Goal: Contribute content: Contribute content

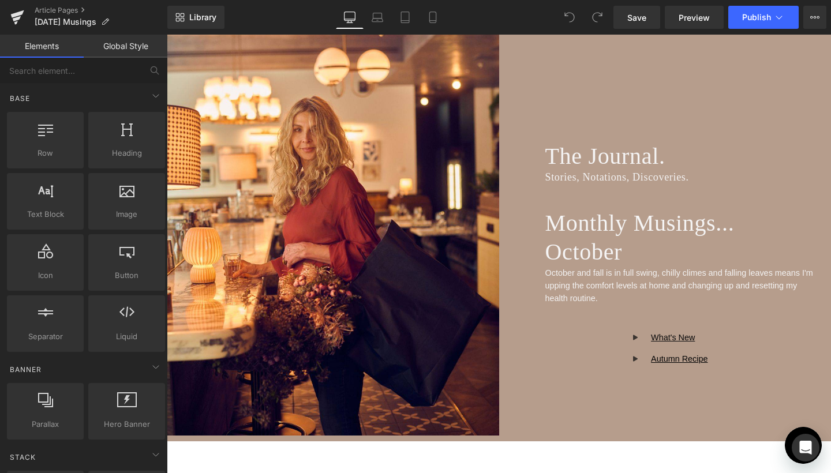
scroll to position [119, 0]
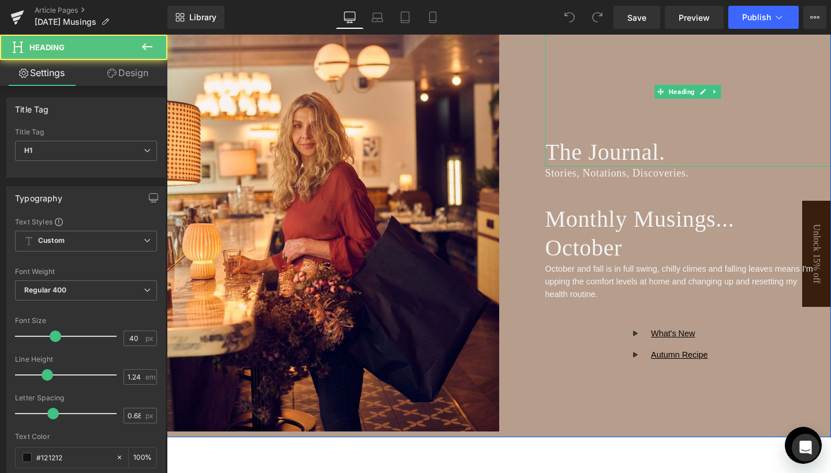
click at [704, 117] on div "The Journal." at bounding box center [688, 91] width 286 height 151
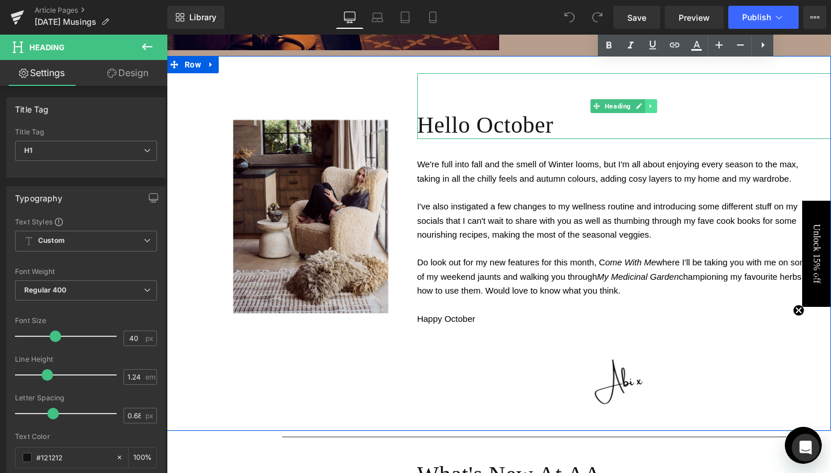
scroll to position [507, 0]
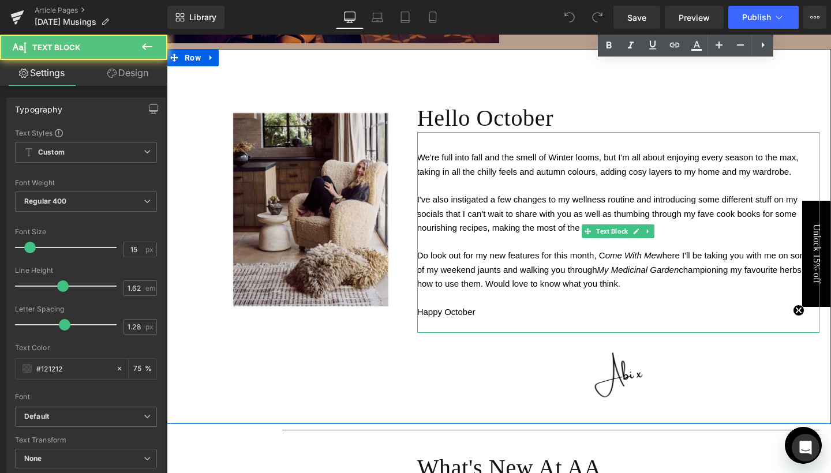
click at [664, 223] on p "I've also instigated a few changes to my wellness routine and introducing some …" at bounding box center [618, 214] width 402 height 42
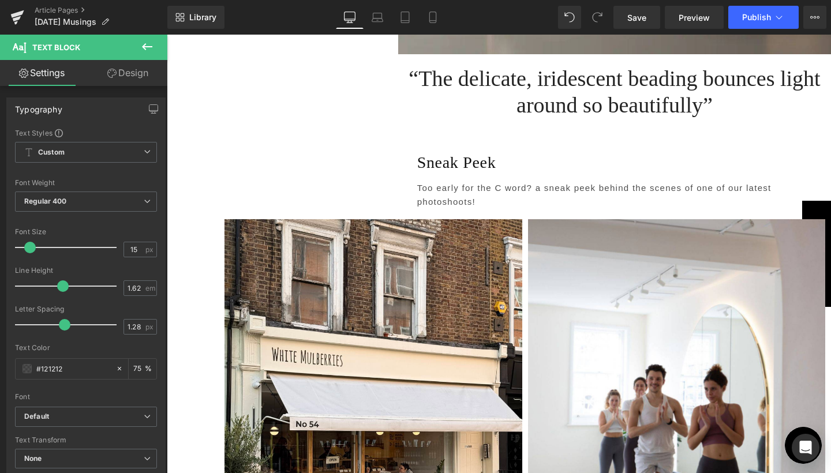
scroll to position [2011, 0]
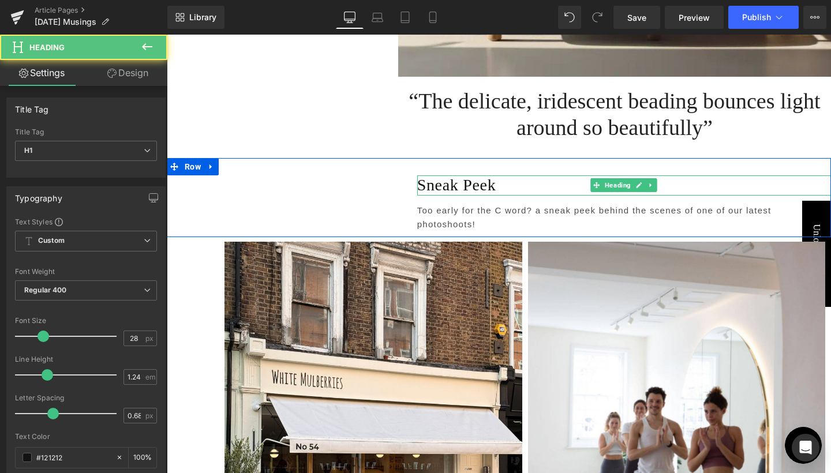
click at [455, 175] on h1 "Sneak Peek" at bounding box center [624, 185] width 414 height 20
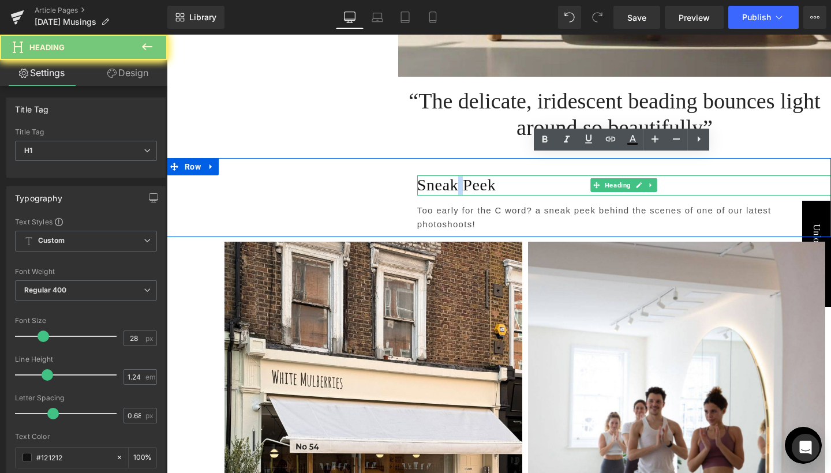
click at [455, 175] on h1 "Sneak Peek" at bounding box center [624, 185] width 414 height 20
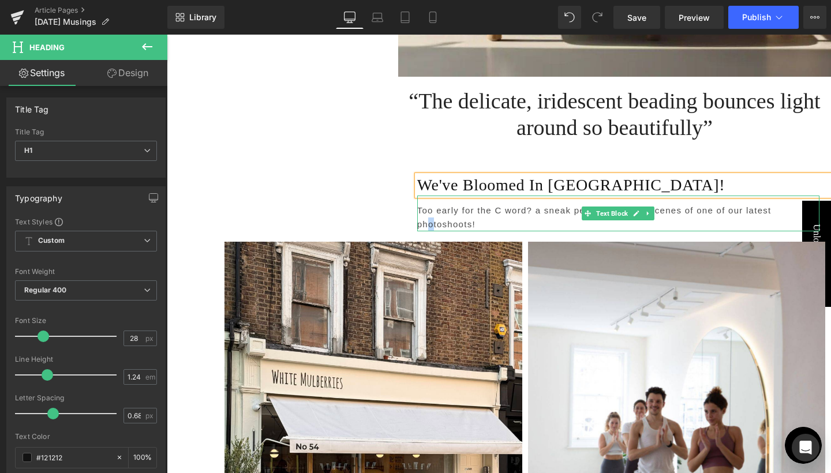
click at [429, 204] on p "Too early for the C word? a sneak peek behind the scenes of one of our latest p…" at bounding box center [618, 218] width 402 height 28
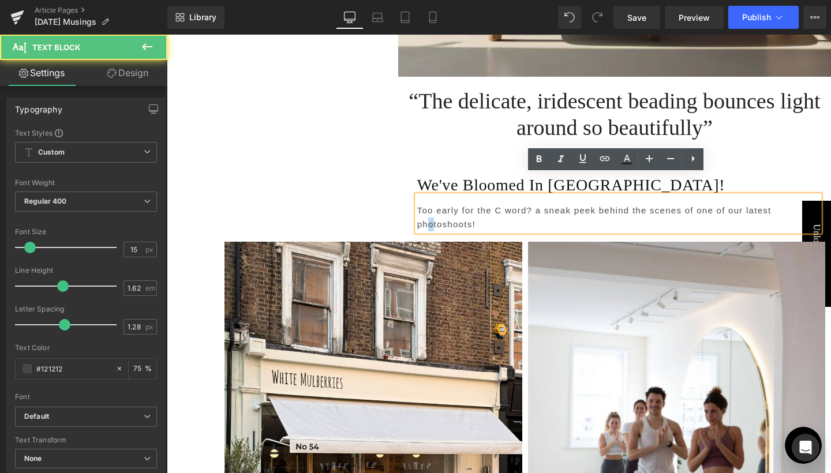
click at [429, 204] on p "Too early for the C word? a sneak peek behind the scenes of one of our latest p…" at bounding box center [618, 218] width 402 height 28
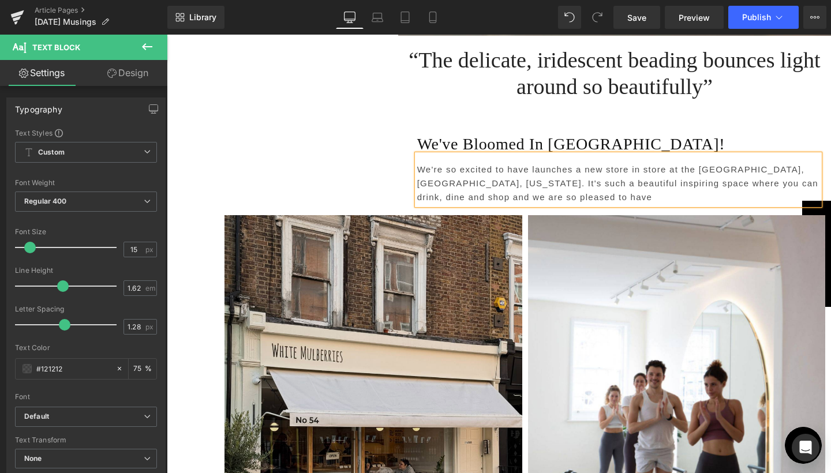
scroll to position [2054, 0]
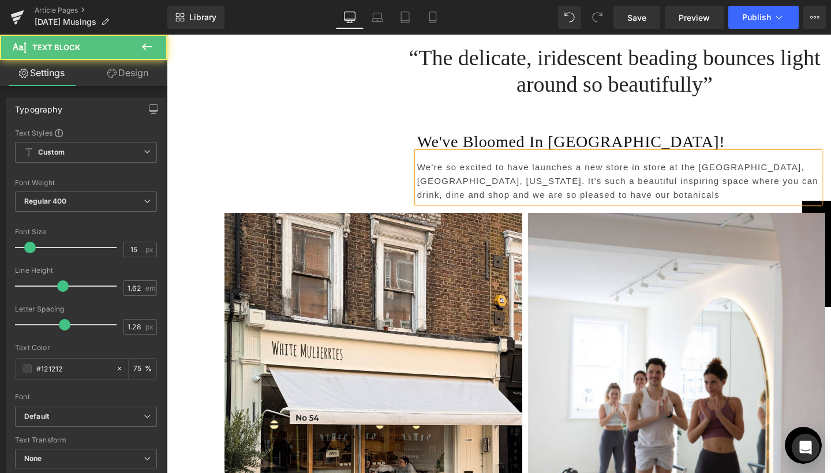
click at [567, 160] on p "We're so excited to have launches a new store in store at the Oxford Exchange, …" at bounding box center [618, 181] width 402 height 42
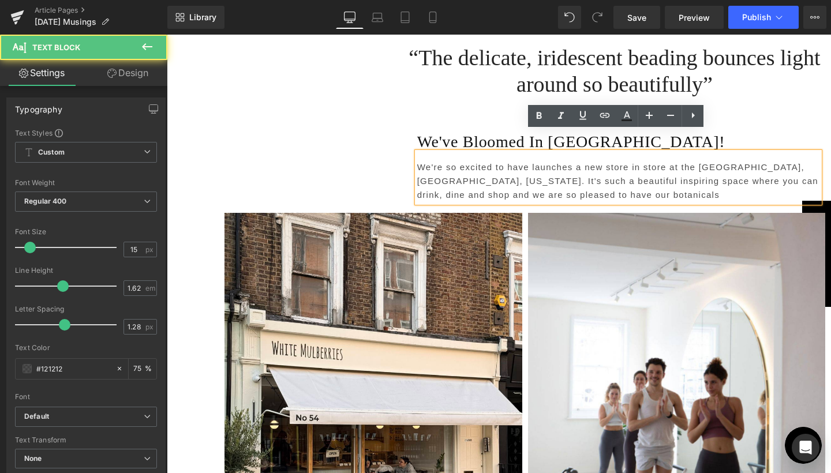
click at [569, 160] on p "We're so excited to have launches a new store in store at the Oxford Exchange, …" at bounding box center [618, 181] width 402 height 42
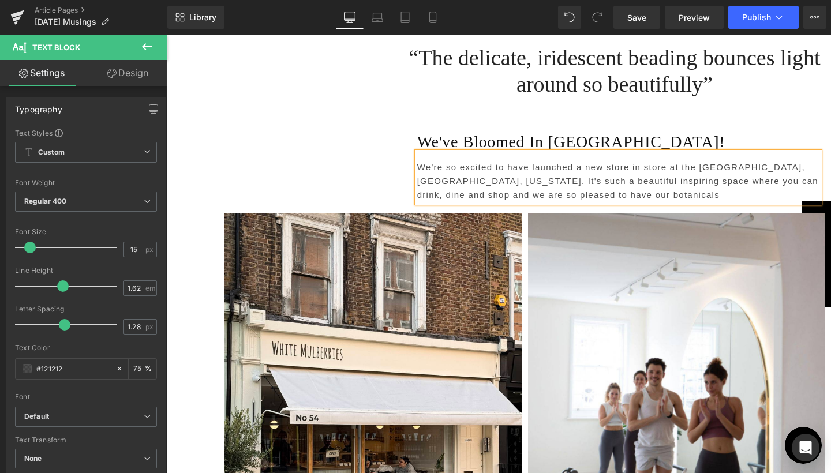
click at [597, 174] on p "We're so excited to have launched a new store in store at the Oxford Exchange, …" at bounding box center [618, 181] width 402 height 42
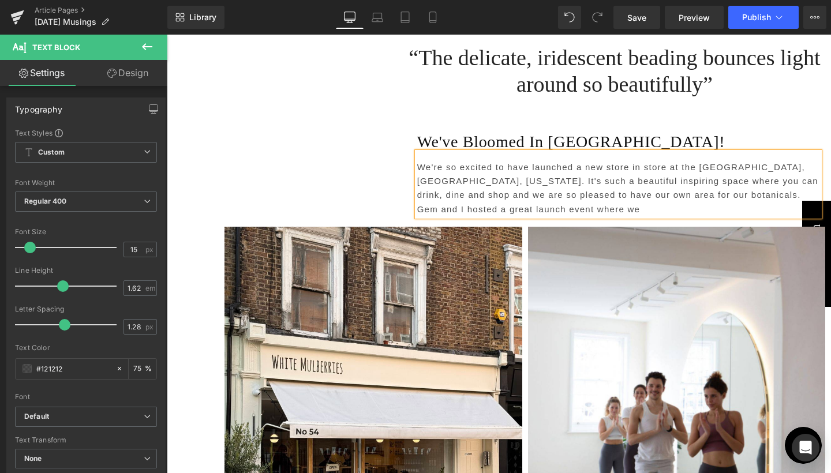
click at [773, 175] on p "We're so excited to have launched a new store in store at the Oxford Exchange, …" at bounding box center [618, 188] width 402 height 56
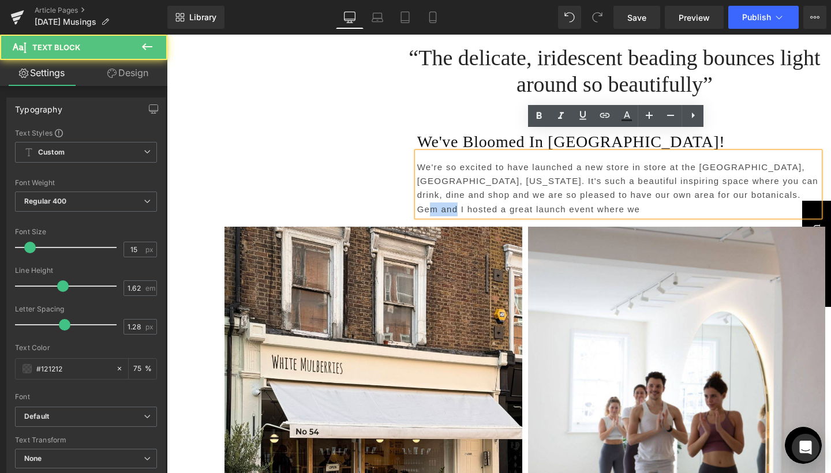
click at [773, 175] on p "We're so excited to have launched a new store in store at the Oxford Exchange, …" at bounding box center [618, 188] width 402 height 56
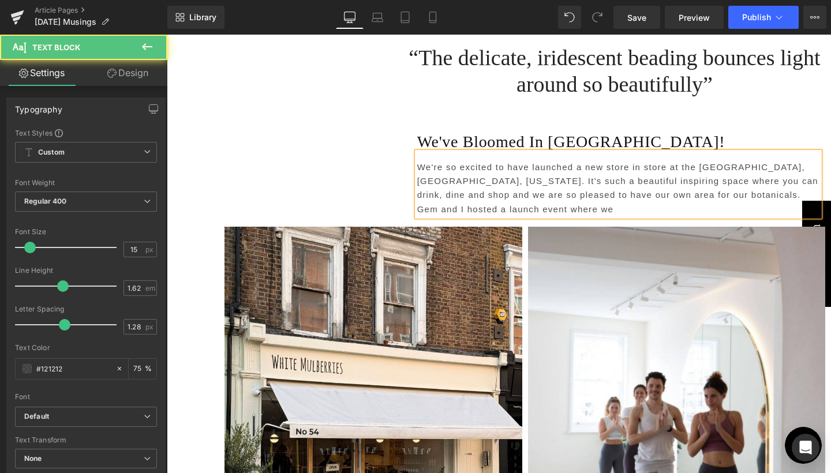
click at [504, 190] on p "We're so excited to have launched a new store in store at the Oxford Exchange, …" at bounding box center [618, 188] width 402 height 56
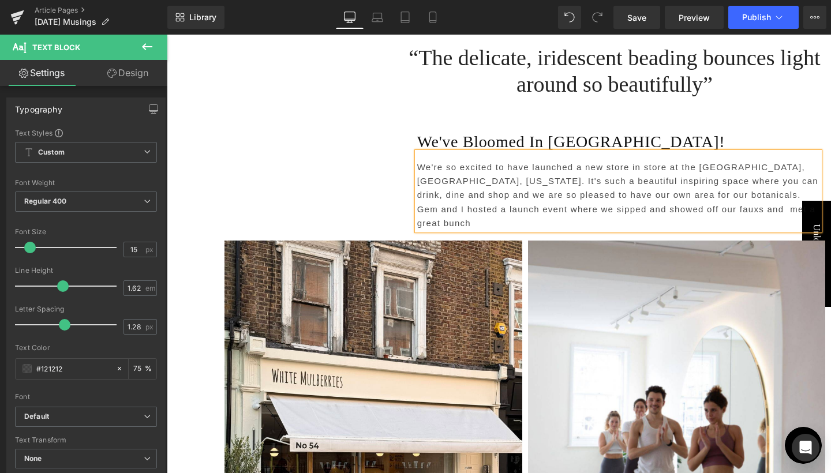
click at [664, 188] on p "We're so excited to have launched a new store in store at the Oxford Exchange, …" at bounding box center [618, 195] width 402 height 70
click at [520, 187] on p "We're so excited to have launched a new store in store at the Oxford Exchange, …" at bounding box center [618, 195] width 402 height 70
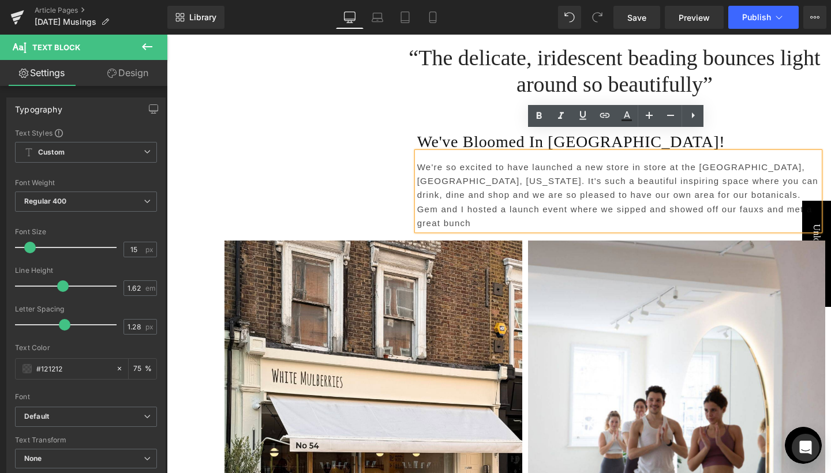
click at [762, 174] on p "We're so excited to have launched a new store in store at the Oxford Exchange, …" at bounding box center [618, 195] width 402 height 70
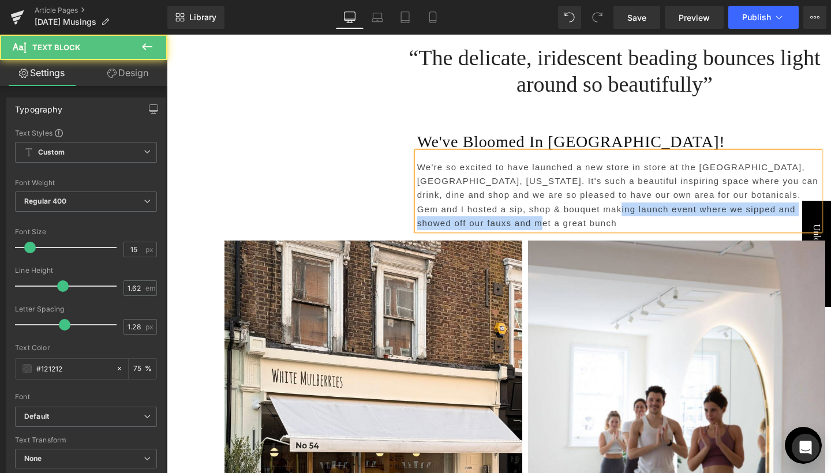
drag, startPoint x: 584, startPoint y: 185, endPoint x: 597, endPoint y: 199, distance: 18.4
click at [597, 199] on p "We're so excited to have launched a new store in store at the Oxford Exchange, …" at bounding box center [618, 195] width 402 height 70
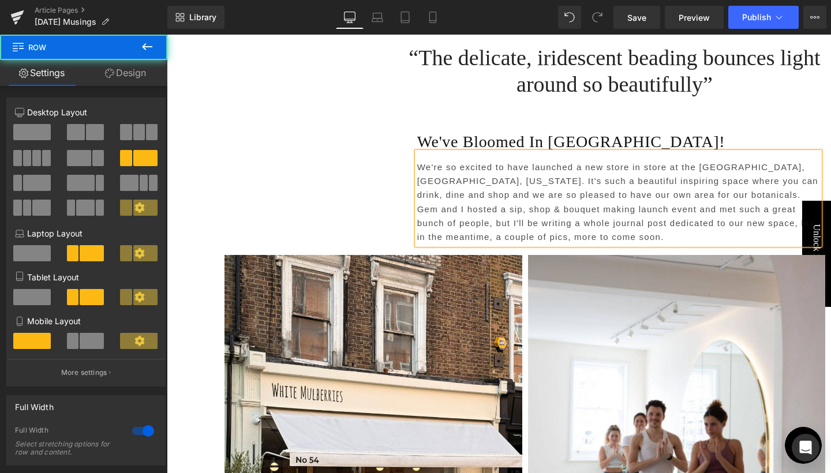
click at [328, 169] on div "Separator Text Block We've Bloomed In Tampa! Heading We're so excited to have l…" at bounding box center [499, 183] width 664 height 136
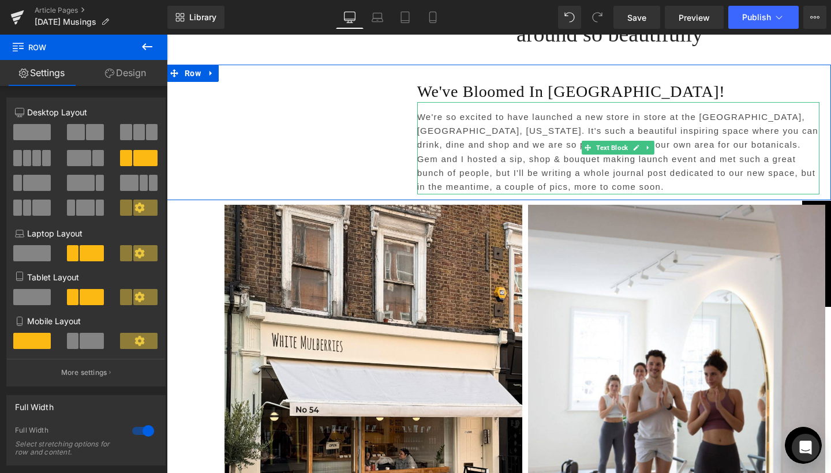
scroll to position [2114, 0]
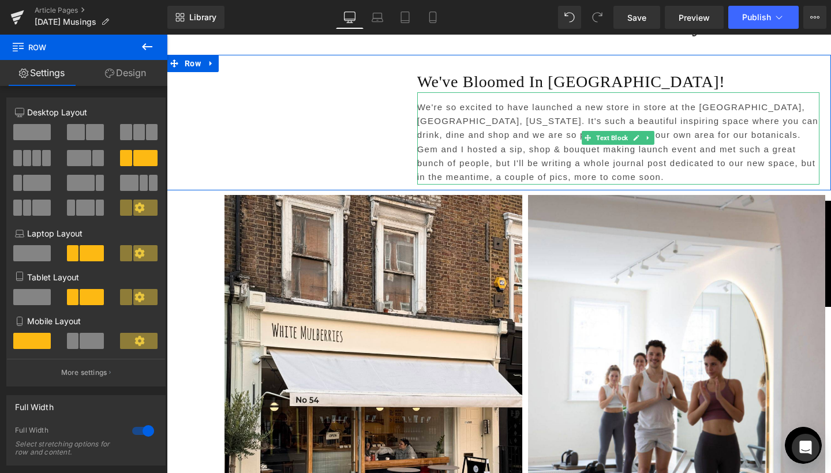
click at [655, 115] on p "We're so excited to have launched a new store in store at the Oxford Exchange, …" at bounding box center [618, 142] width 402 height 84
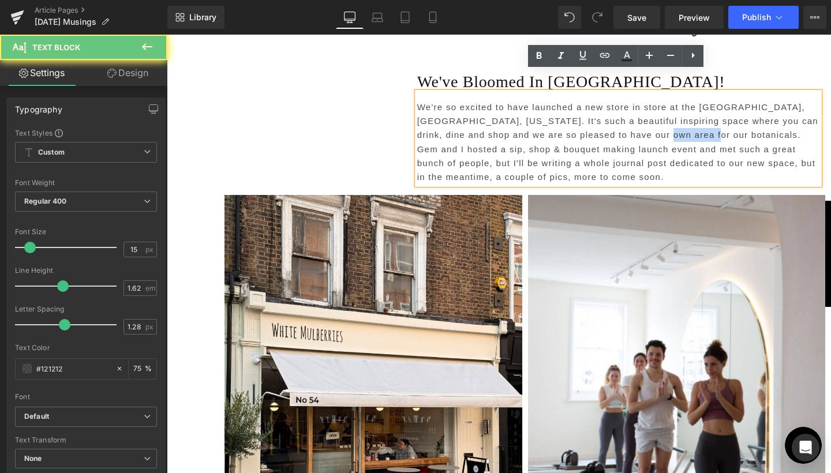
click at [655, 115] on p "We're so excited to have launched a new store in store at the Oxford Exchange, …" at bounding box center [618, 142] width 402 height 84
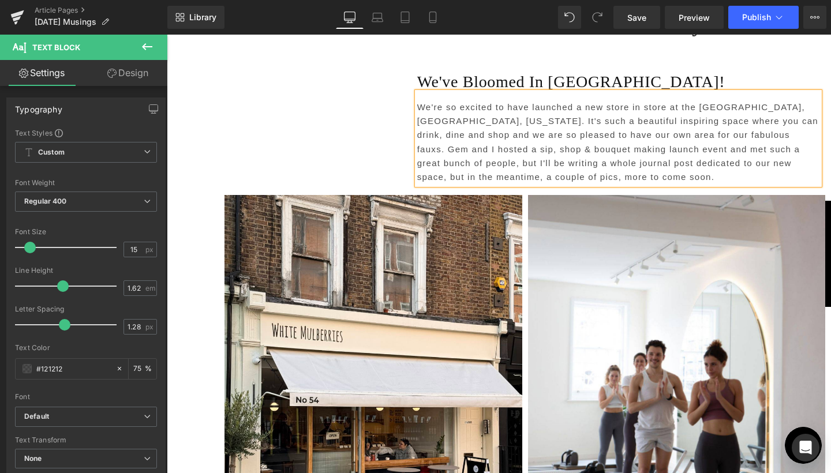
click at [768, 129] on p "We're so excited to have launched a new store in store at the Oxford Exchange, …" at bounding box center [618, 142] width 402 height 84
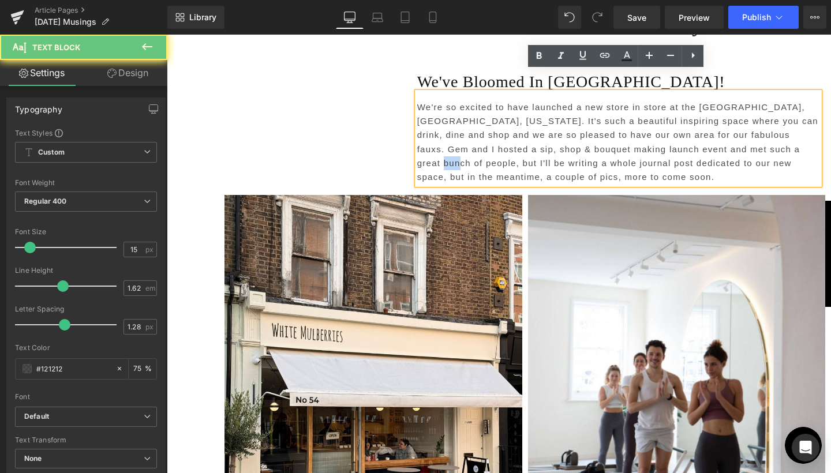
click at [768, 129] on p "We're so excited to have launched a new store in store at the Oxford Exchange, …" at bounding box center [618, 142] width 402 height 84
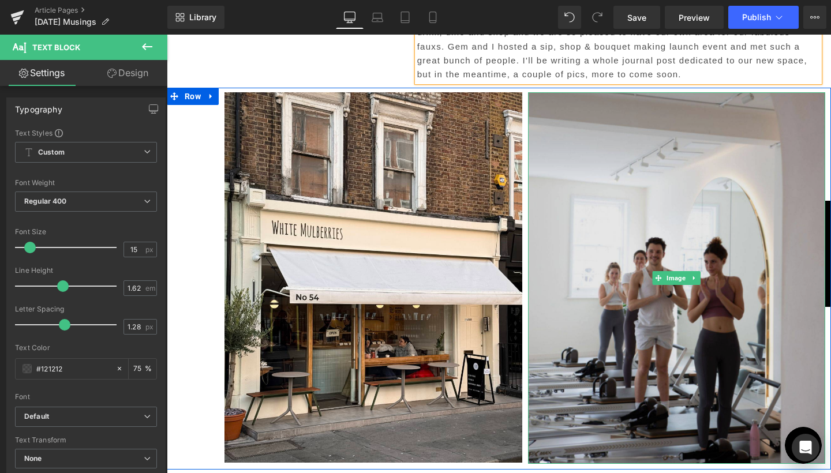
scroll to position [2242, 0]
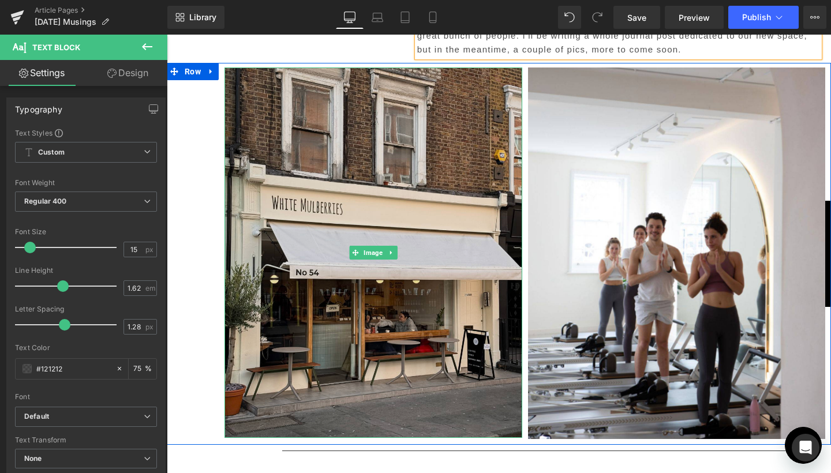
click at [404, 237] on img at bounding box center [373, 253] width 298 height 370
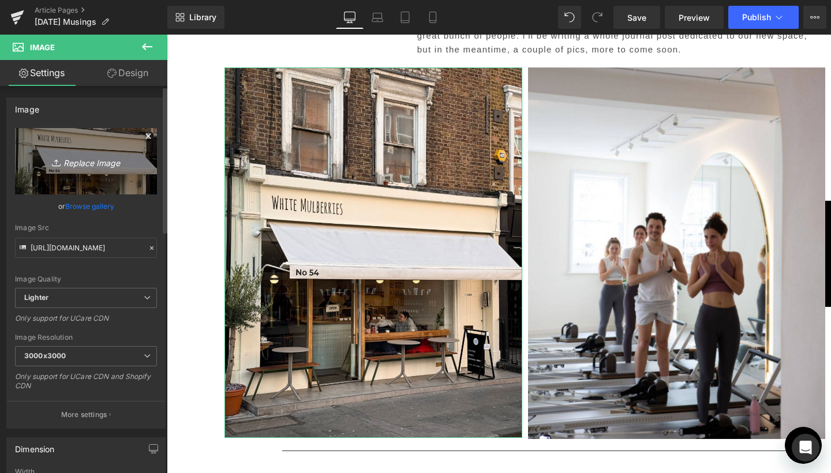
click at [86, 160] on icon "Replace Image" at bounding box center [86, 161] width 92 height 14
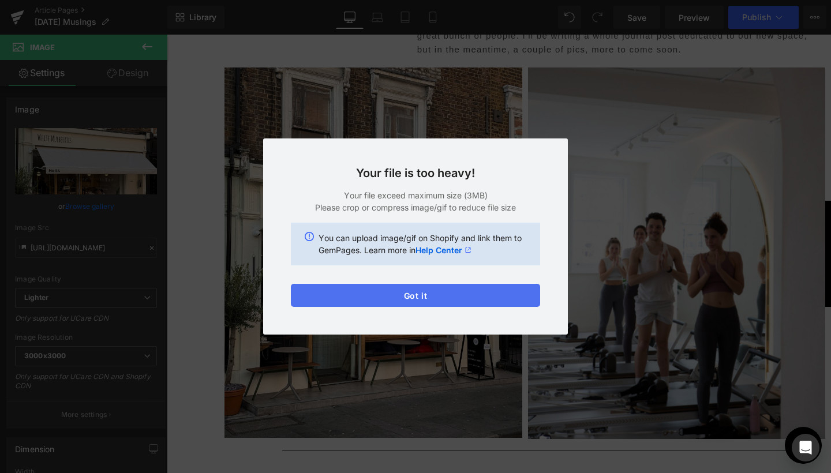
click at [457, 289] on button "Got it" at bounding box center [415, 295] width 249 height 23
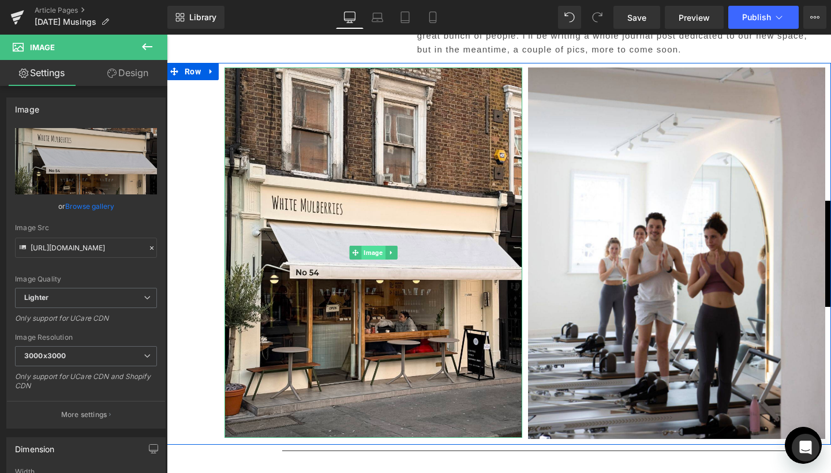
click at [369, 246] on span "Image" at bounding box center [373, 253] width 24 height 14
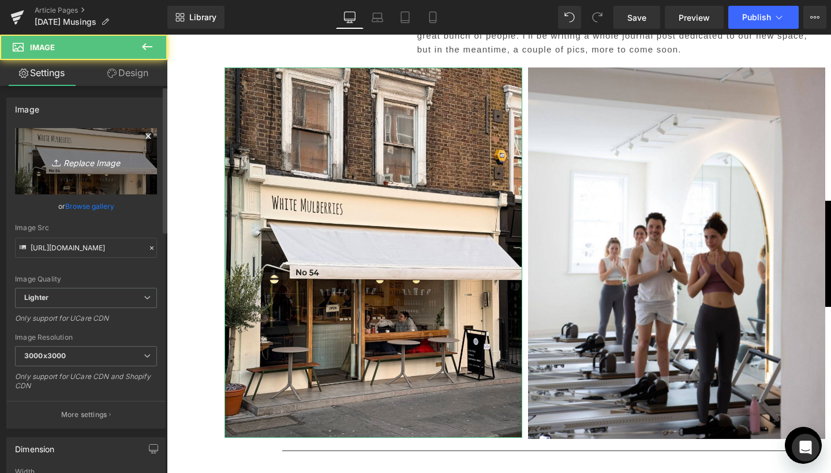
click at [96, 186] on link "Replace Image" at bounding box center [86, 161] width 142 height 66
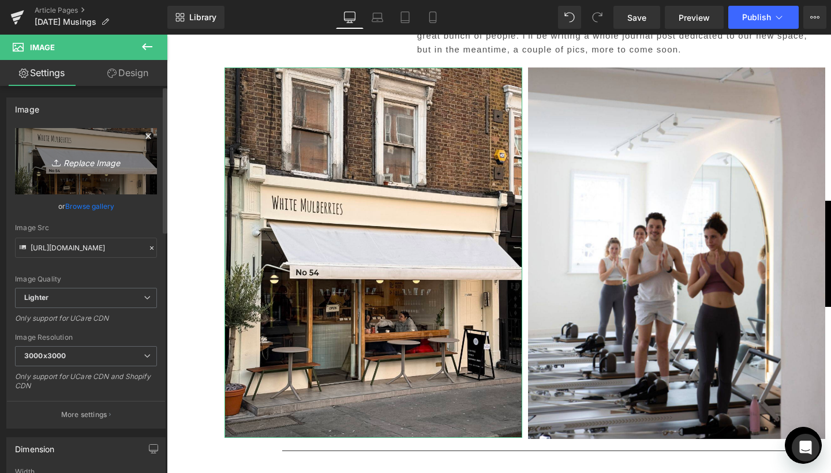
type input "C:\fakepath\3.jpg"
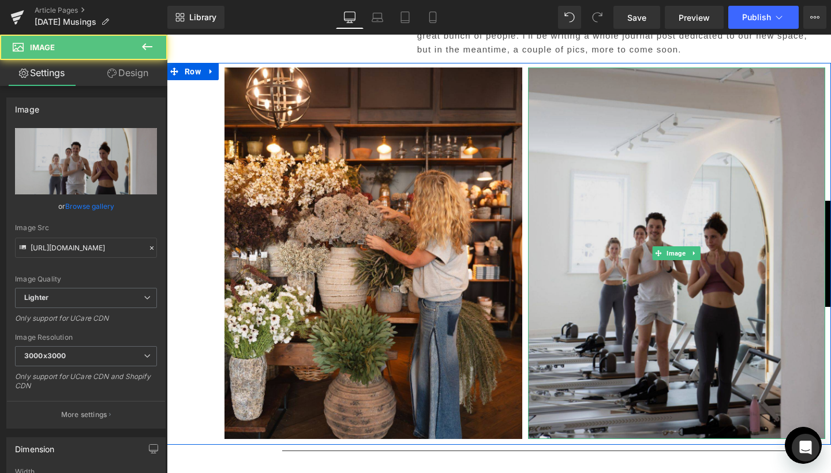
click at [674, 239] on img at bounding box center [677, 254] width 298 height 372
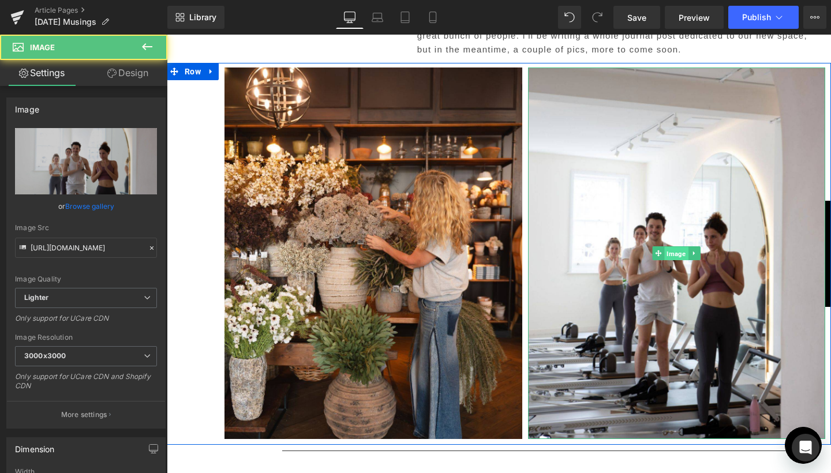
click at [673, 247] on span "Image" at bounding box center [677, 254] width 24 height 14
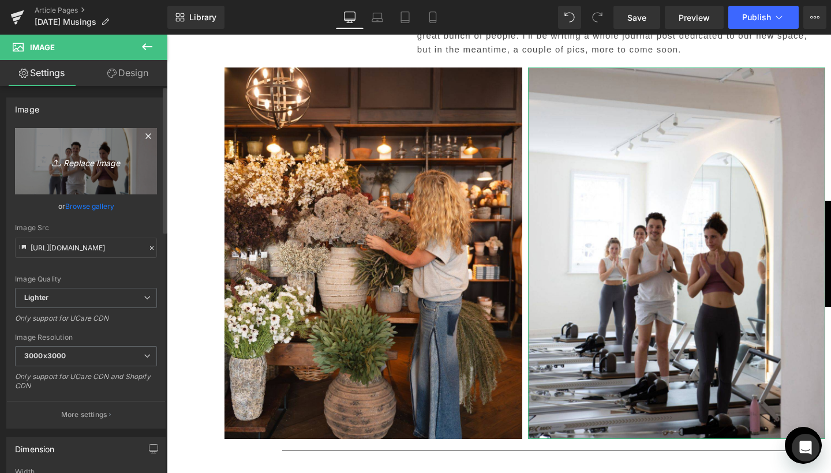
click at [82, 177] on link "Replace Image" at bounding box center [86, 161] width 142 height 66
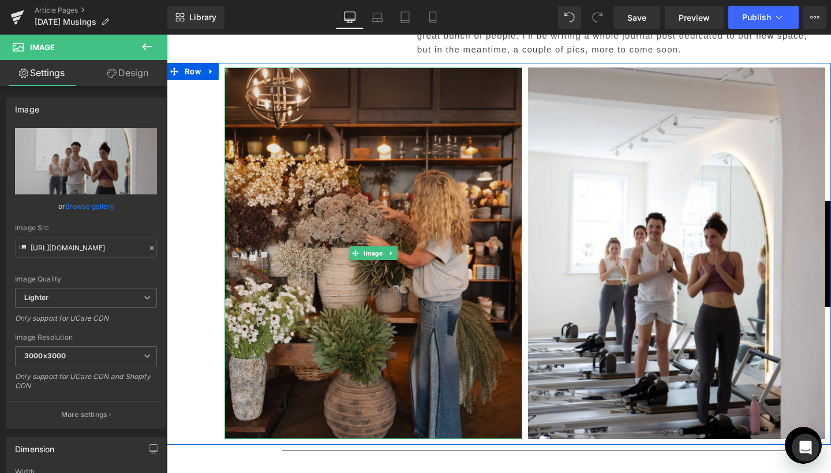
type input "C:\fakepath\4.jpg"
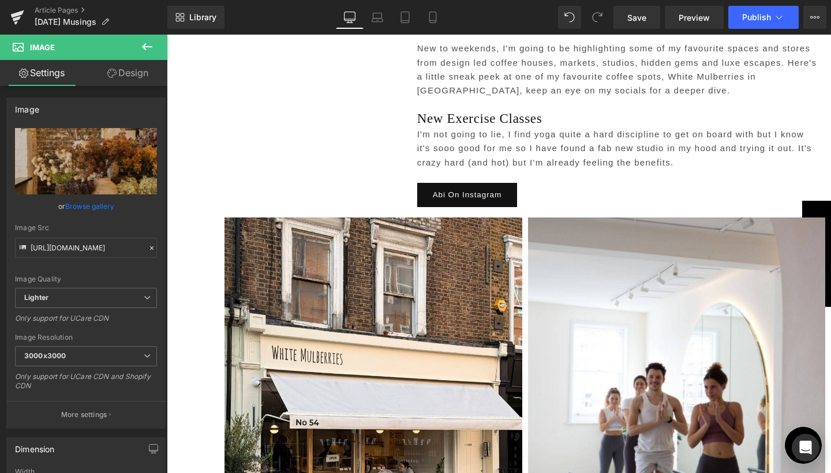
scroll to position [2741, 0]
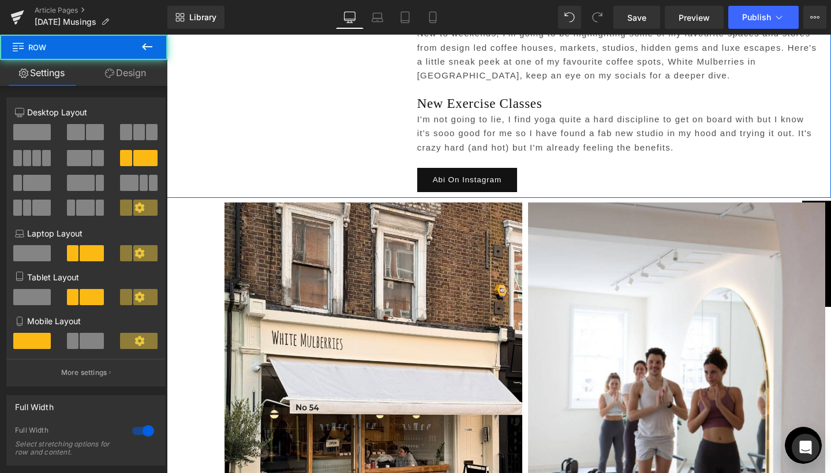
click at [356, 148] on div "Separator Text Block On My Radar Heading Come With Me Heading New to weekends, …" at bounding box center [499, 77] width 664 height 241
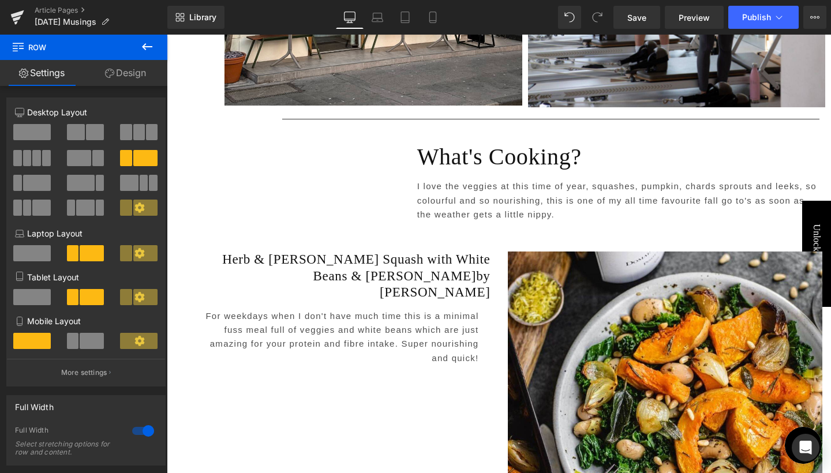
scroll to position [3219, 0]
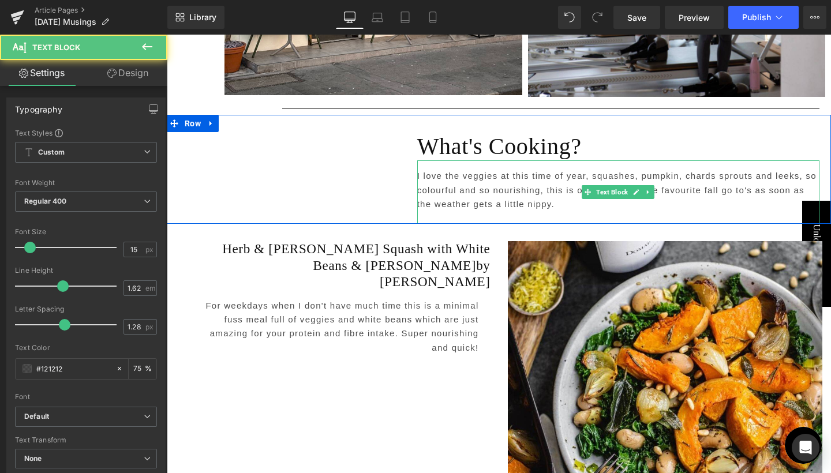
click at [709, 169] on p "I love the veggies at this time of year, squashes, pumpkin, chards sprouts and …" at bounding box center [618, 190] width 402 height 42
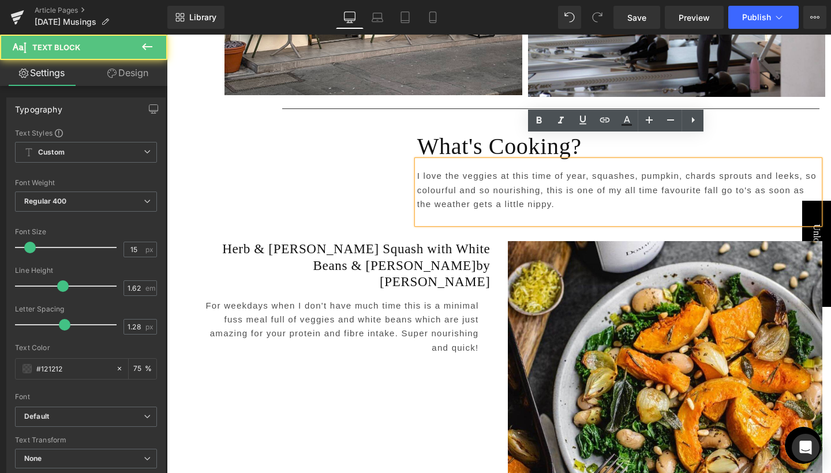
click at [712, 169] on p "I love the veggies at this time of year, squashes, pumpkin, chards sprouts and …" at bounding box center [618, 190] width 402 height 42
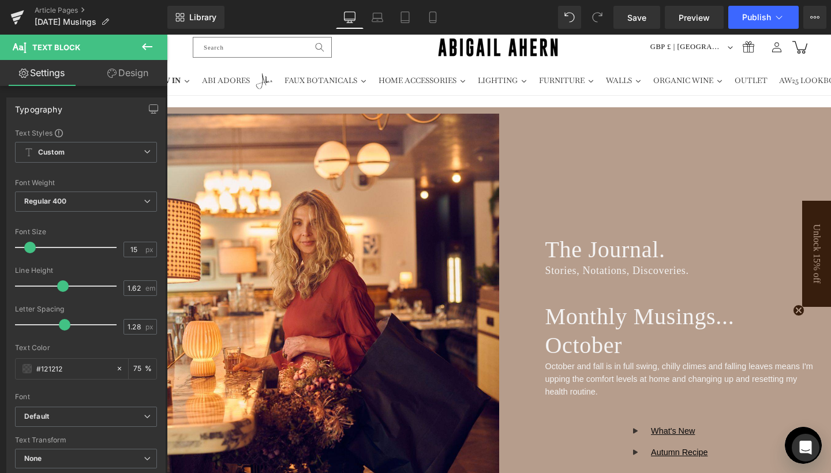
scroll to position [290, 0]
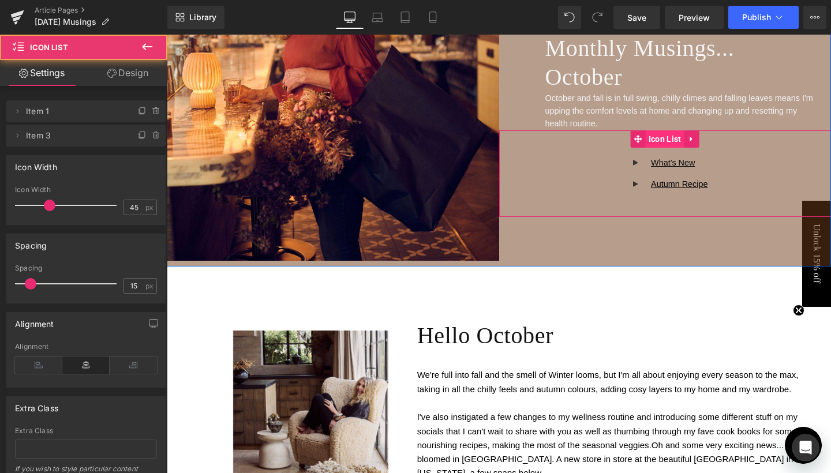
click at [665, 133] on div "Icon What's New Text Block Icon Autumn Recipe Text Block Icon List" at bounding box center [665, 173] width 332 height 87
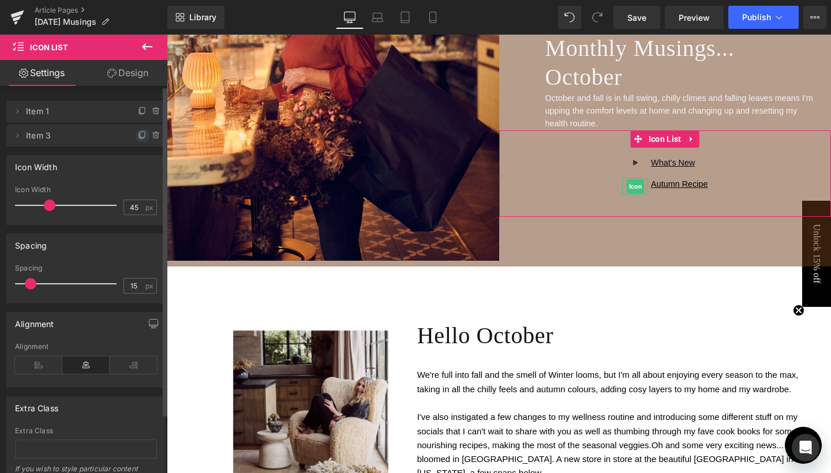
click at [140, 137] on icon at bounding box center [142, 135] width 5 height 6
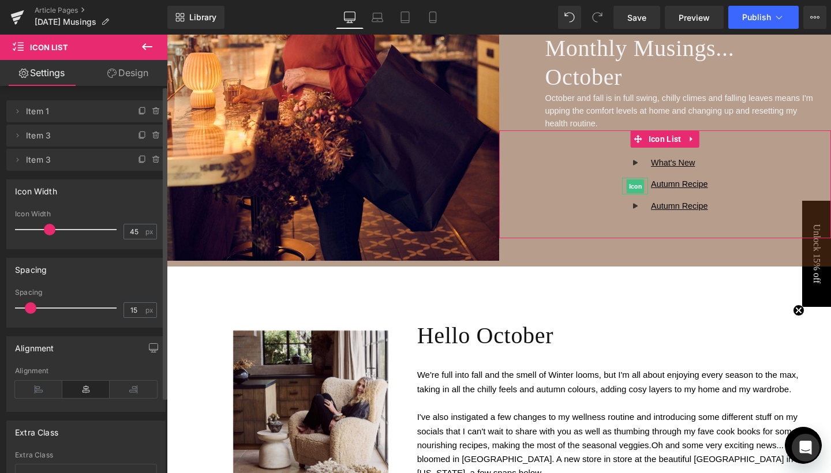
click at [90, 137] on span "Item 3" at bounding box center [74, 136] width 97 height 22
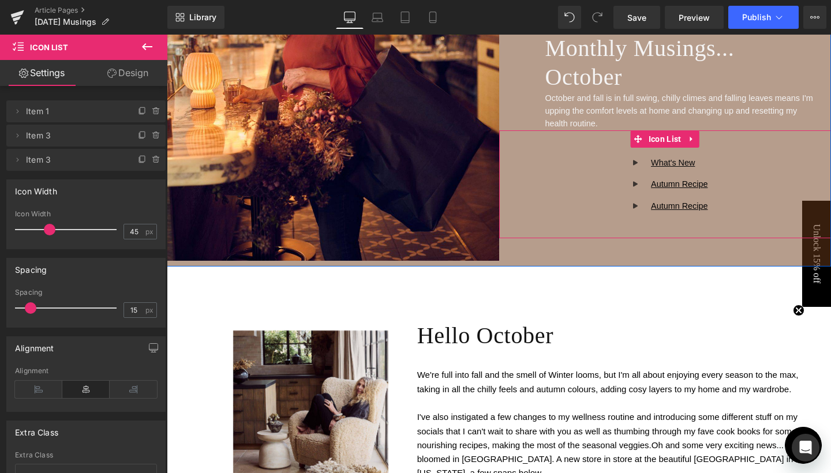
click at [709, 185] on div "Icon What's New Text Block Icon Autumn Recipe Text Block Icon Autumn Recipe Tex…" at bounding box center [665, 188] width 332 height 65
click at [663, 182] on span "Text Block" at bounding box center [672, 185] width 36 height 14
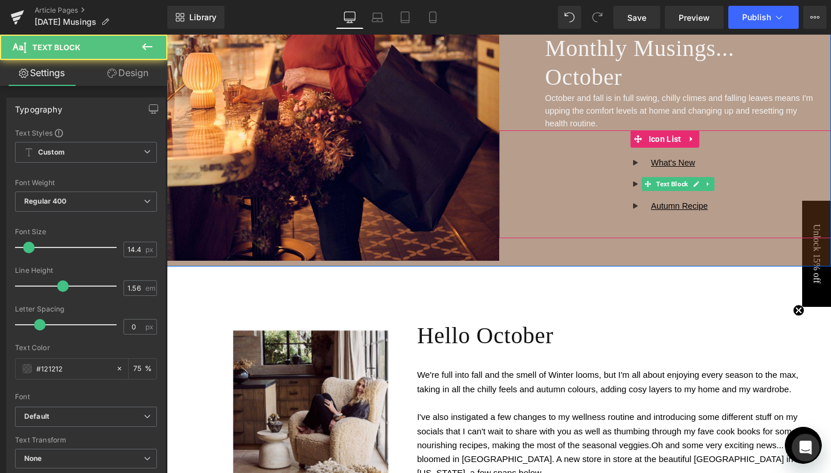
click at [721, 182] on div "Icon What's New Text Block Icon Autumn Recipe Text Block Icon Autumn Recipe Tex…" at bounding box center [665, 188] width 332 height 65
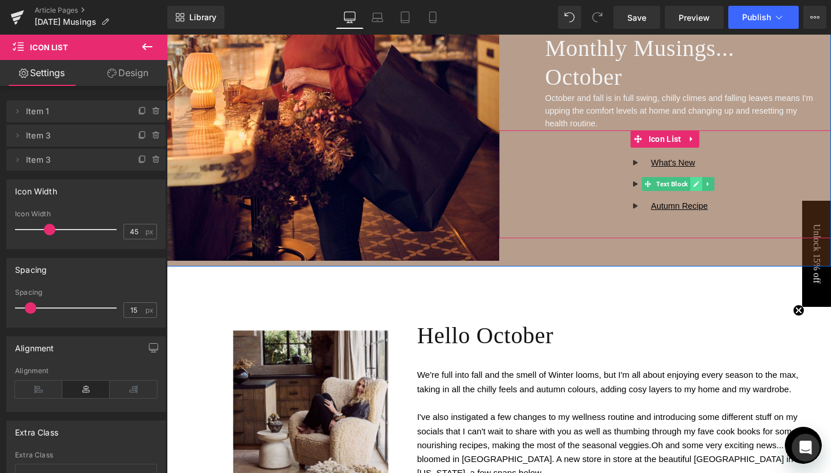
click at [695, 181] on icon at bounding box center [697, 184] width 6 height 6
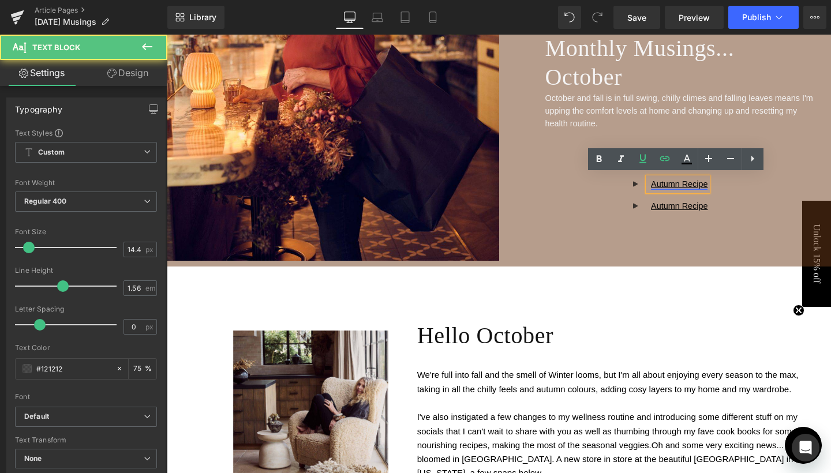
click at [673, 180] on link "Autumn Recipe" at bounding box center [679, 183] width 57 height 9
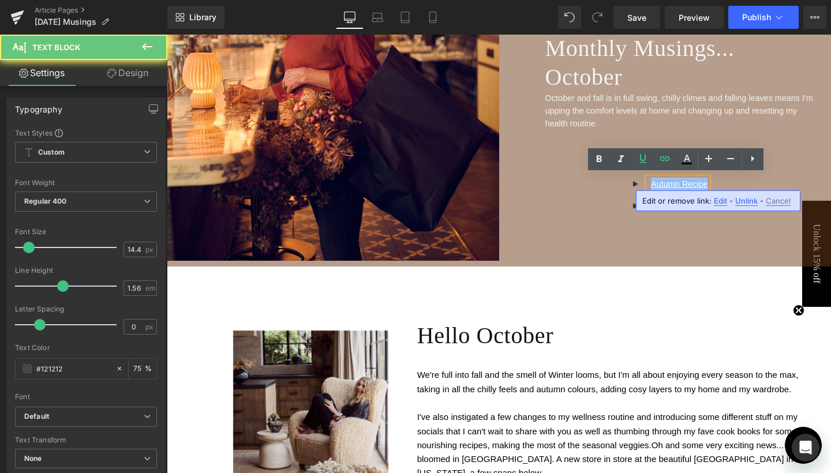
click at [673, 180] on link "Autumn Recipe" at bounding box center [679, 183] width 57 height 9
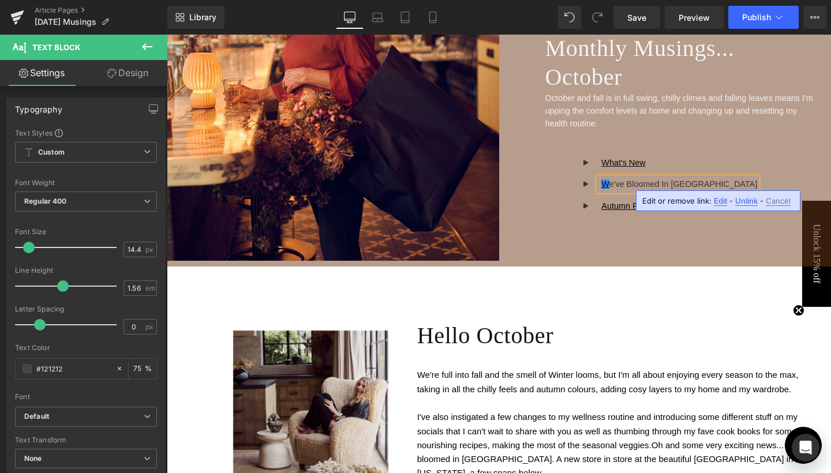
click at [744, 168] on div "Icon What's New Text Block Icon W e've Bloomed In Tampa Text Block Icon Autumn …" at bounding box center [665, 188] width 332 height 65
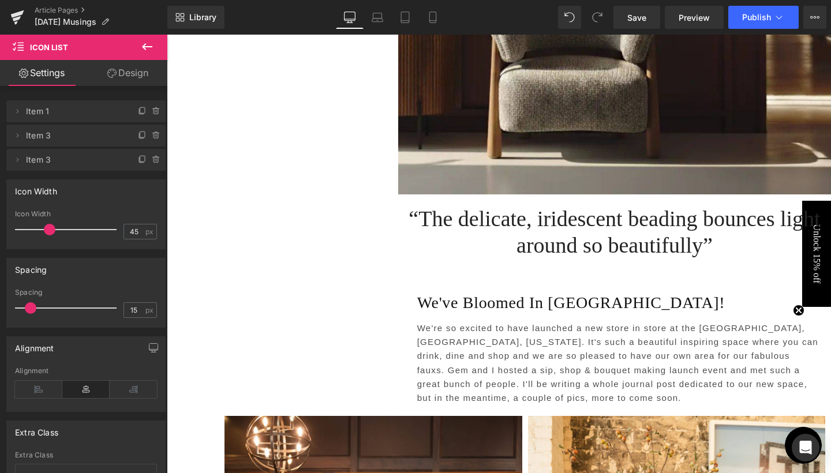
scroll to position [2036, 0]
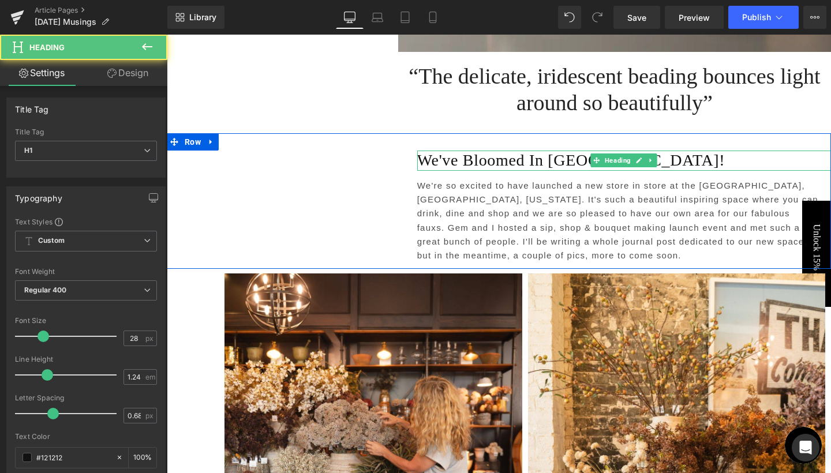
click at [449, 151] on h1 "We've Bloomed In Tampa!" at bounding box center [624, 161] width 414 height 20
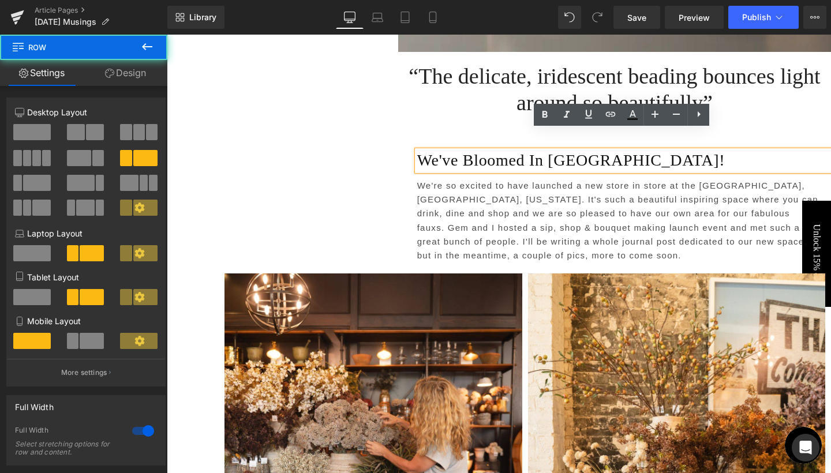
click at [293, 133] on div "Separator Text Block We've Bloomed In Tampa! Heading We're so excited to have l…" at bounding box center [499, 201] width 664 height 136
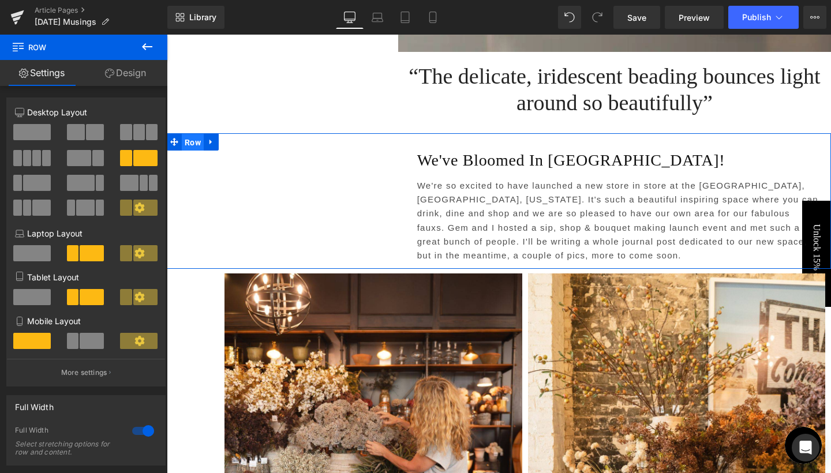
click at [196, 134] on span "Row" at bounding box center [193, 142] width 22 height 17
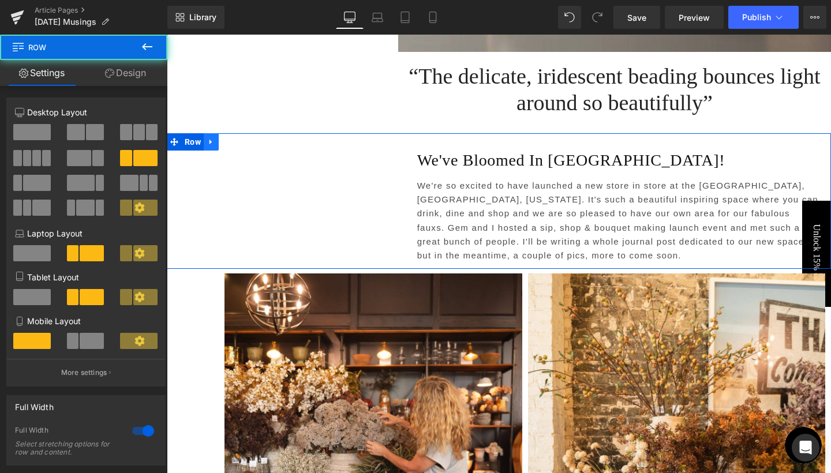
click at [215, 133] on link at bounding box center [211, 141] width 15 height 17
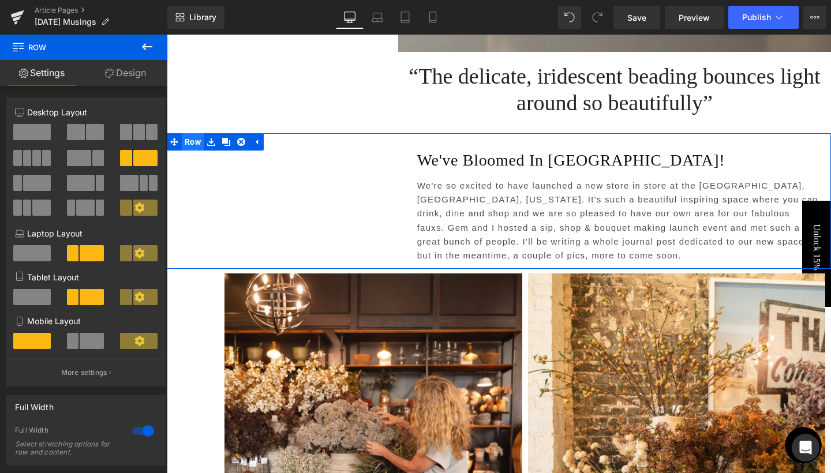
click at [193, 133] on span "Row" at bounding box center [193, 141] width 22 height 17
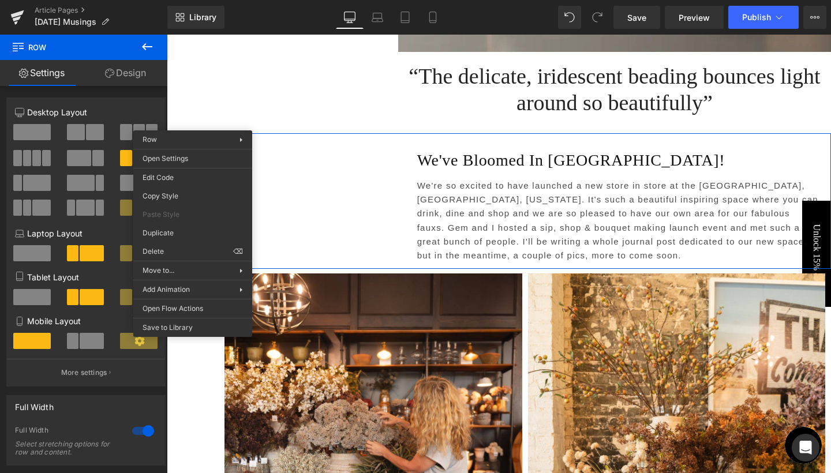
click at [193, 134] on span "Row" at bounding box center [193, 142] width 22 height 17
click at [165, 0] on div "Row You are previewing how the will restyle your page. You can not edit Element…" at bounding box center [415, 0] width 831 height 0
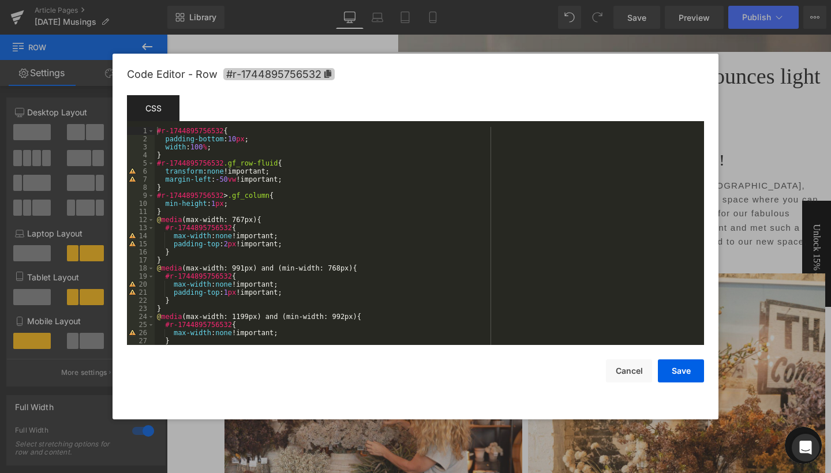
click at [331, 75] on span "#r-1744895756532" at bounding box center [278, 74] width 111 height 12
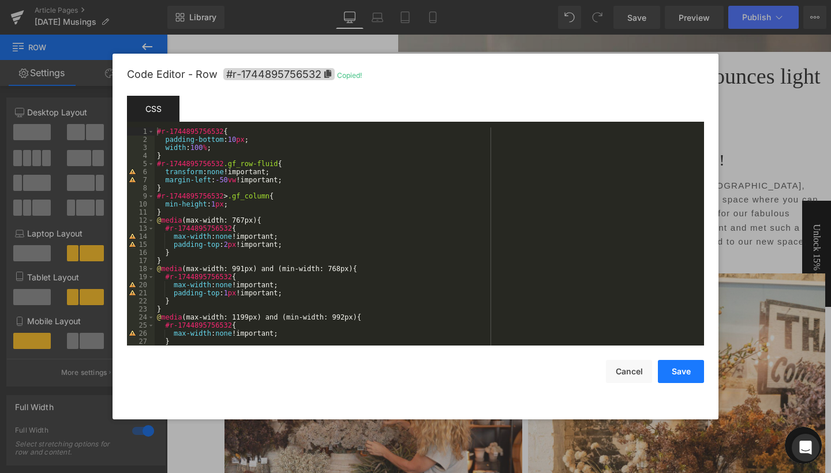
click at [680, 376] on button "Save" at bounding box center [681, 371] width 46 height 23
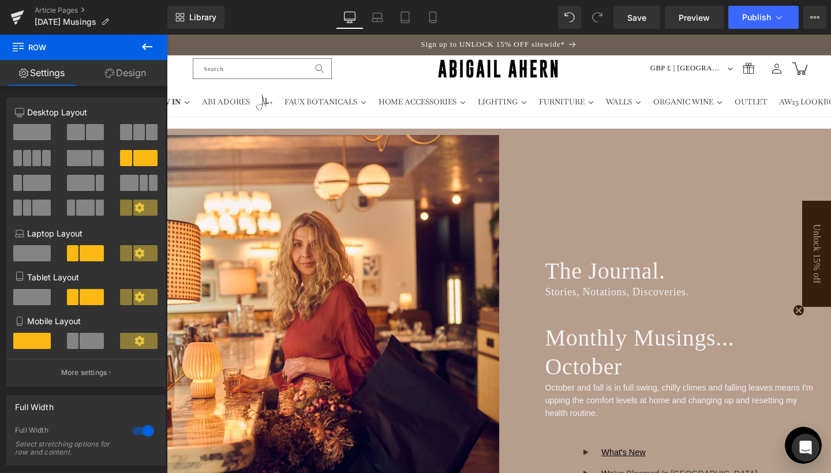
scroll to position [156, 0]
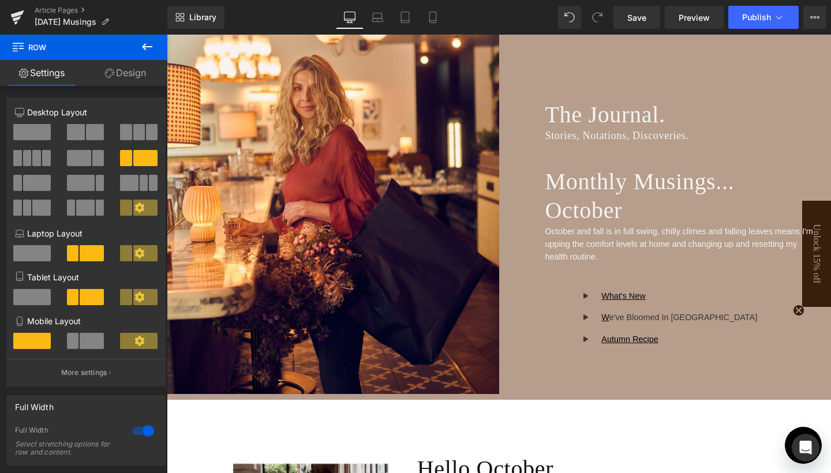
click at [653, 314] on div "W e've Bloomed In Tampa Text Block" at bounding box center [677, 317] width 159 height 13
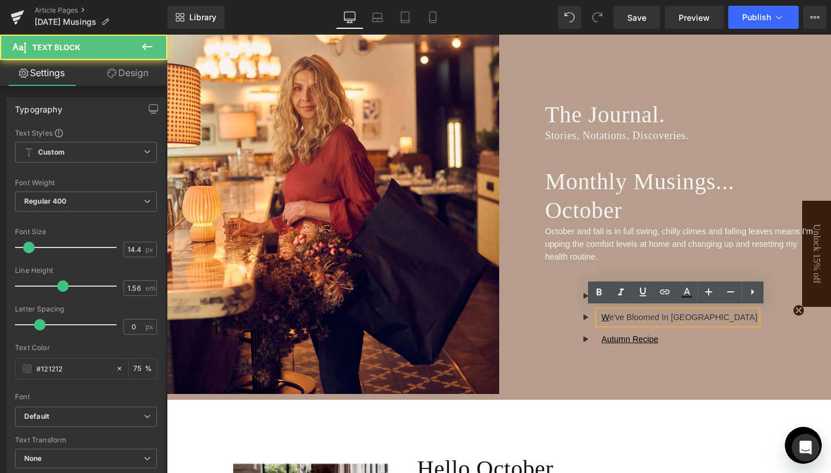
click at [653, 314] on div "W e've Bloomed In Tampa" at bounding box center [677, 317] width 159 height 13
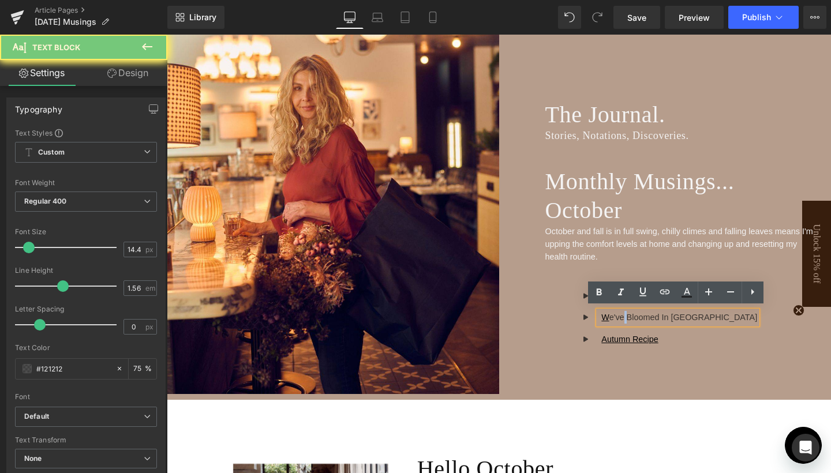
click at [653, 314] on div "W e've Bloomed In Tampa" at bounding box center [677, 317] width 159 height 13
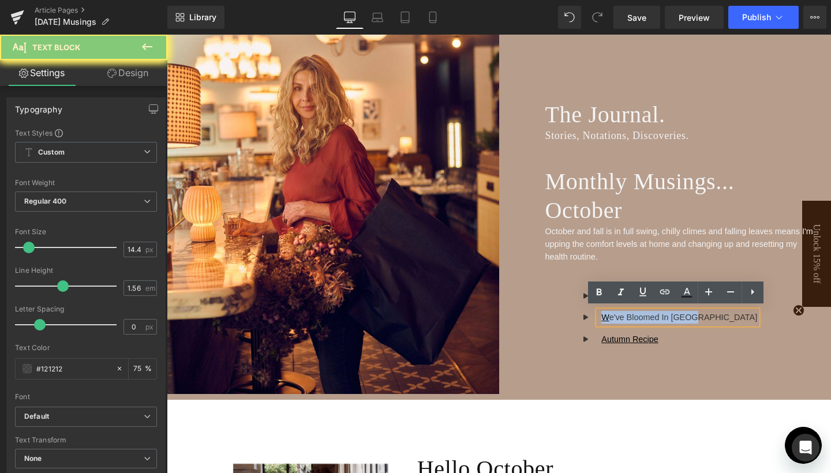
click at [653, 314] on div "W e've Bloomed In Tampa" at bounding box center [677, 317] width 159 height 13
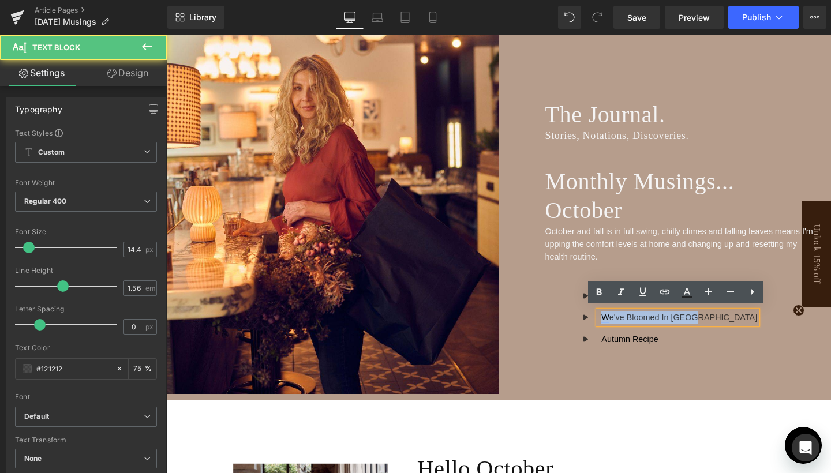
click at [609, 313] on link "W" at bounding box center [605, 317] width 8 height 9
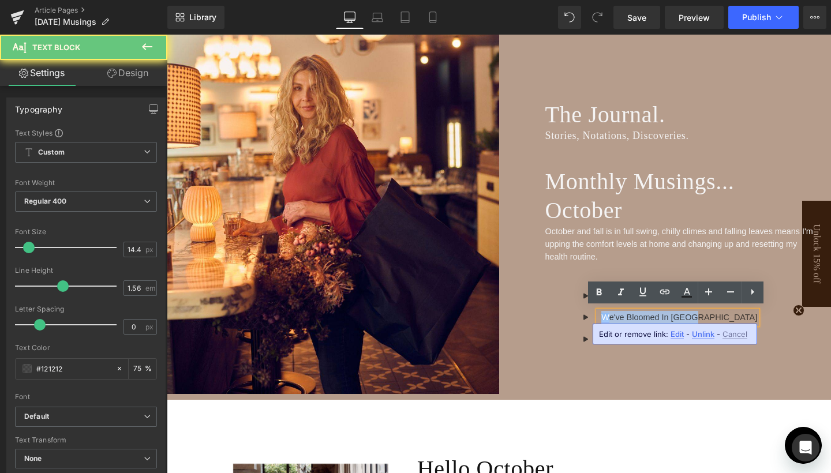
click at [609, 313] on link "W" at bounding box center [605, 317] width 8 height 9
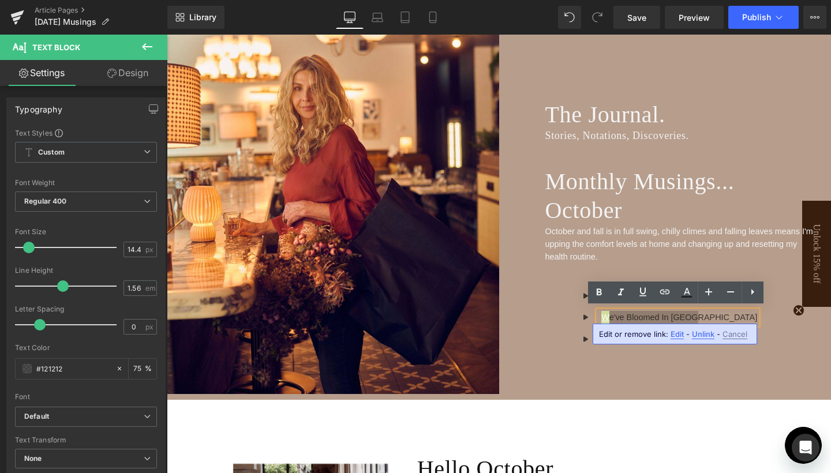
click at [698, 335] on span "Unlink" at bounding box center [703, 334] width 23 height 10
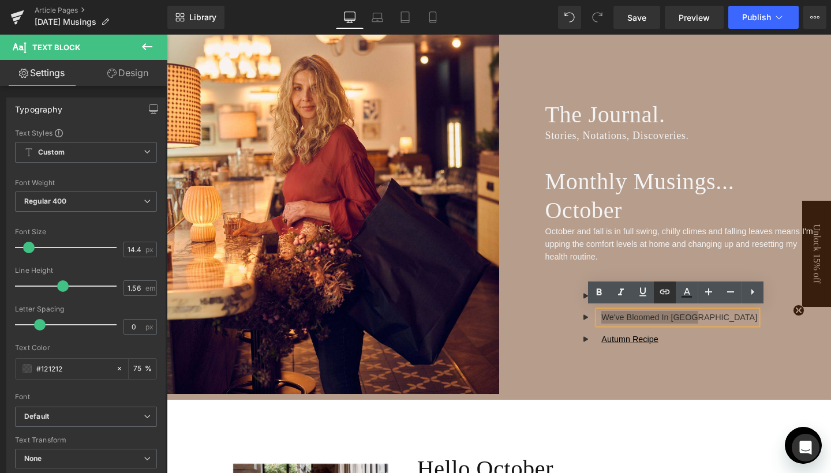
click at [662, 296] on icon at bounding box center [665, 292] width 14 height 14
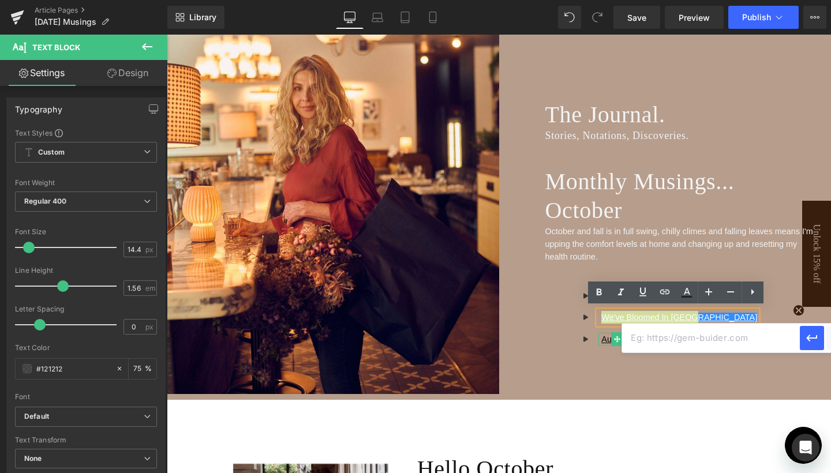
click at [644, 341] on input "text" at bounding box center [711, 338] width 178 height 29
paste input "#r-1744895756532"
type input "#r-1744895756532"
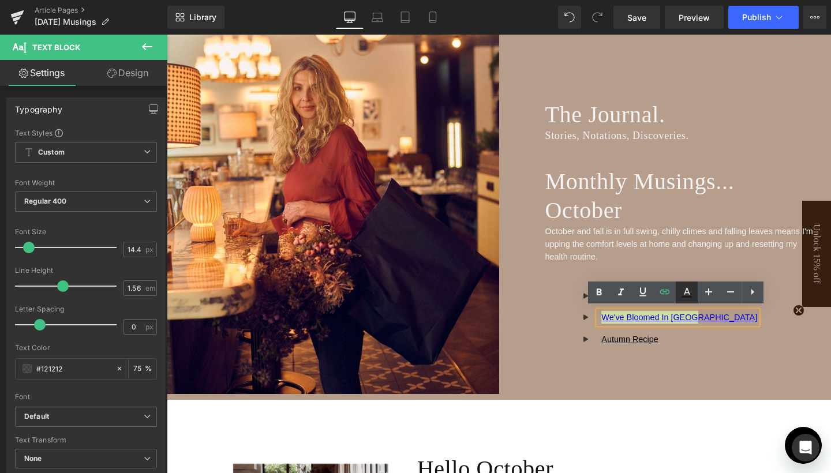
click at [684, 298] on icon at bounding box center [687, 293] width 14 height 14
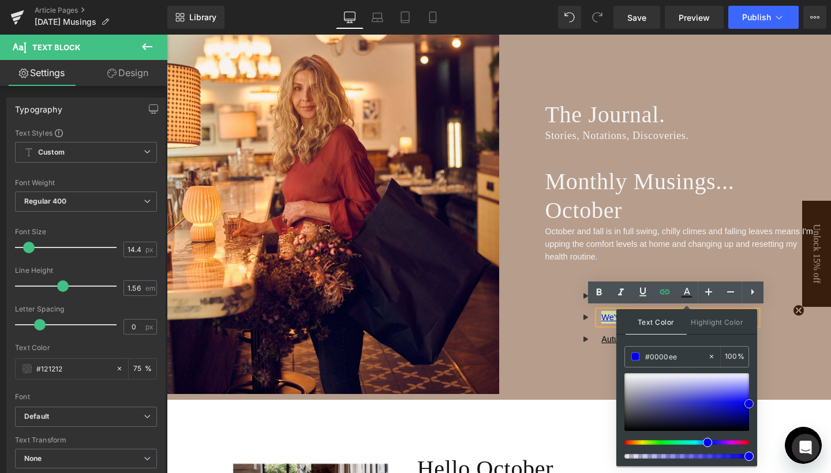
click at [627, 426] on div at bounding box center [686, 402] width 125 height 58
click at [788, 340] on div "Icon What's New Text Block Icon W e've Bloomed In Tampa Text Block Icon Autumn …" at bounding box center [665, 322] width 332 height 65
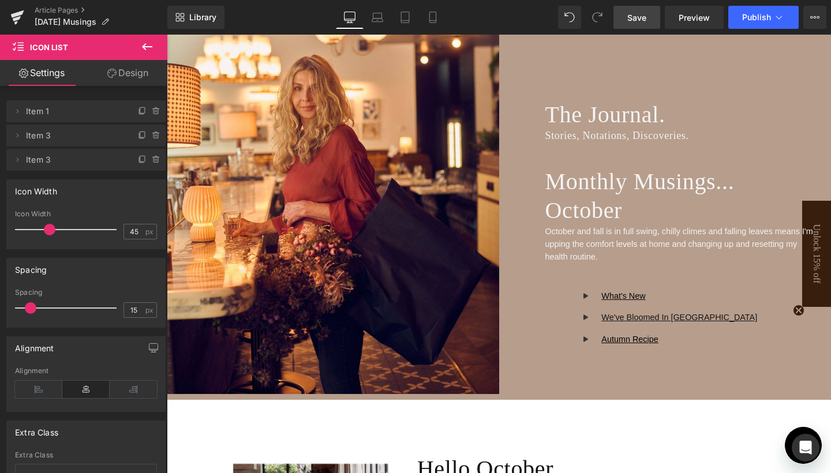
click at [643, 23] on span "Save" at bounding box center [636, 18] width 19 height 12
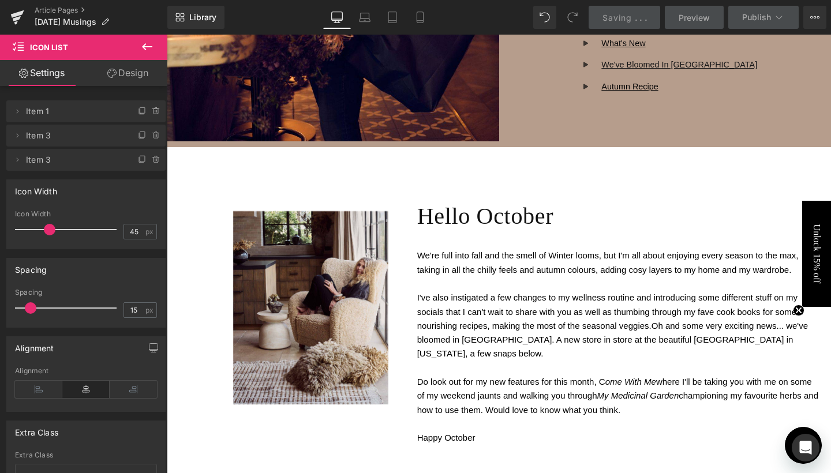
scroll to position [551, 0]
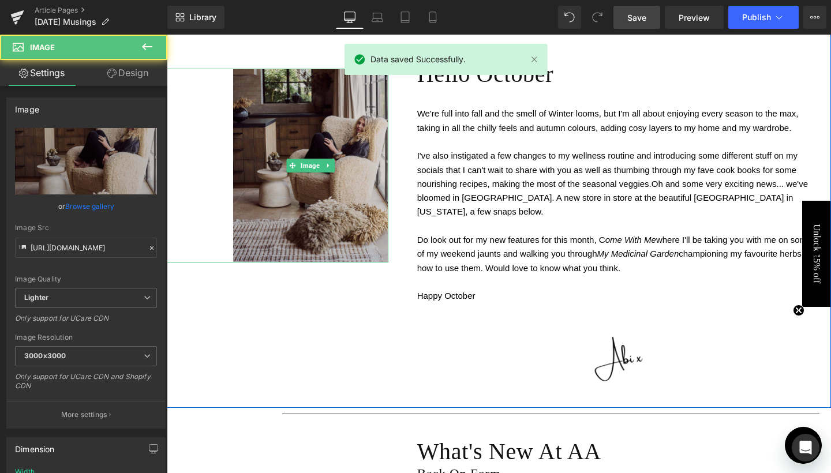
click at [320, 155] on img at bounding box center [310, 166] width 155 height 194
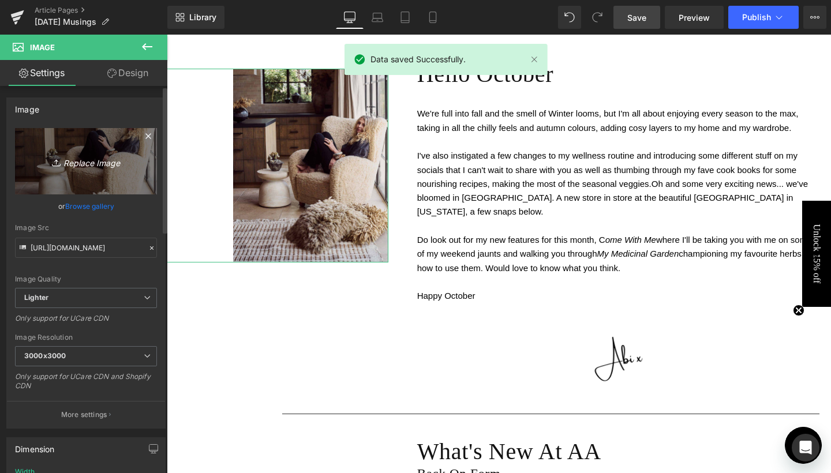
click at [64, 166] on icon "Replace Image" at bounding box center [86, 161] width 92 height 14
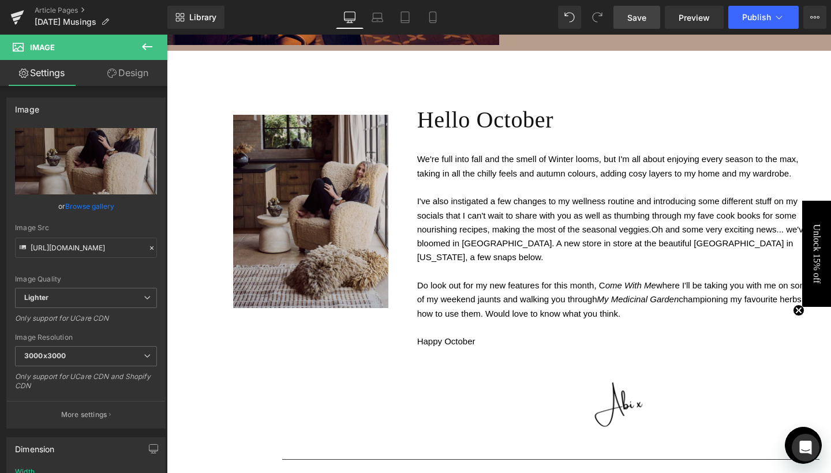
scroll to position [523, 0]
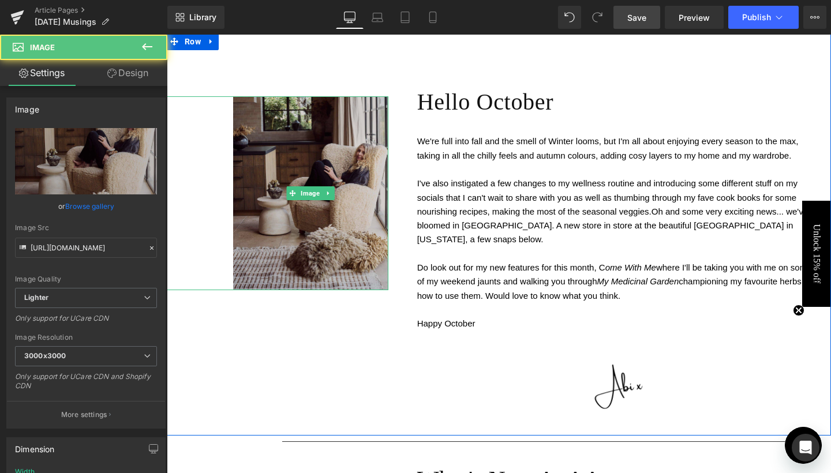
click at [307, 177] on img at bounding box center [310, 193] width 155 height 194
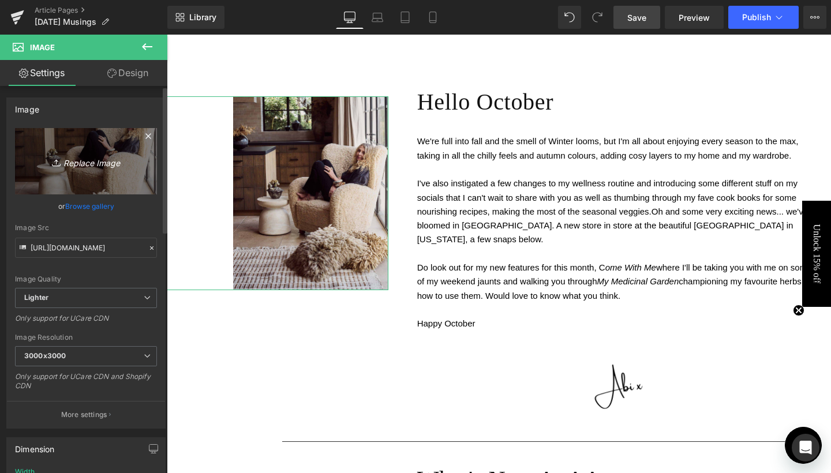
click at [81, 167] on icon "Replace Image" at bounding box center [86, 161] width 92 height 14
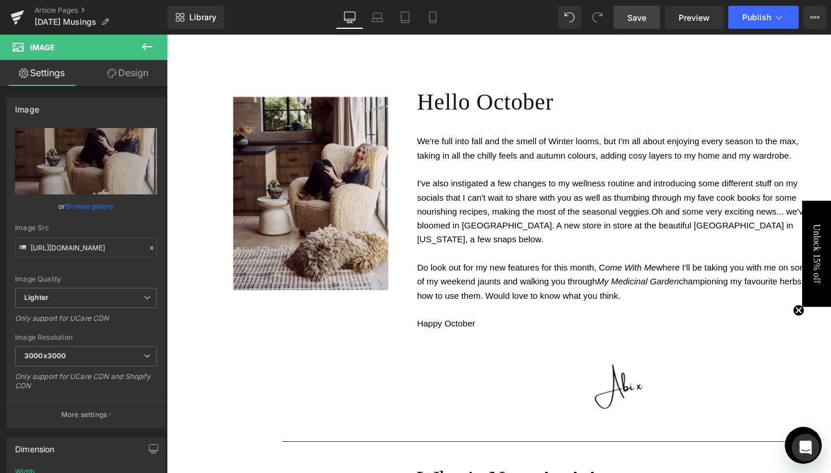
click at [222, 1] on div "Library Desktop Desktop Laptop Tablet Mobile Save Preview Publish Scheduled Vie…" at bounding box center [499, 17] width 664 height 35
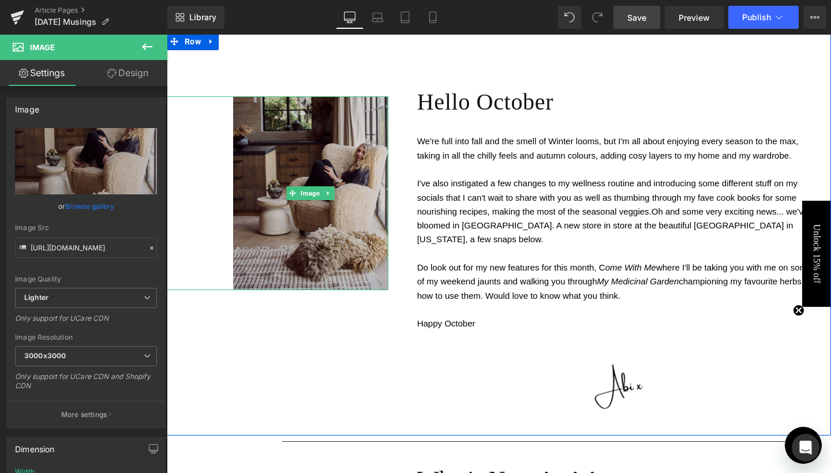
click at [340, 191] on img at bounding box center [310, 193] width 155 height 194
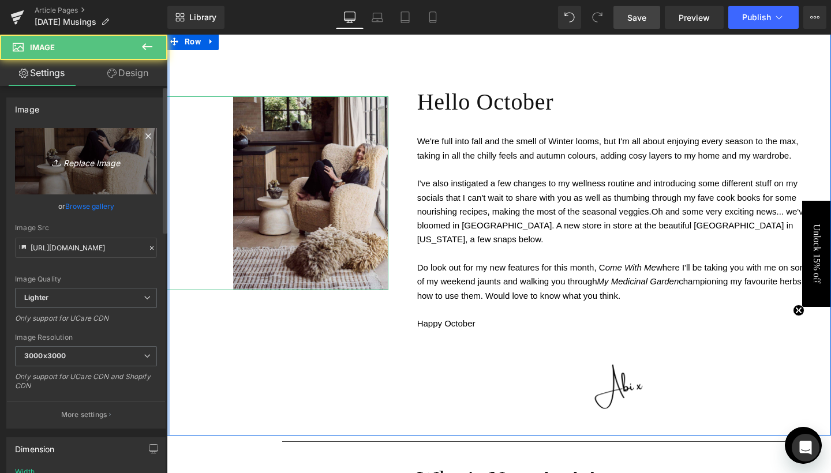
click at [102, 162] on icon "Replace Image" at bounding box center [86, 161] width 92 height 14
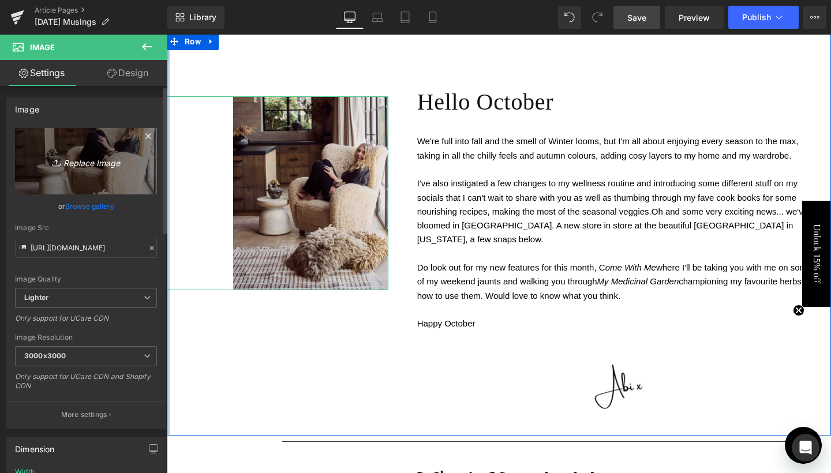
type input "C:\fakepath\Blog Pics - portrait-61.jpg"
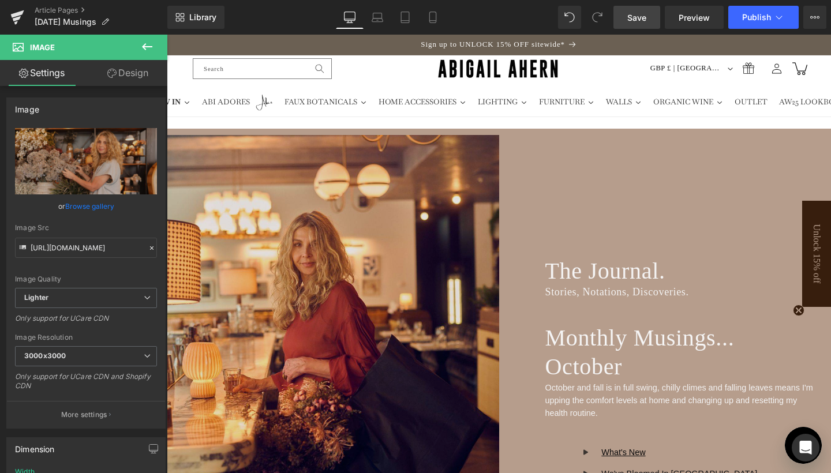
scroll to position [0, 0]
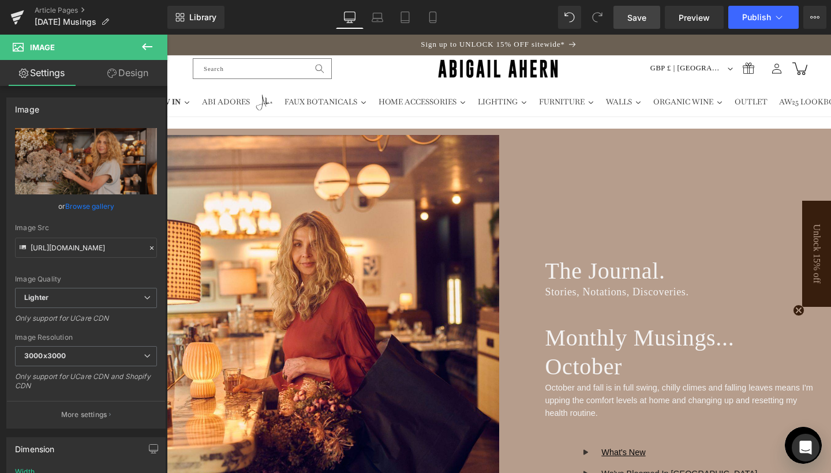
click at [636, 18] on span "Save" at bounding box center [636, 18] width 19 height 12
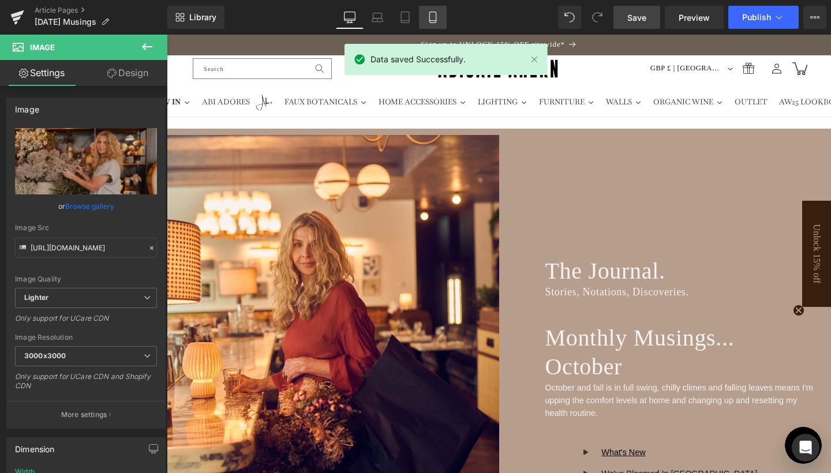
click at [427, 16] on icon at bounding box center [433, 18] width 12 height 12
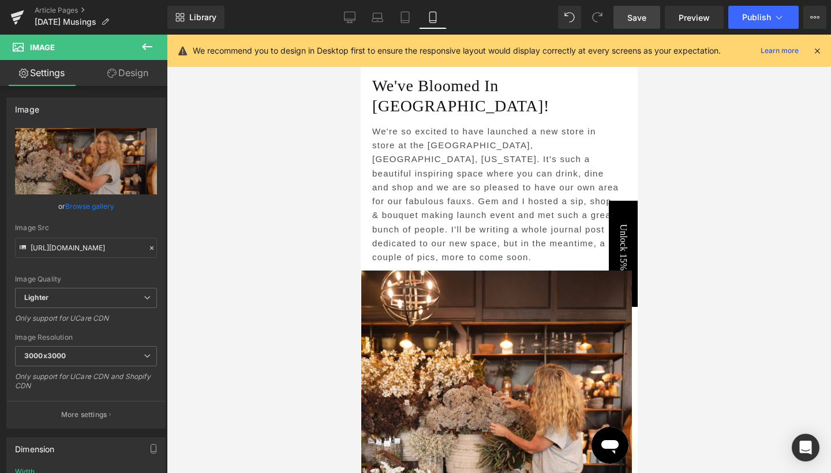
scroll to position [2988, 0]
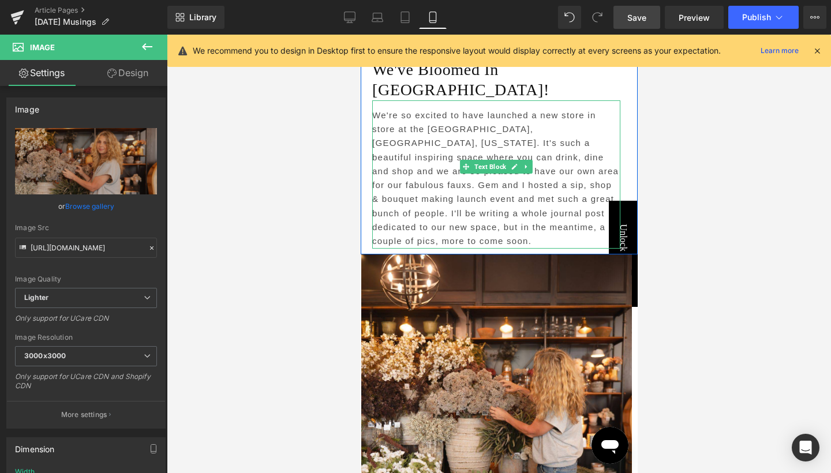
click at [603, 175] on p "We're so excited to have launched a new store in store at the Oxford Exchange, …" at bounding box center [496, 178] width 248 height 140
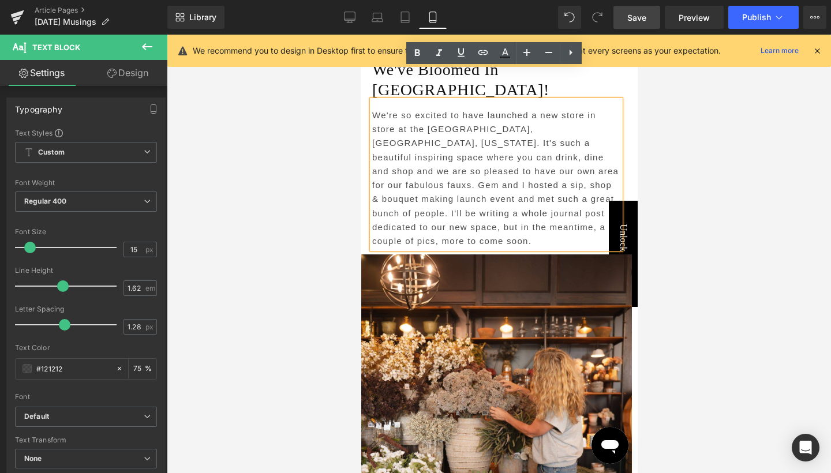
click at [661, 210] on div at bounding box center [499, 254] width 664 height 438
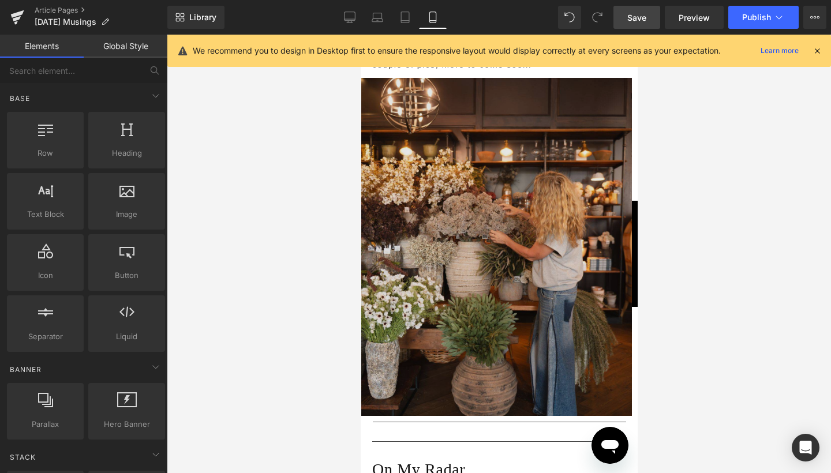
scroll to position [3165, 0]
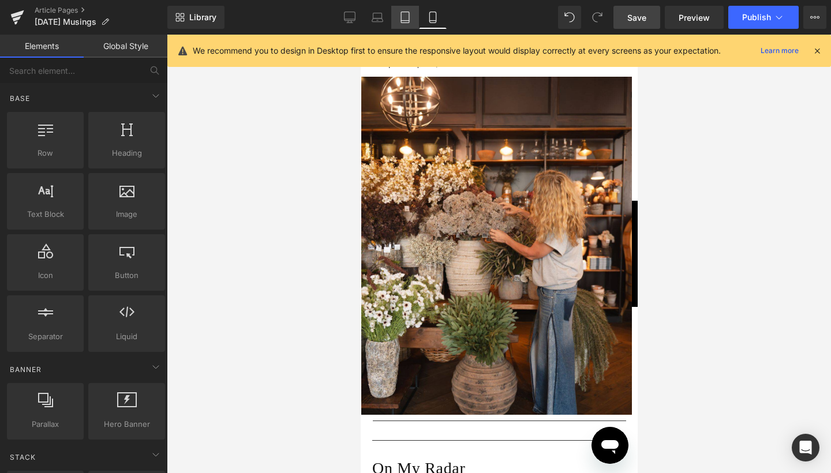
click at [400, 16] on icon at bounding box center [405, 18] width 12 height 12
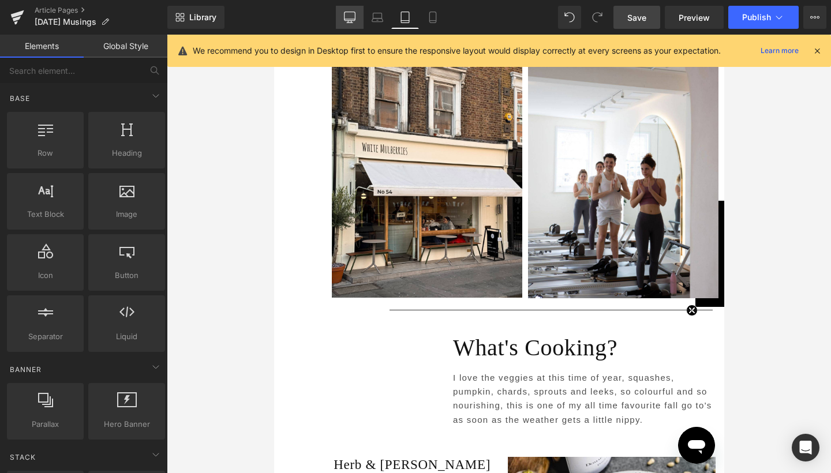
click at [353, 15] on icon at bounding box center [350, 18] width 12 height 12
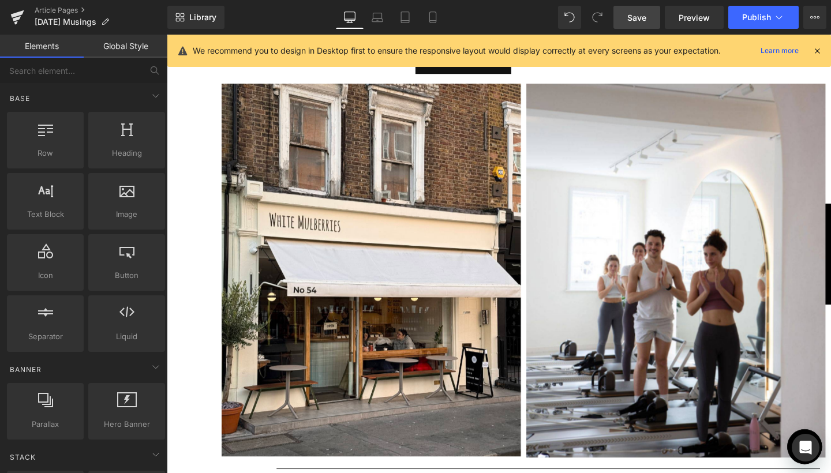
scroll to position [2772, 0]
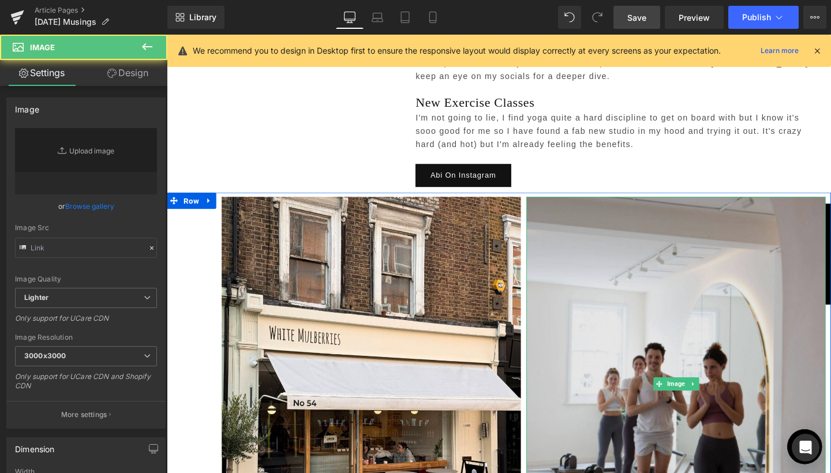
click at [692, 355] on img at bounding box center [702, 401] width 314 height 393
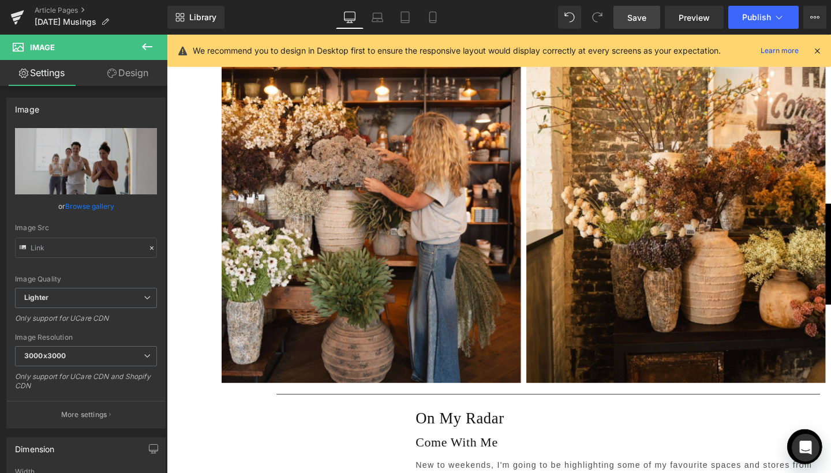
scroll to position [2257, 0]
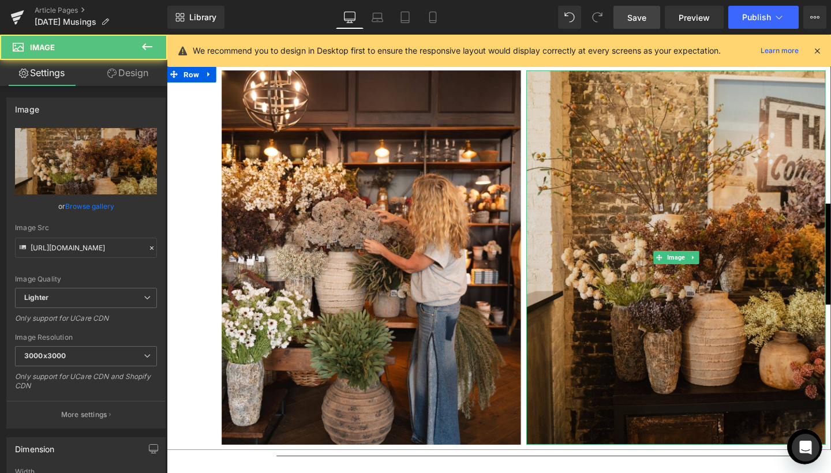
click at [678, 195] on img at bounding box center [702, 268] width 314 height 393
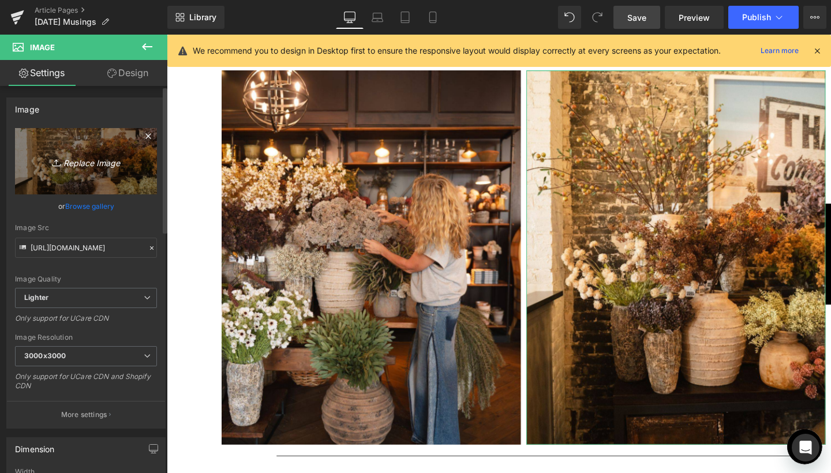
click at [81, 171] on link "Replace Image" at bounding box center [86, 161] width 142 height 66
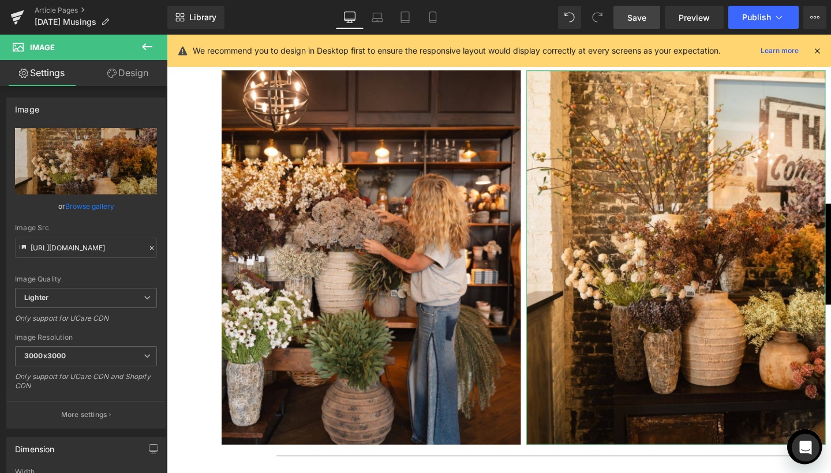
click at [132, 73] on link "Design" at bounding box center [128, 73] width 84 height 26
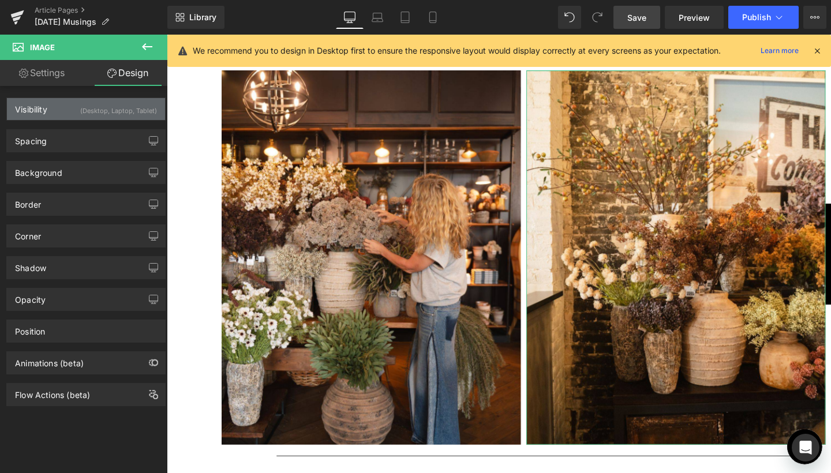
click at [131, 107] on div "(Desktop, Laptop, Tablet)" at bounding box center [118, 107] width 77 height 19
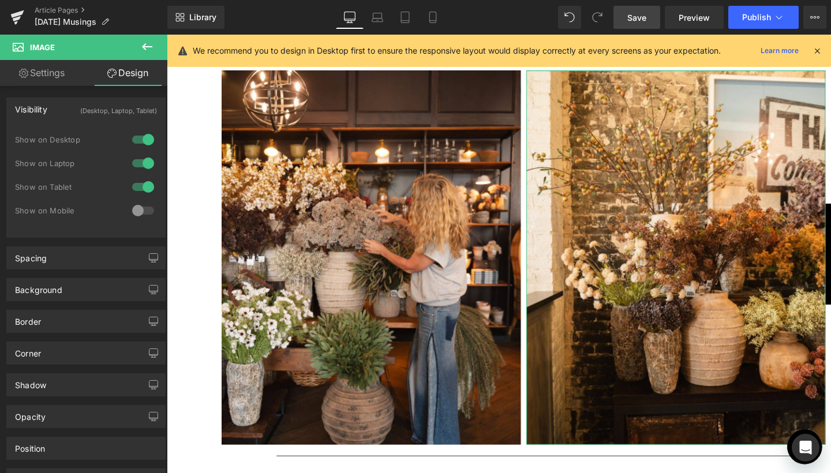
click at [134, 211] on div at bounding box center [143, 210] width 28 height 18
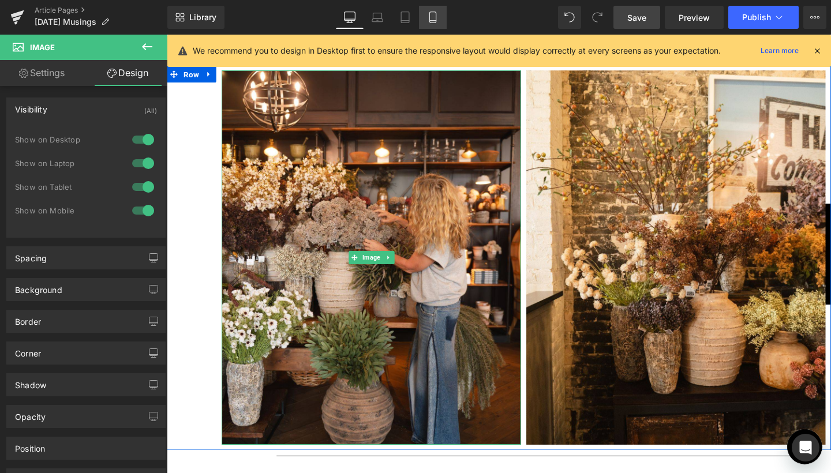
click at [434, 15] on icon at bounding box center [433, 18] width 12 height 12
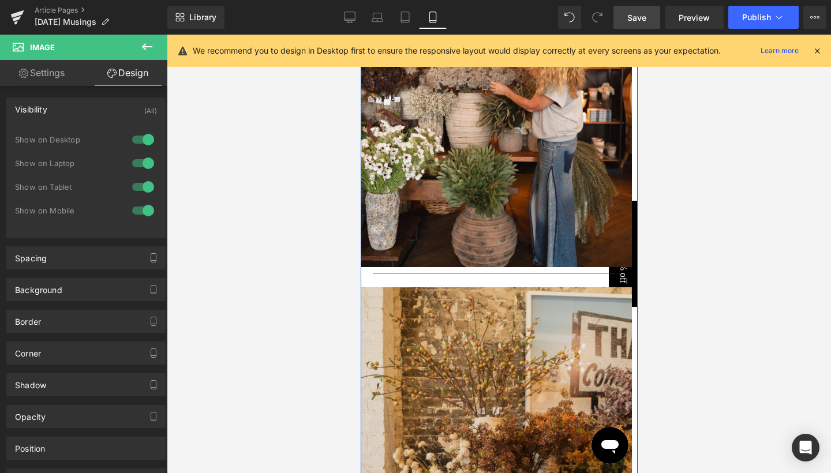
scroll to position [3291, 0]
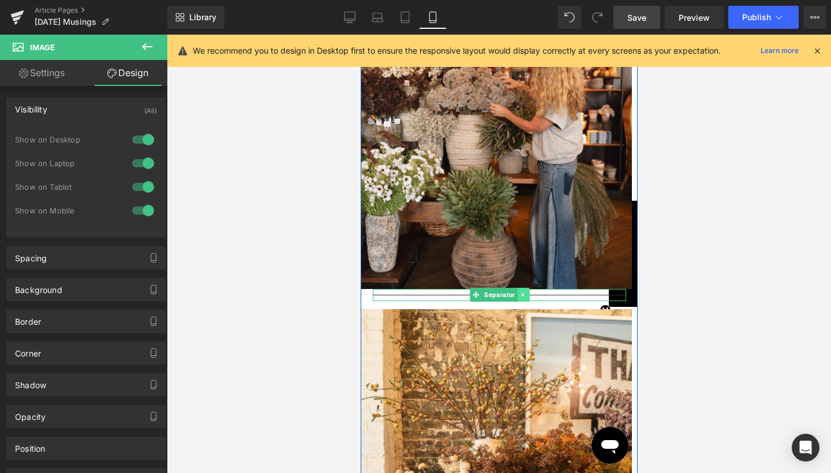
click at [520, 291] on icon at bounding box center [522, 294] width 6 height 7
click at [525, 291] on icon at bounding box center [528, 294] width 6 height 7
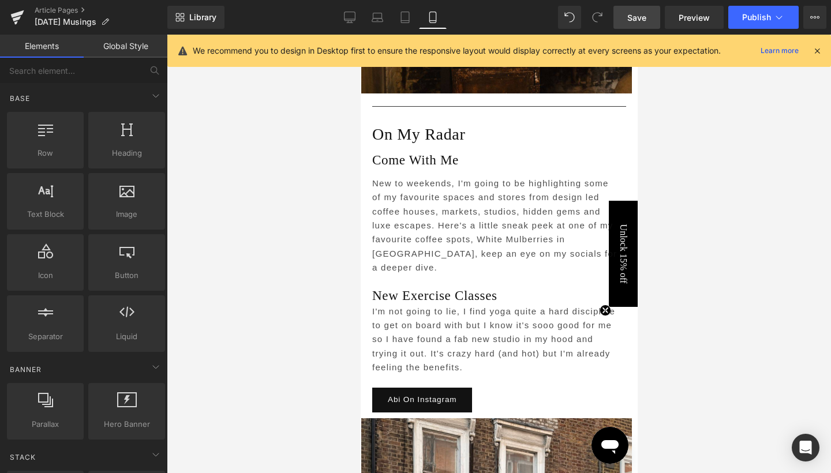
scroll to position [3716, 0]
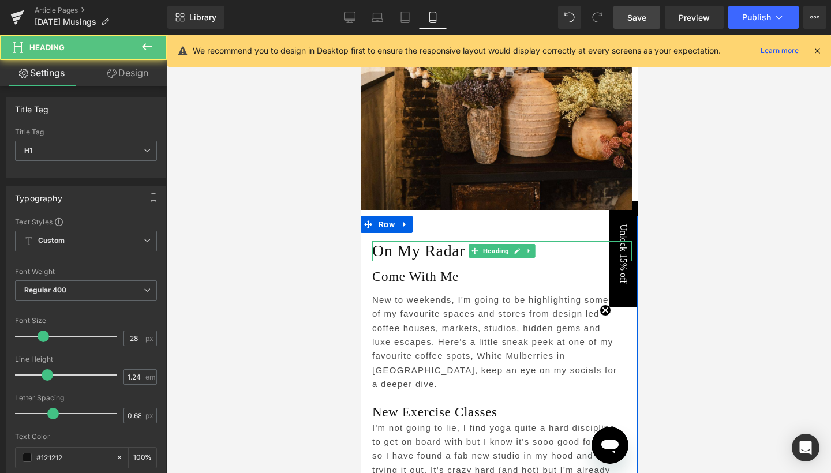
click at [449, 241] on h1 "On My Radar" at bounding box center [502, 251] width 260 height 20
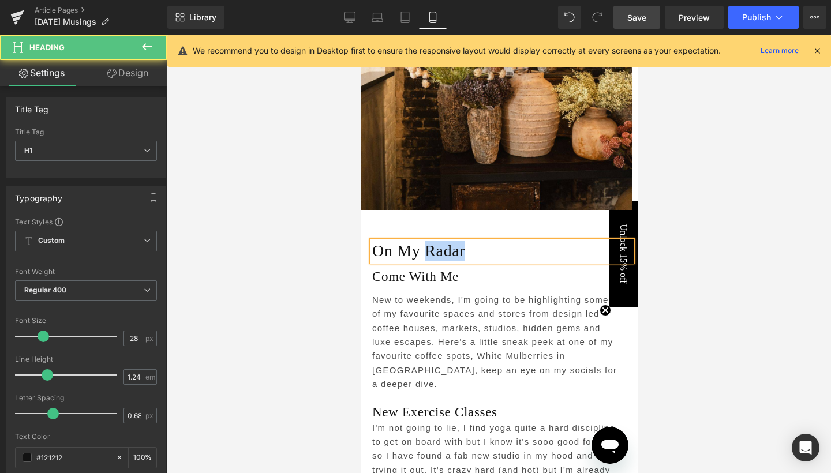
click at [449, 241] on h1 "On My Radar" at bounding box center [502, 251] width 260 height 20
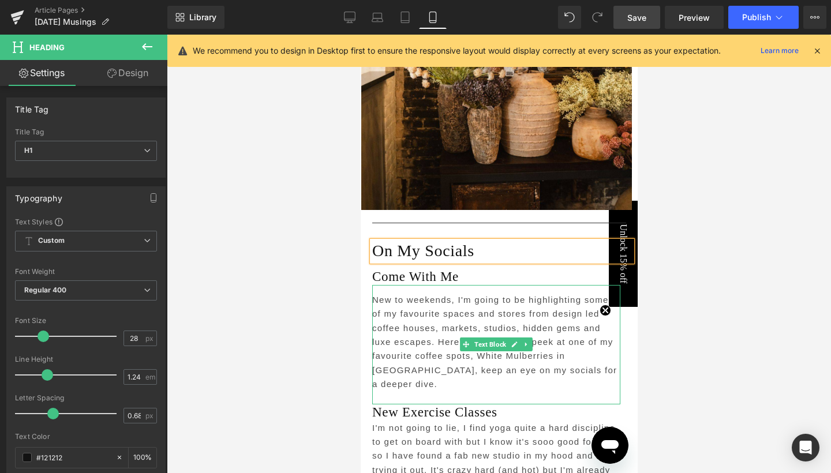
click at [482, 293] on p "New to weekends, I'm going to be highlighting some of my favourite spaces and s…" at bounding box center [496, 342] width 248 height 98
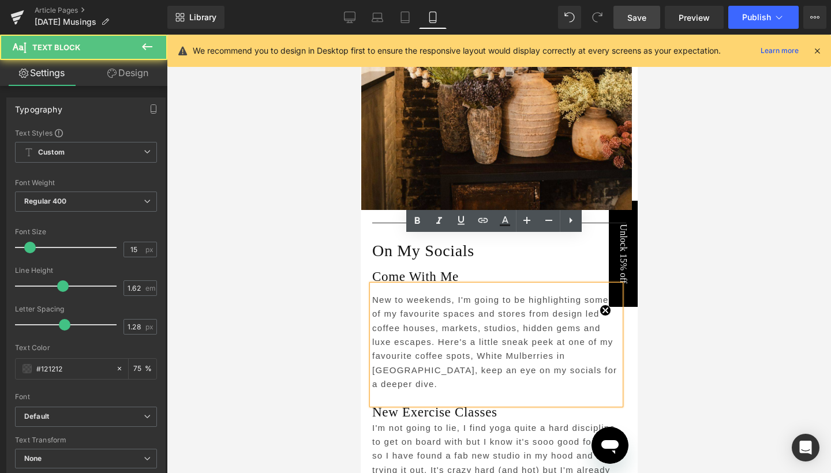
click at [698, 304] on div at bounding box center [499, 254] width 664 height 438
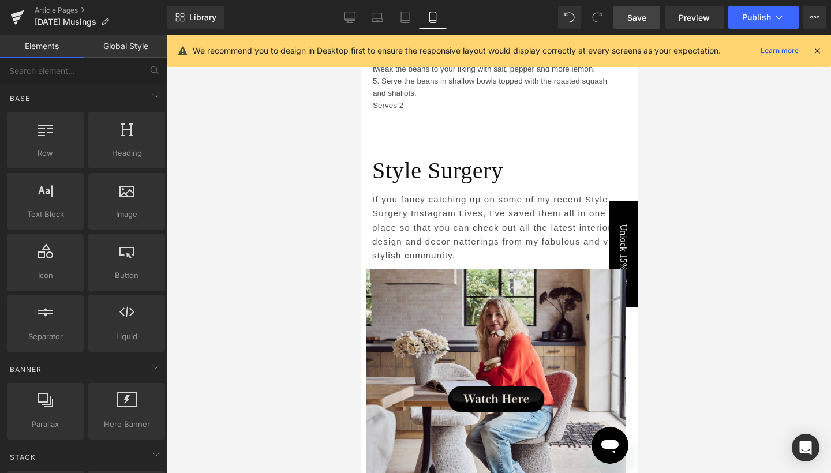
scroll to position [5466, 0]
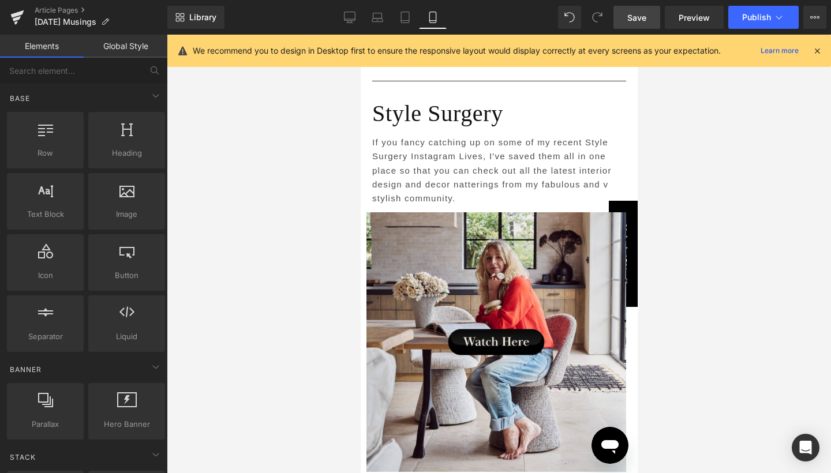
click at [644, 6] on link "Save" at bounding box center [636, 17] width 47 height 23
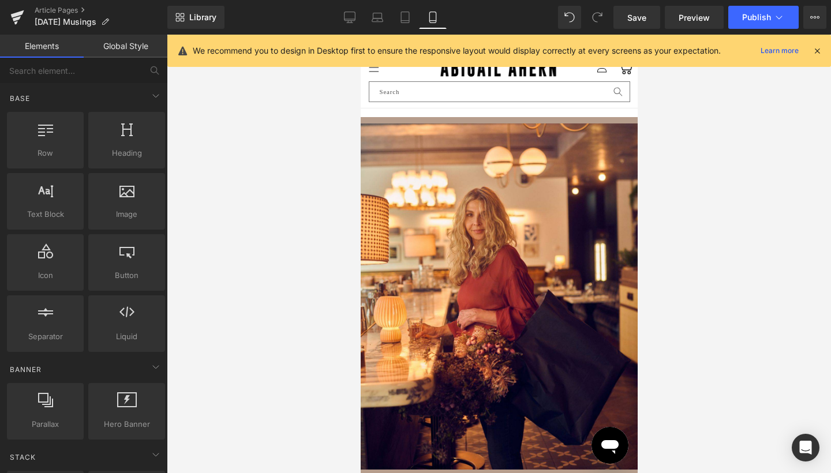
scroll to position [0, 0]
click at [347, 17] on icon at bounding box center [350, 18] width 12 height 12
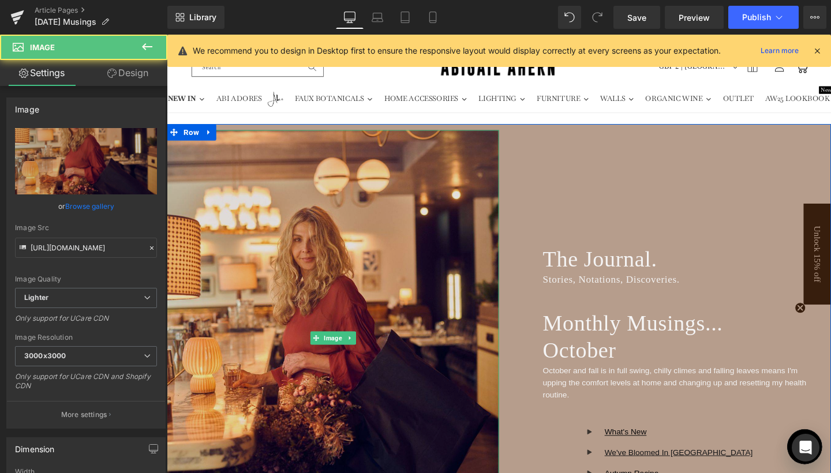
click at [320, 243] on img at bounding box center [341, 353] width 349 height 436
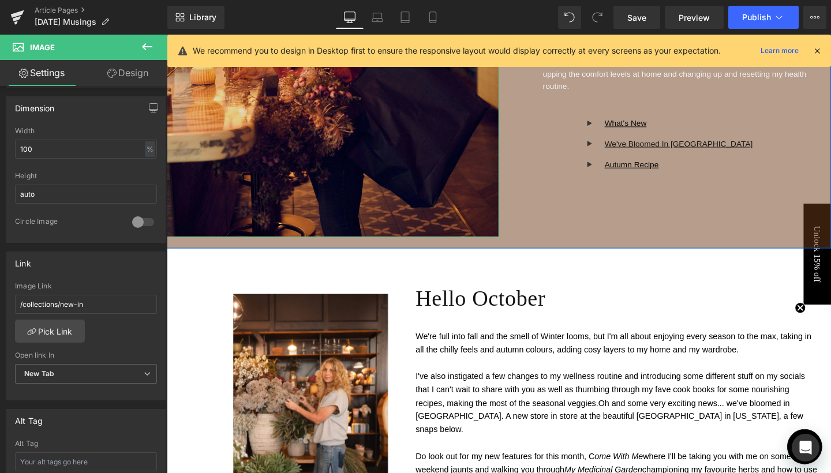
scroll to position [482, 0]
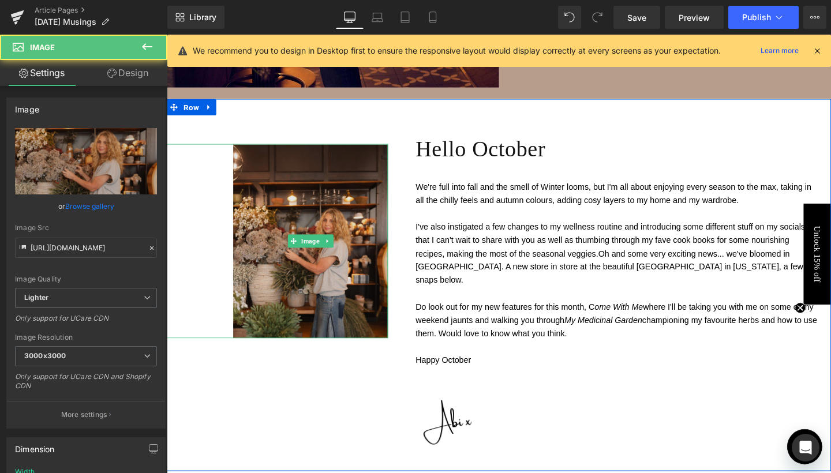
click at [356, 303] on img at bounding box center [318, 251] width 163 height 204
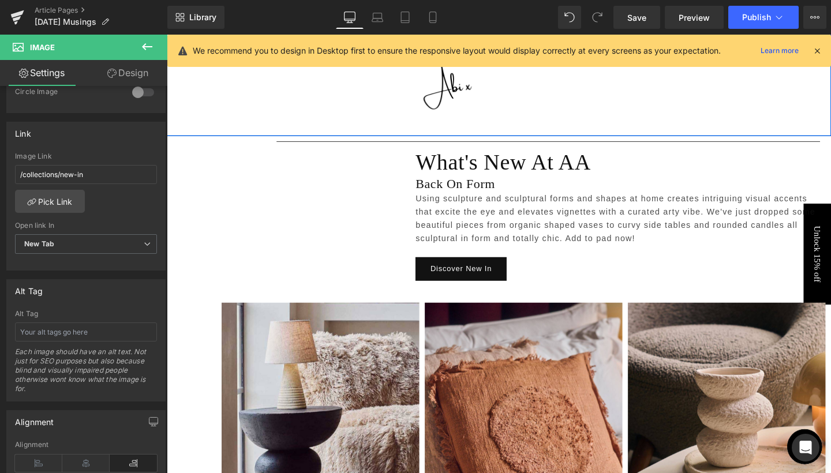
scroll to position [969, 0]
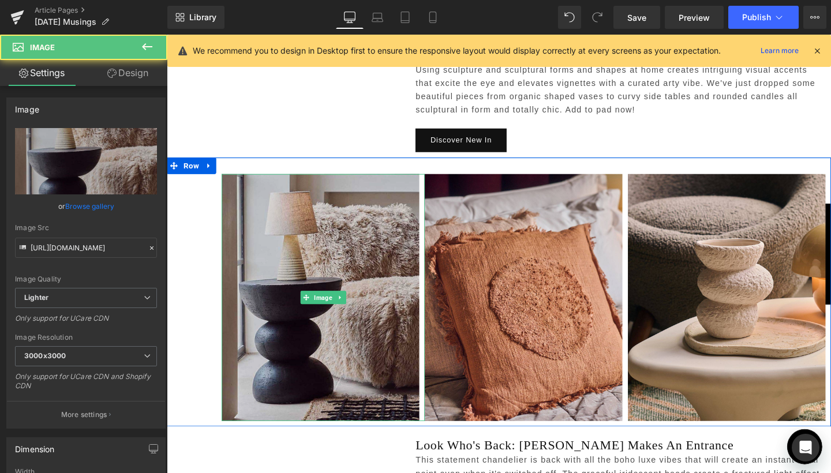
click at [309, 378] on img at bounding box center [330, 311] width 213 height 260
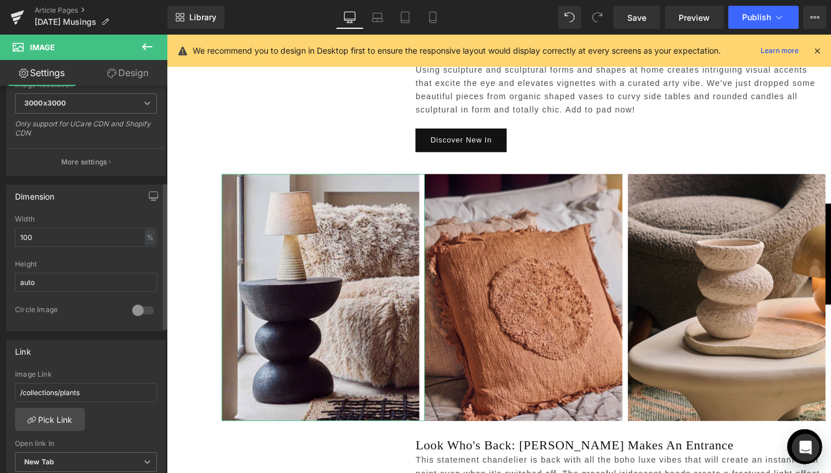
scroll to position [283, 0]
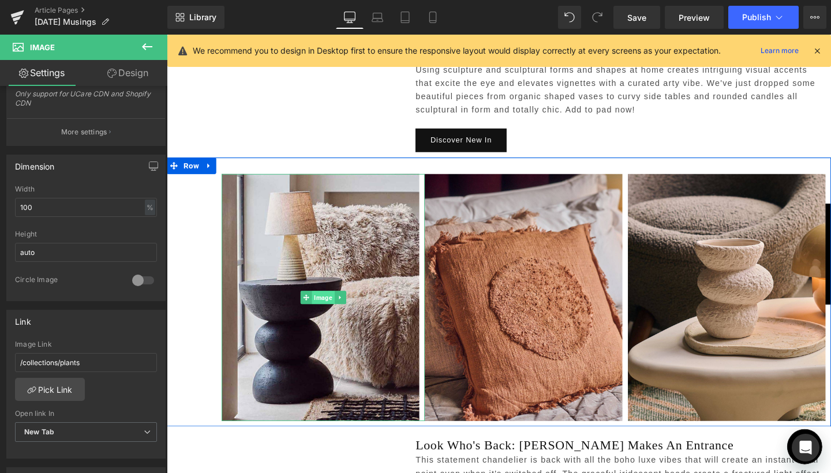
click at [325, 304] on span "Image" at bounding box center [331, 311] width 24 height 14
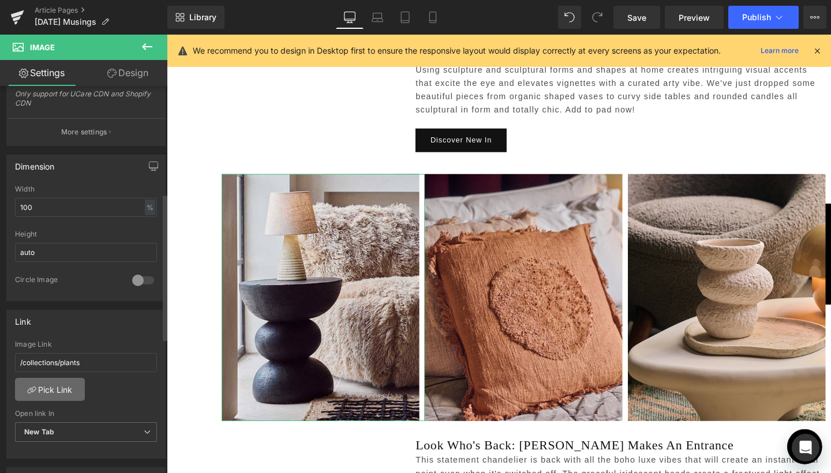
click at [68, 392] on link "Pick Link" at bounding box center [50, 389] width 70 height 23
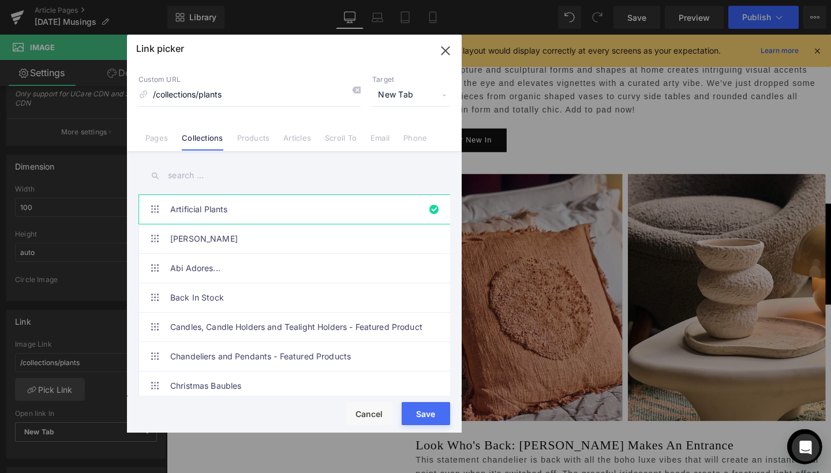
click at [192, 171] on input "text" at bounding box center [294, 176] width 312 height 26
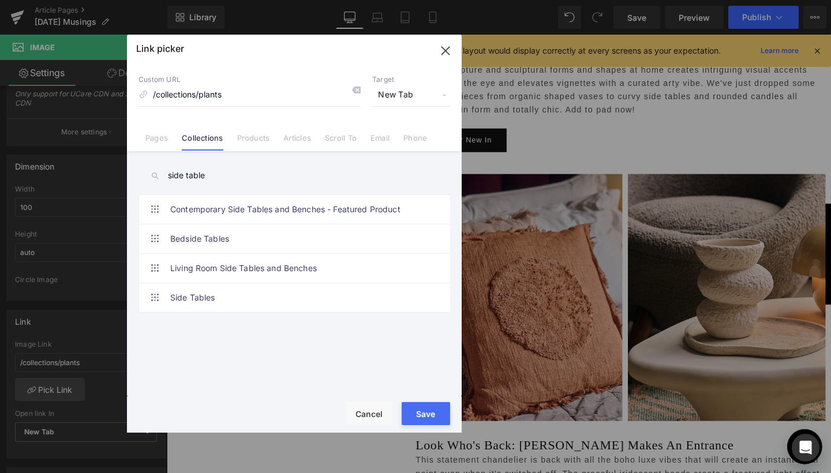
type input "side table"
drag, startPoint x: 189, startPoint y: 194, endPoint x: 182, endPoint y: 290, distance: 96.6
click at [182, 290] on link "Side Tables" at bounding box center [297, 297] width 254 height 29
click at [427, 405] on button "Save" at bounding box center [426, 413] width 48 height 23
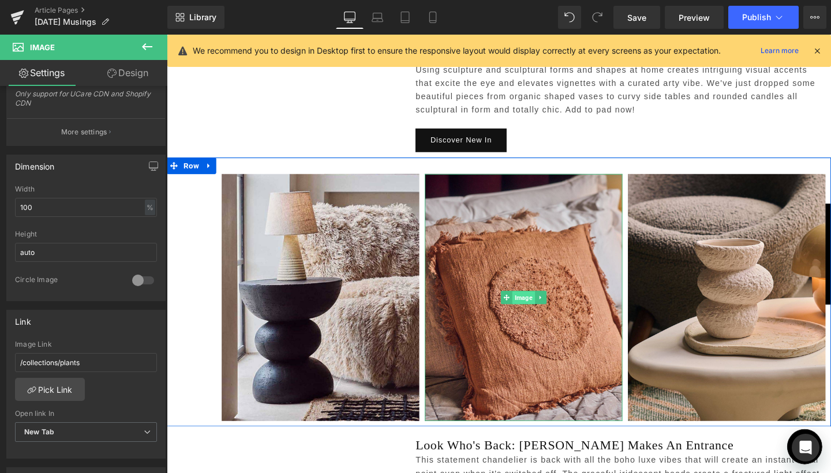
click at [536, 305] on span "Image" at bounding box center [542, 312] width 24 height 14
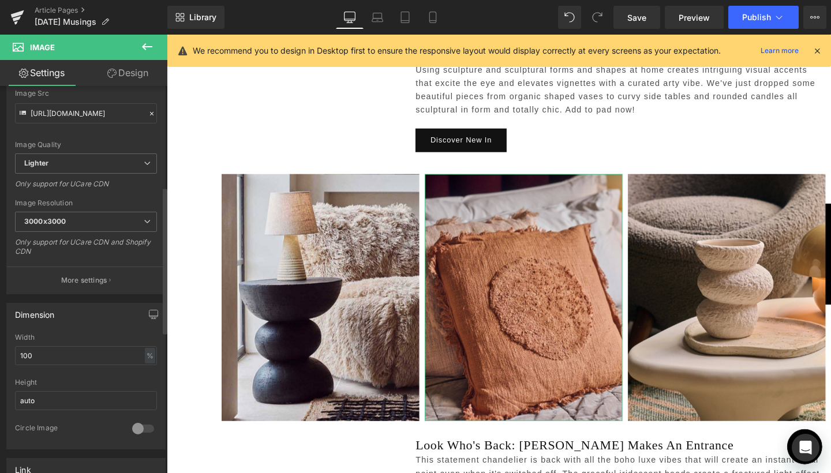
scroll to position [282, 0]
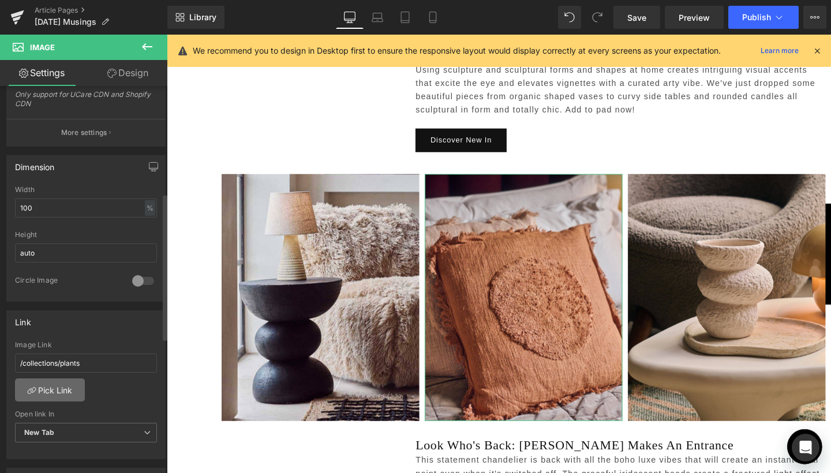
click at [60, 388] on link "Pick Link" at bounding box center [50, 389] width 70 height 23
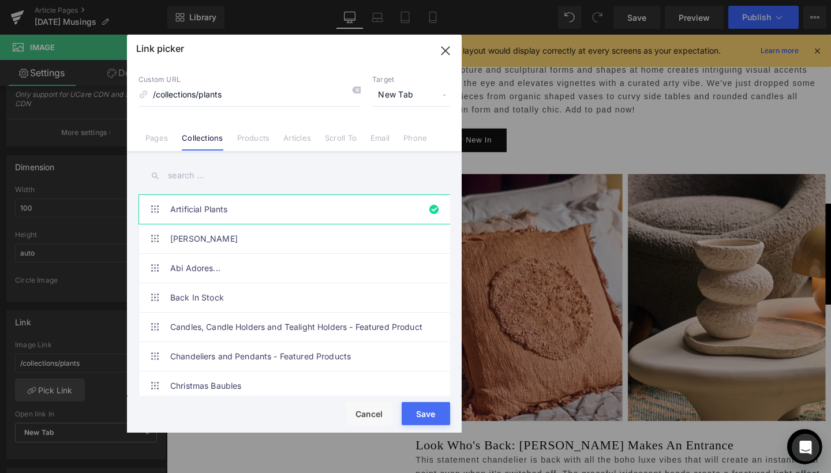
click at [191, 171] on input "text" at bounding box center [294, 176] width 312 height 26
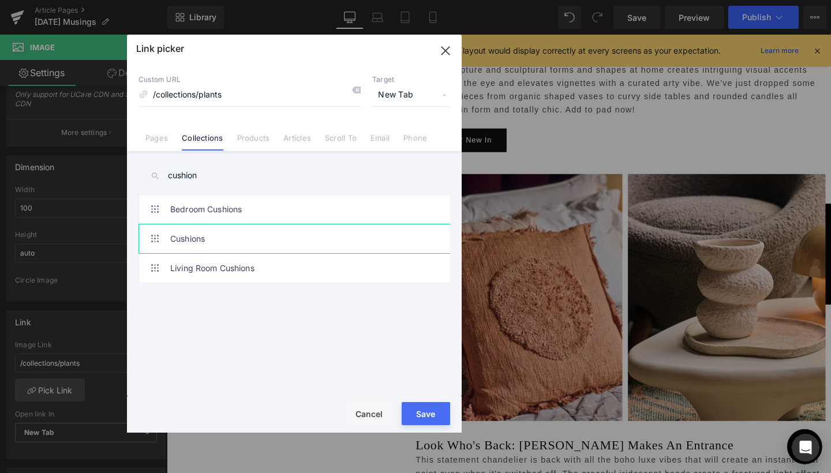
type input "cushion"
click at [185, 235] on link "Cushions" at bounding box center [297, 238] width 254 height 29
click at [436, 402] on button "Save" at bounding box center [426, 413] width 48 height 23
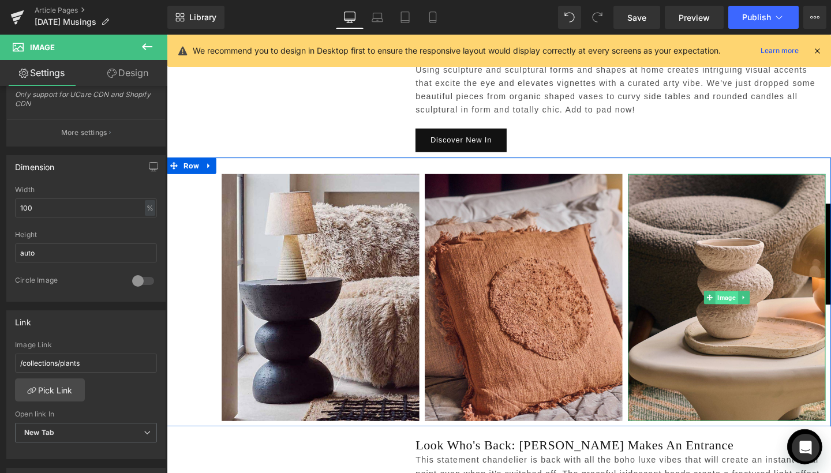
click at [763, 305] on span "Image" at bounding box center [755, 312] width 24 height 14
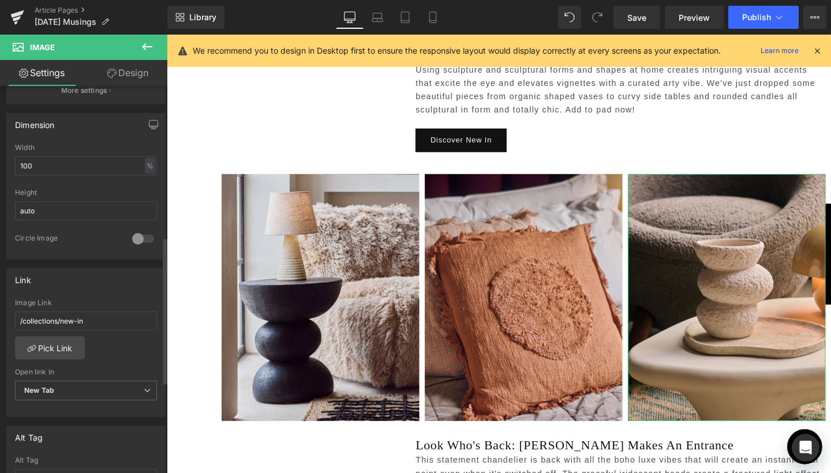
scroll to position [397, 0]
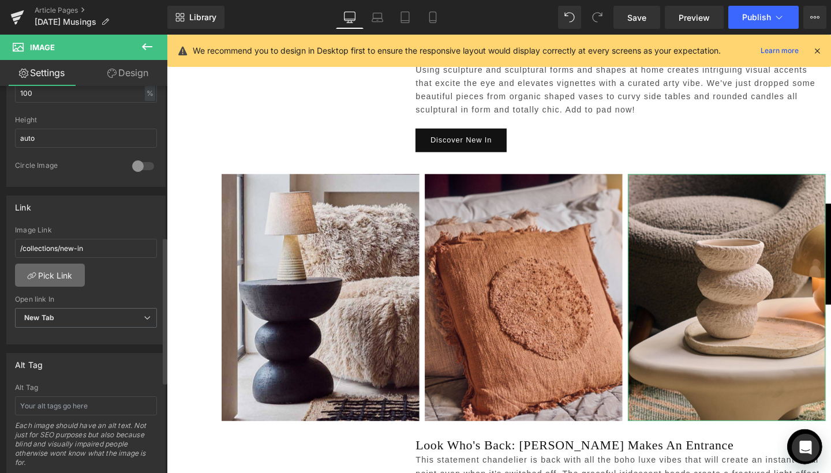
click at [73, 272] on link "Pick Link" at bounding box center [50, 275] width 70 height 23
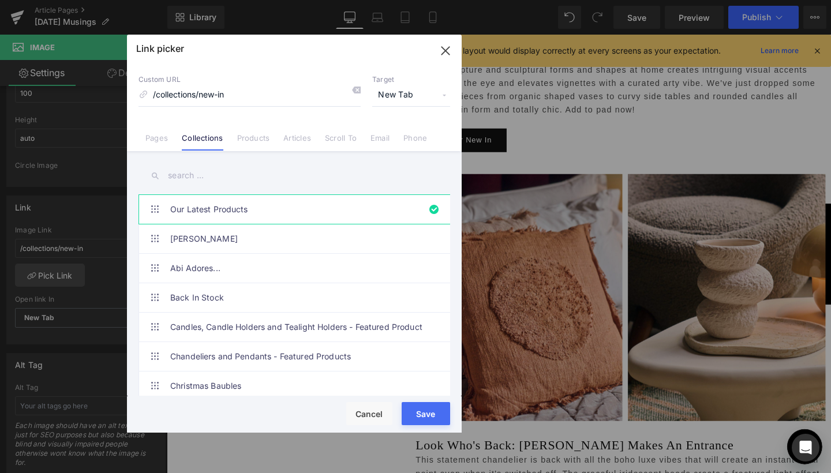
click at [200, 172] on input "text" at bounding box center [294, 176] width 312 height 26
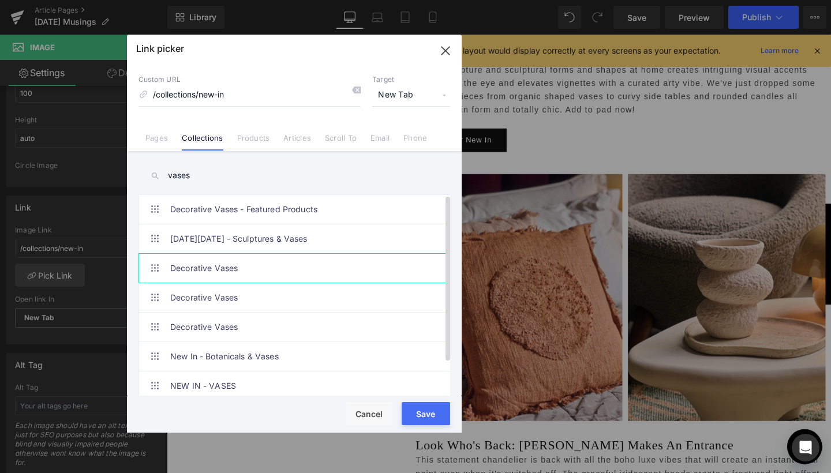
type input "vases"
click at [204, 274] on link "Decorative Vases" at bounding box center [297, 268] width 254 height 29
click at [430, 420] on button "Save" at bounding box center [426, 413] width 48 height 23
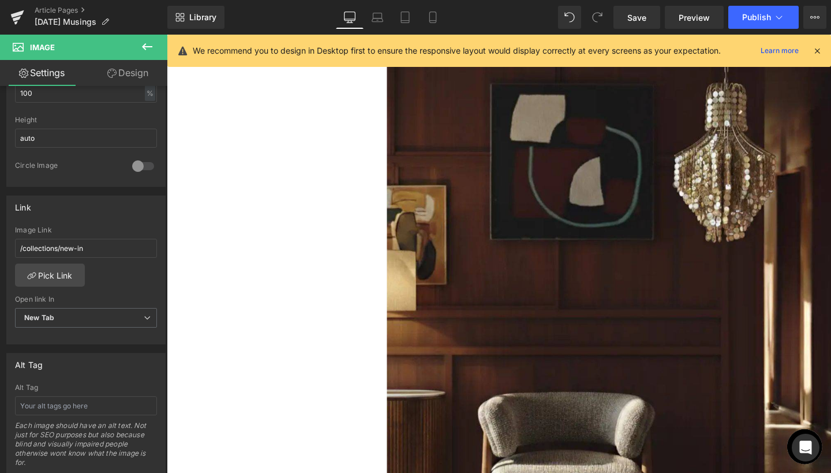
scroll to position [1544, 0]
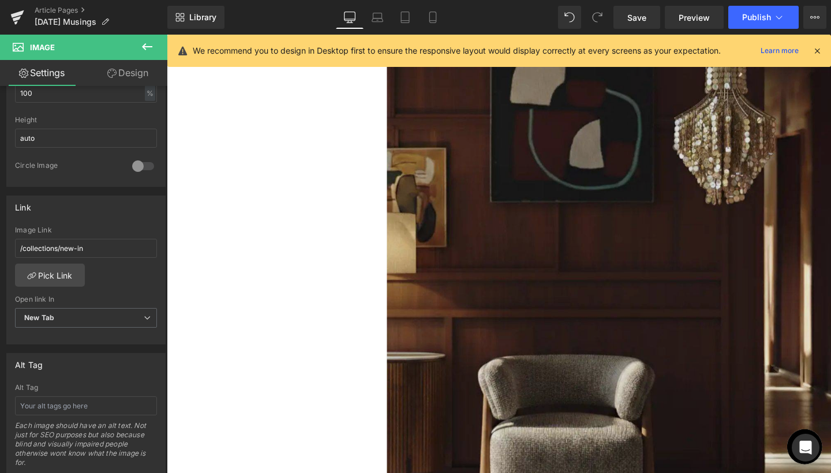
click at [504, 257] on img at bounding box center [516, 290] width 698 height 583
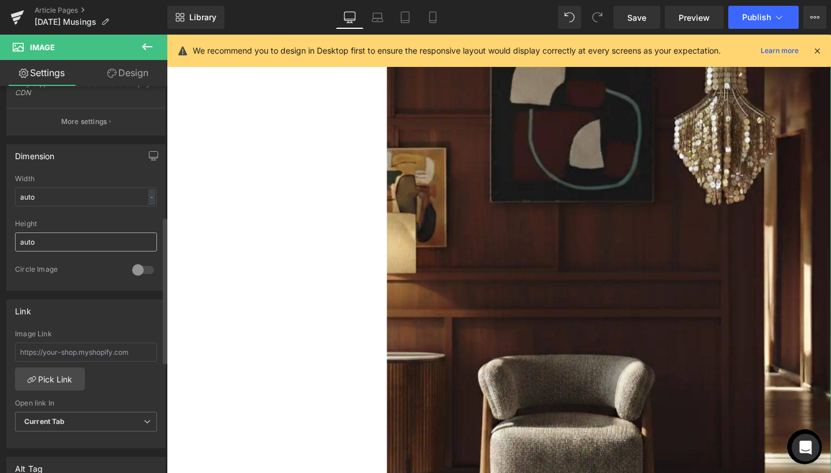
scroll to position [344, 0]
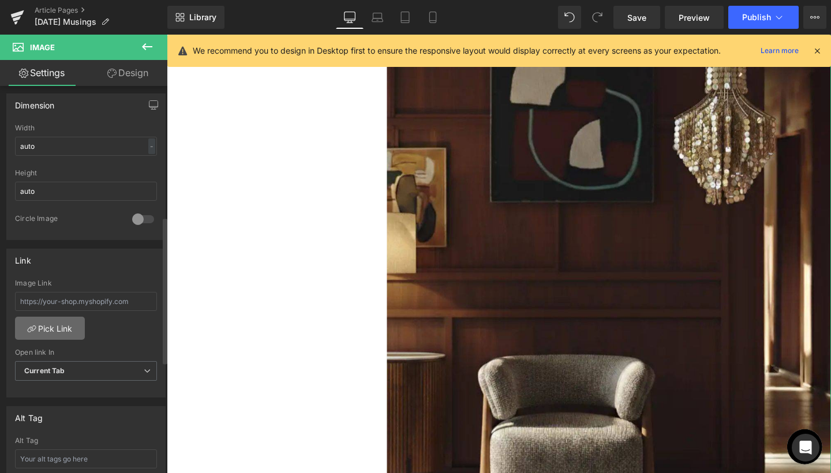
click at [62, 336] on link "Pick Link" at bounding box center [50, 328] width 70 height 23
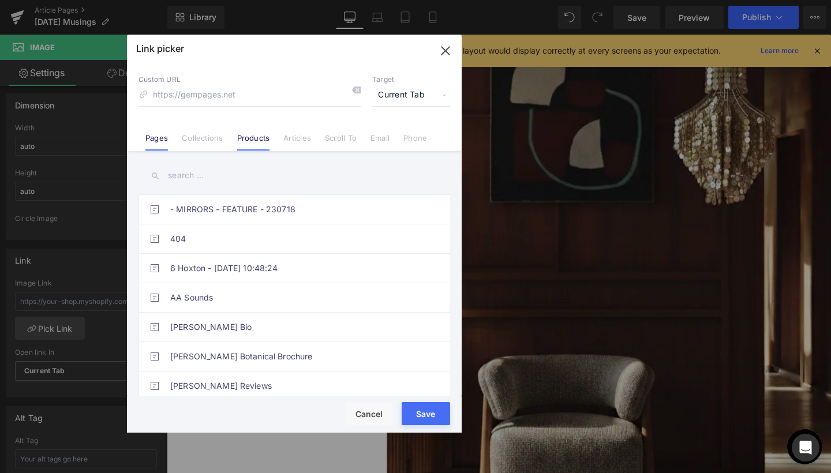
click at [253, 140] on link "Products" at bounding box center [253, 141] width 33 height 17
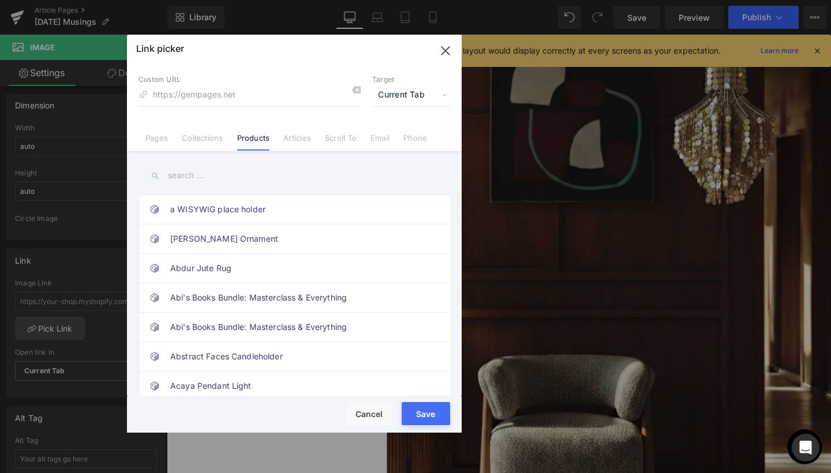
click at [205, 171] on input "text" at bounding box center [294, 176] width 312 height 26
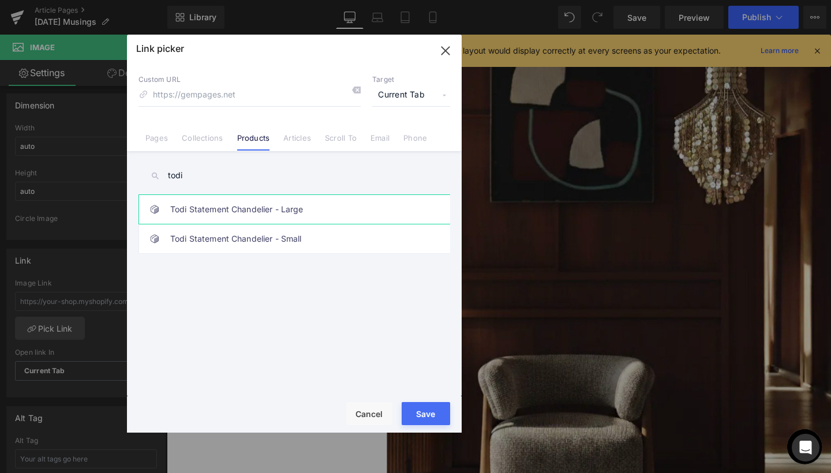
type input "todi"
click at [201, 216] on link "Todi Statement Chandelier - Large" at bounding box center [297, 209] width 254 height 29
click at [417, 412] on button "Save" at bounding box center [426, 413] width 48 height 23
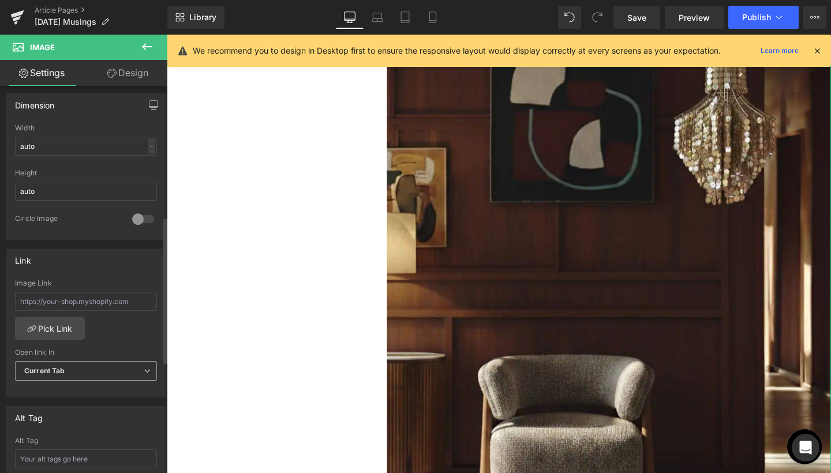
click at [112, 372] on span "Current Tab" at bounding box center [86, 371] width 142 height 20
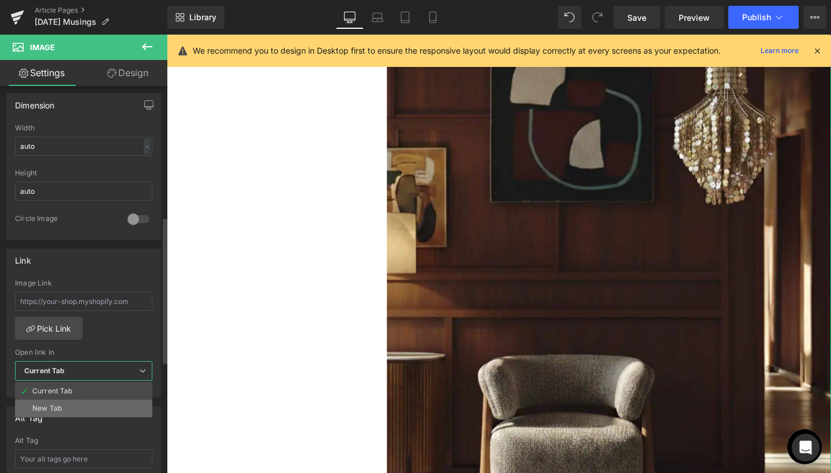
click at [96, 402] on li "New Tab" at bounding box center [83, 408] width 137 height 17
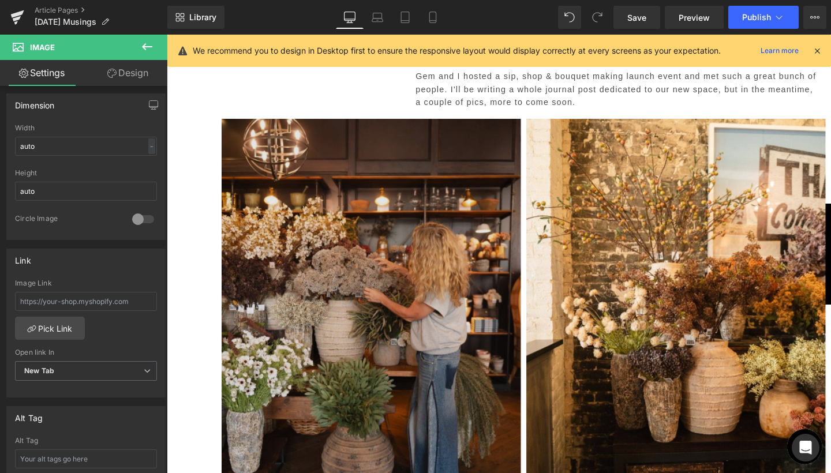
scroll to position [2281, 0]
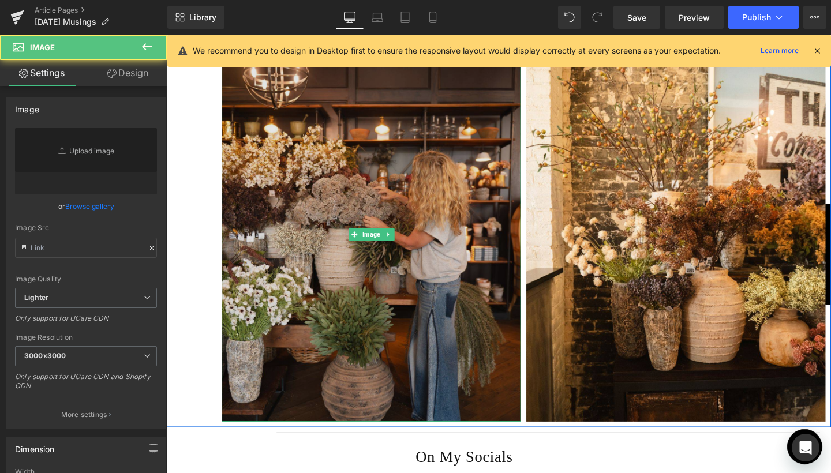
click at [371, 276] on img at bounding box center [381, 244] width 314 height 393
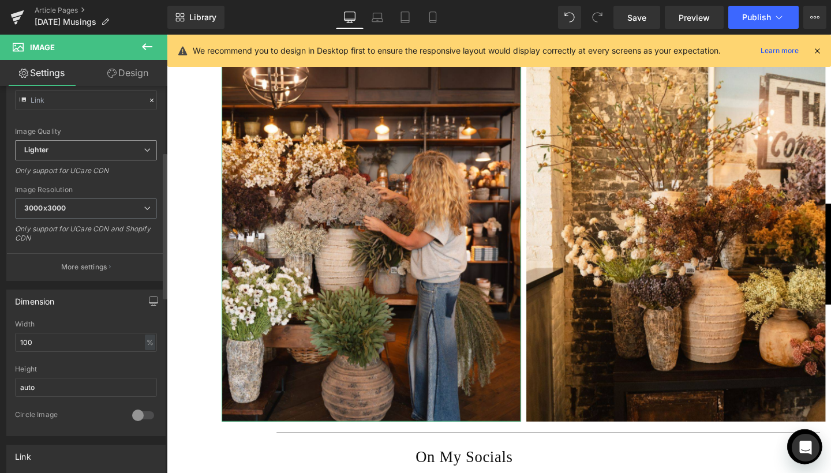
scroll to position [297, 0]
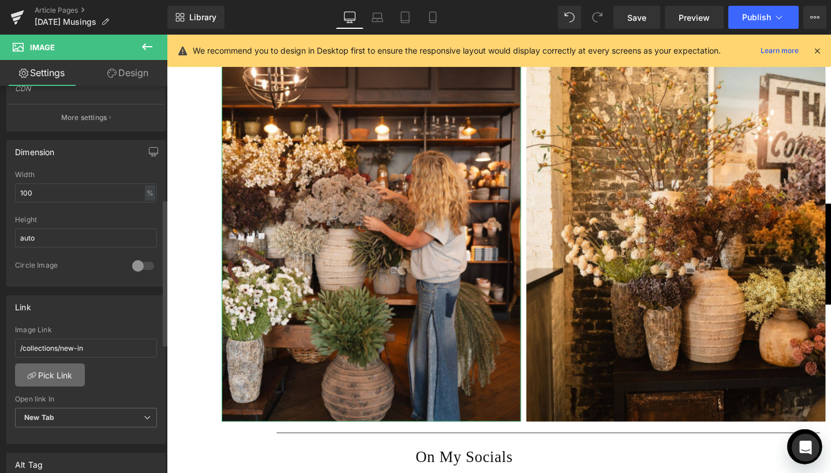
click at [69, 372] on link "Pick Link" at bounding box center [50, 374] width 70 height 23
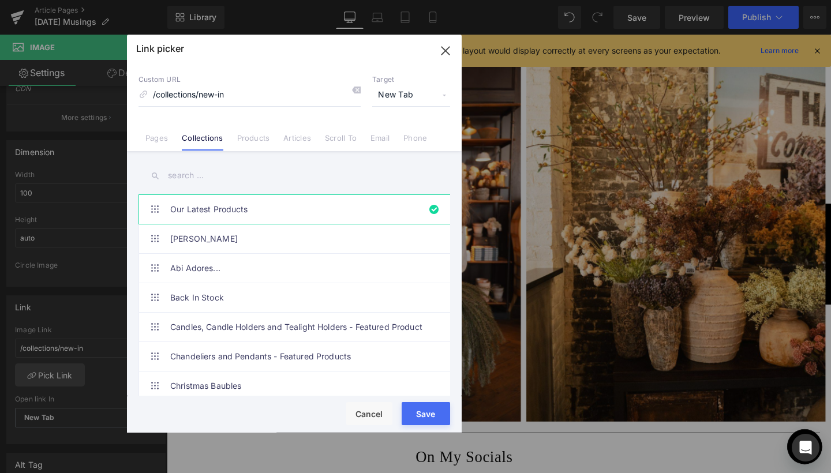
click at [203, 165] on input "text" at bounding box center [294, 176] width 312 height 26
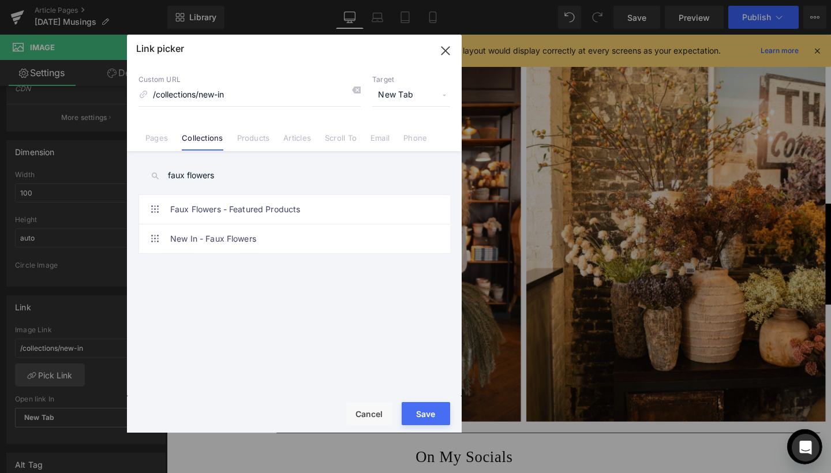
click at [201, 181] on input "faux flowers" at bounding box center [294, 176] width 312 height 26
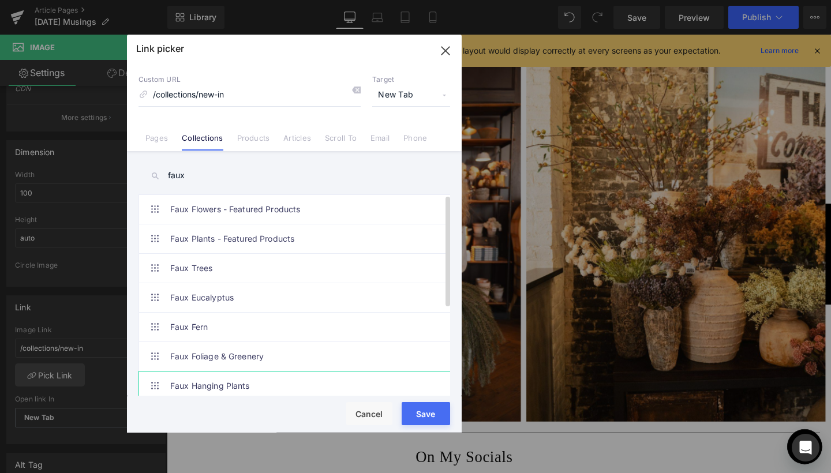
scroll to position [0, 0]
click at [183, 173] on input "faux" at bounding box center [294, 176] width 312 height 26
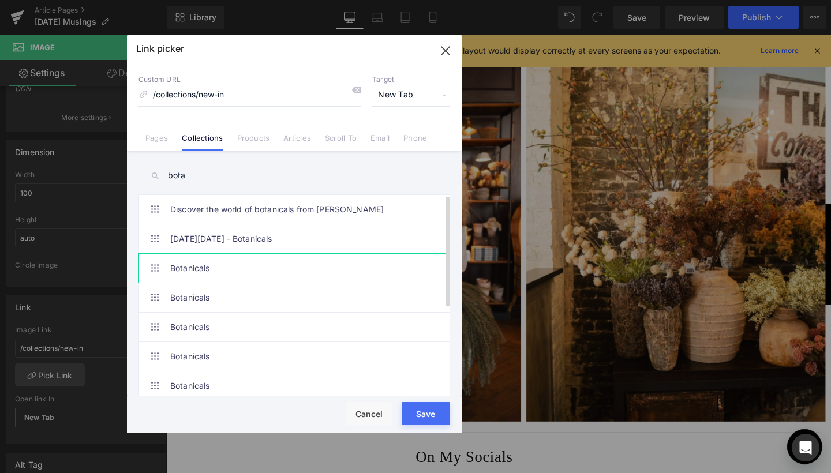
type input "bota"
click at [167, 277] on li "Botanicals" at bounding box center [296, 267] width 316 height 29
click at [426, 423] on div "Rendering Content" at bounding box center [415, 427] width 71 height 13
click at [426, 407] on button "Save" at bounding box center [426, 413] width 48 height 23
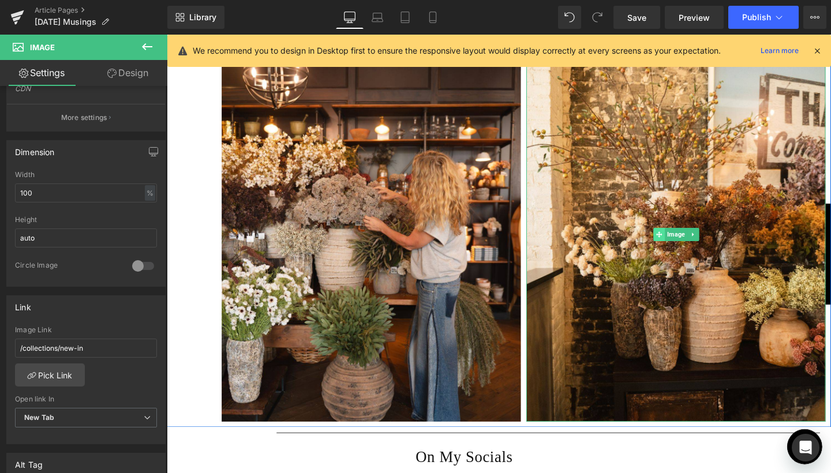
click at [687, 238] on span at bounding box center [684, 245] width 12 height 14
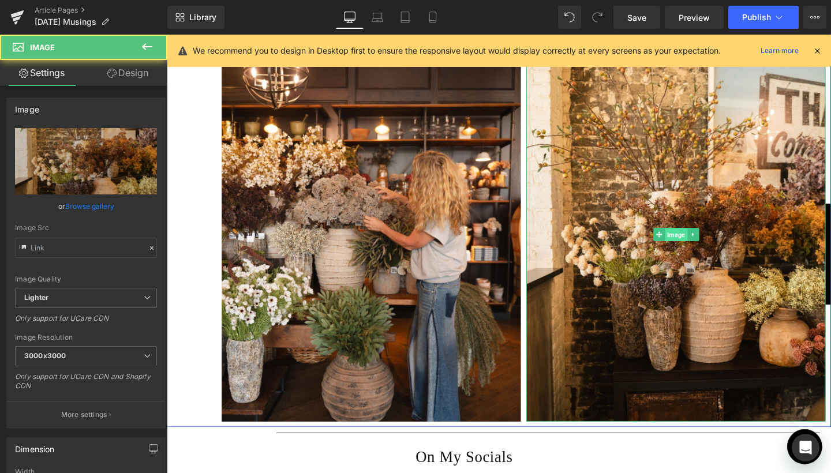
click at [698, 238] on span "Image" at bounding box center [702, 245] width 24 height 14
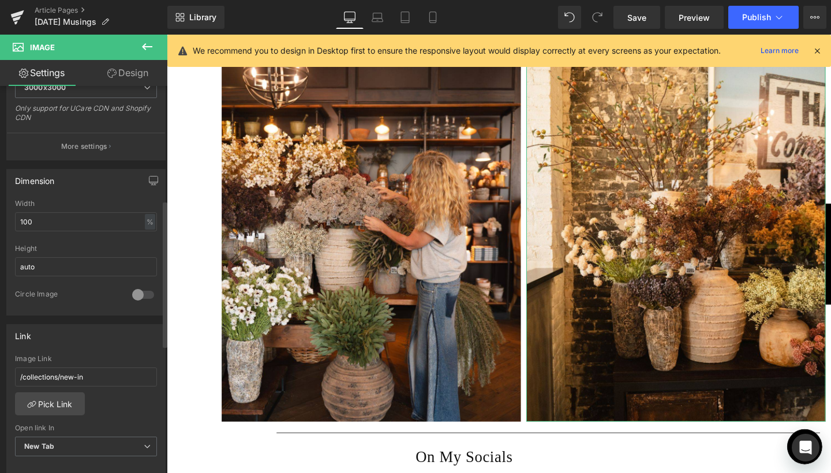
scroll to position [306, 0]
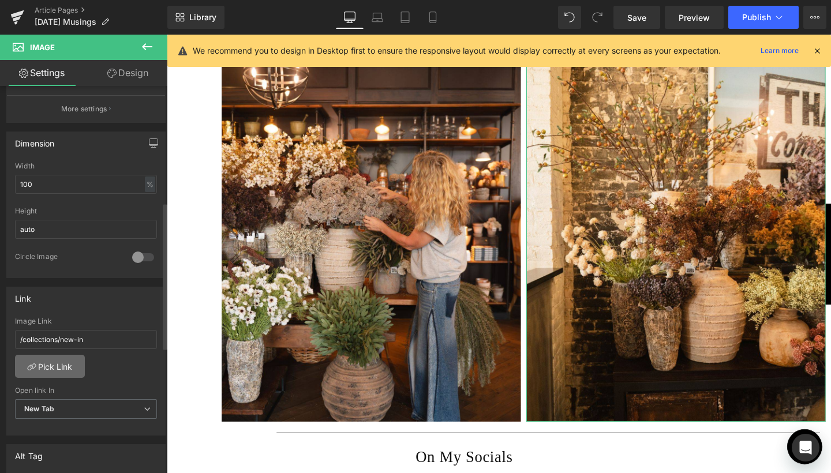
click at [58, 366] on link "Pick Link" at bounding box center [50, 366] width 70 height 23
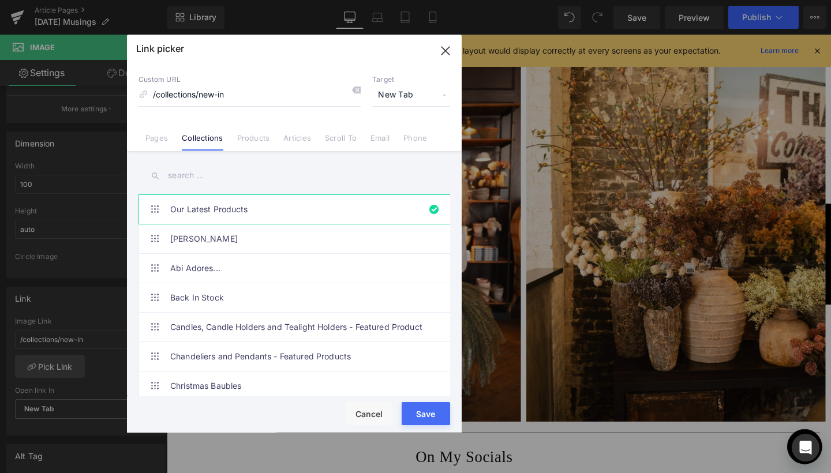
click at [209, 177] on input "text" at bounding box center [294, 176] width 312 height 26
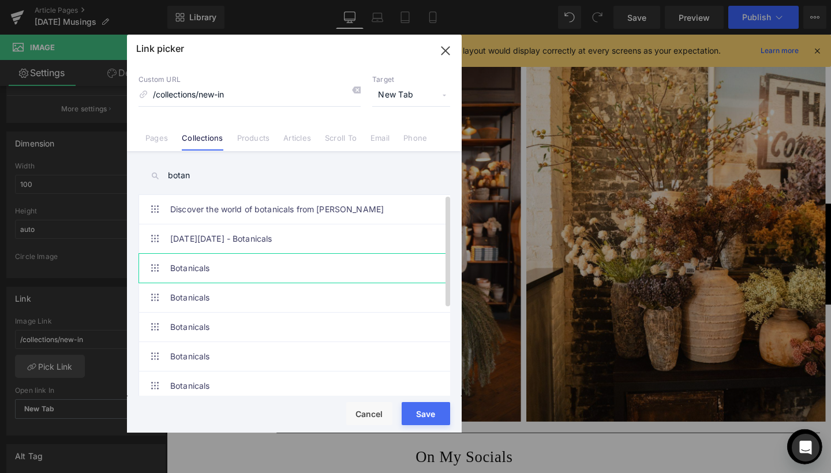
type input "botan"
click at [188, 266] on link "Botanicals" at bounding box center [297, 268] width 254 height 29
click at [424, 401] on div "Save Cancel" at bounding box center [294, 414] width 335 height 36
click at [426, 413] on button "Save" at bounding box center [426, 413] width 48 height 23
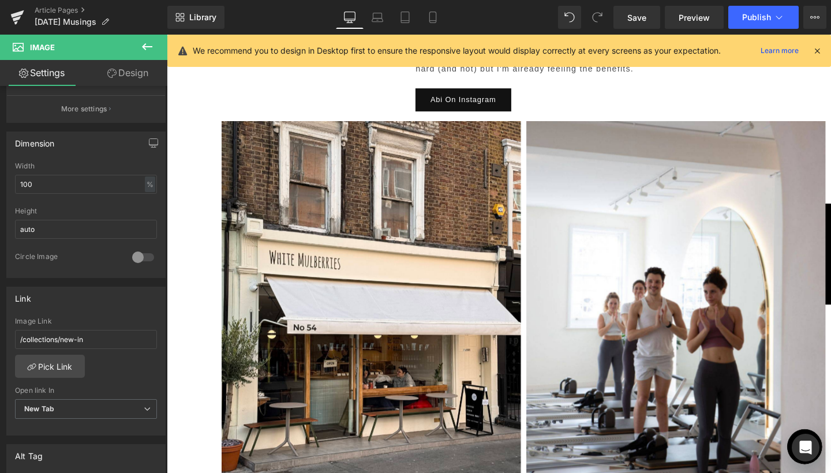
scroll to position [2873, 0]
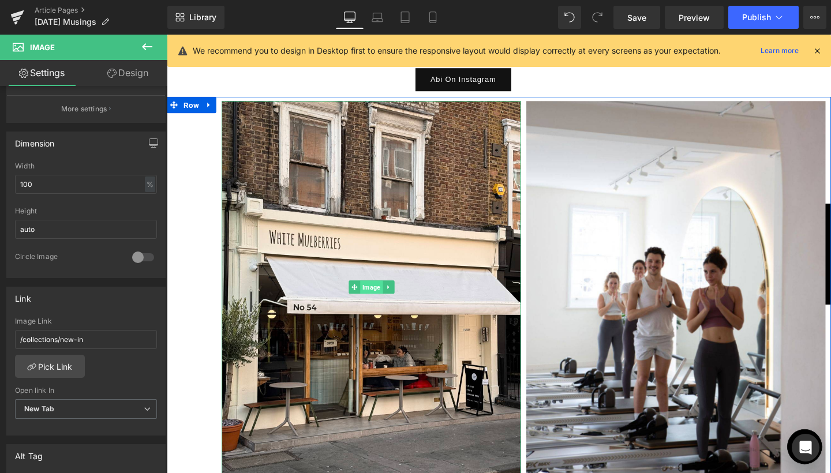
click at [380, 293] on span "Image" at bounding box center [382, 300] width 24 height 14
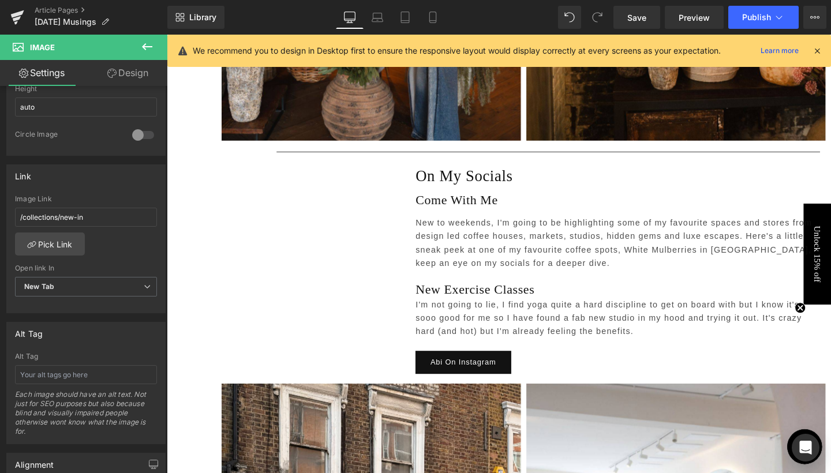
scroll to position [2497, 0]
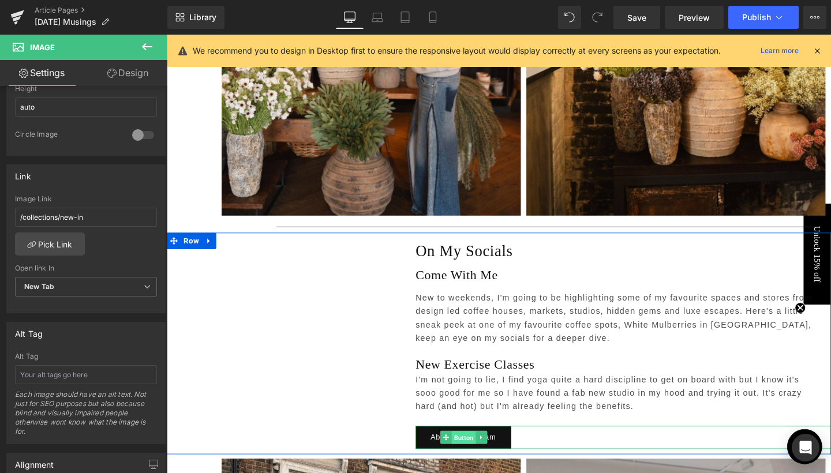
click at [481, 452] on span "Button" at bounding box center [478, 459] width 25 height 14
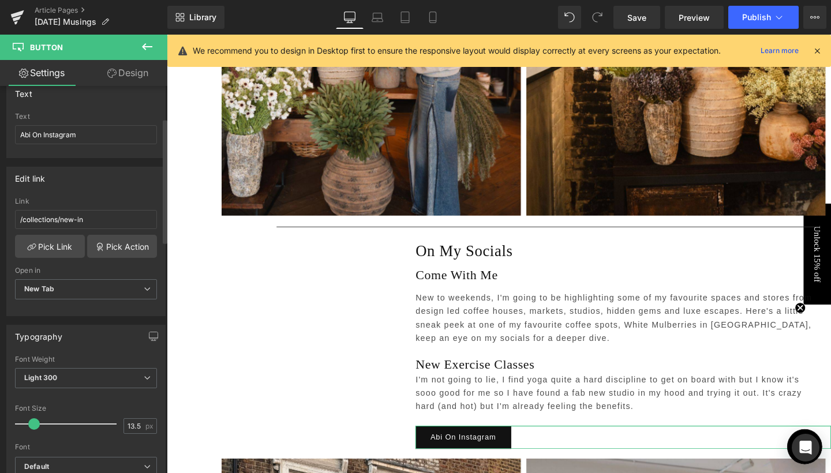
scroll to position [100, 0]
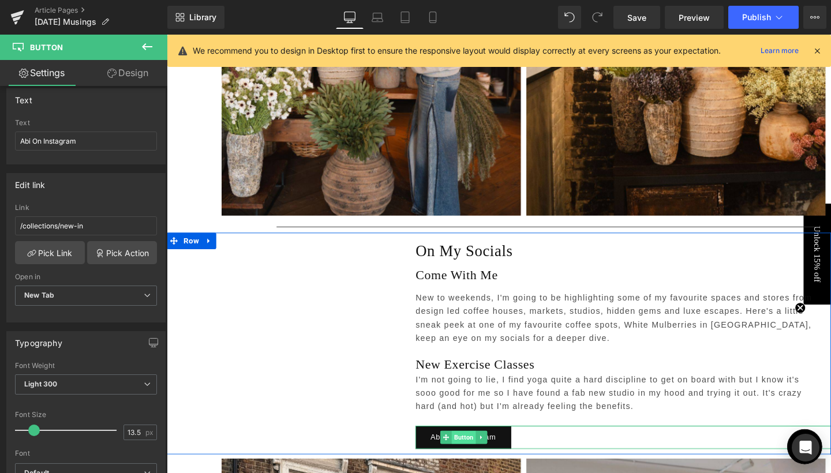
click at [475, 451] on span "Button" at bounding box center [478, 458] width 25 height 14
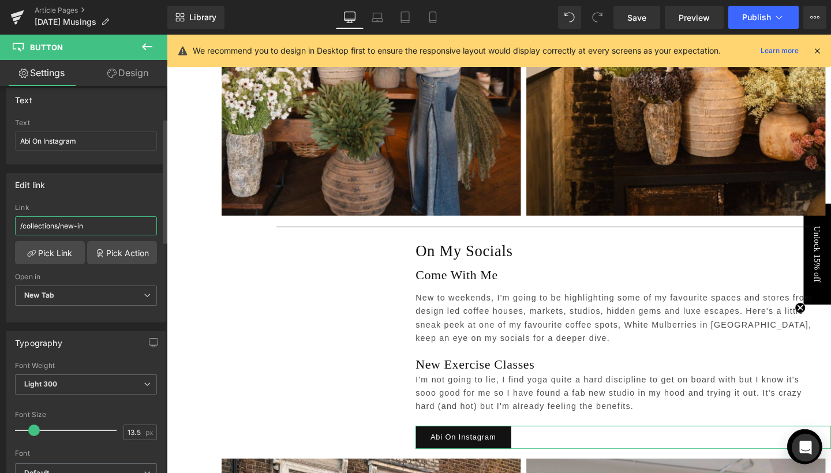
click at [108, 227] on input "/collections/new-in" at bounding box center [86, 225] width 142 height 19
paste input "https://www.instagram.com/abigailahern/"
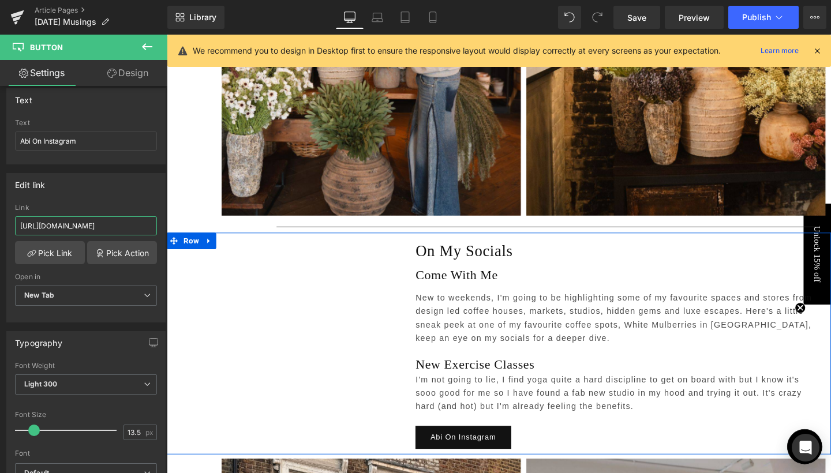
type input "https://www.instagram.com/abigailahern/"
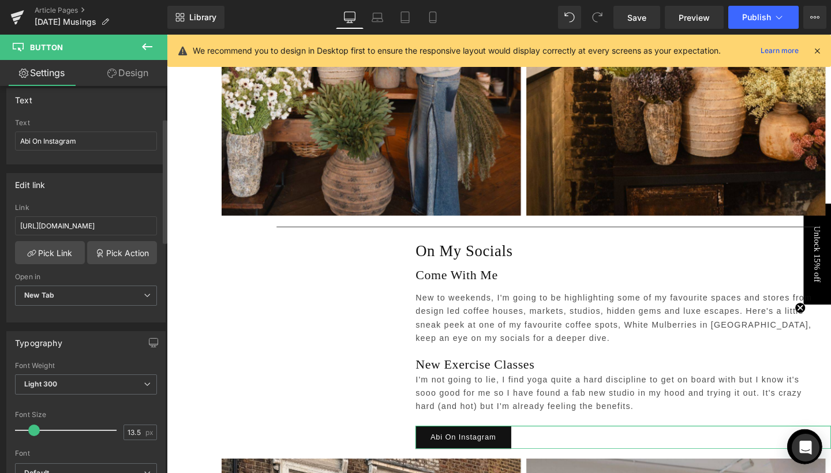
click at [158, 279] on div "/collections/new-in Link https://www.instagram.com/abigailahern/ Pick Link Pick…" at bounding box center [86, 263] width 158 height 118
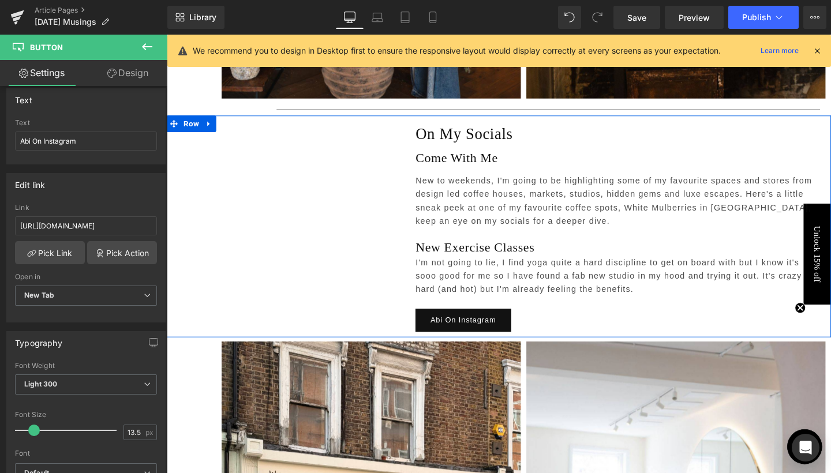
scroll to position [2713, 0]
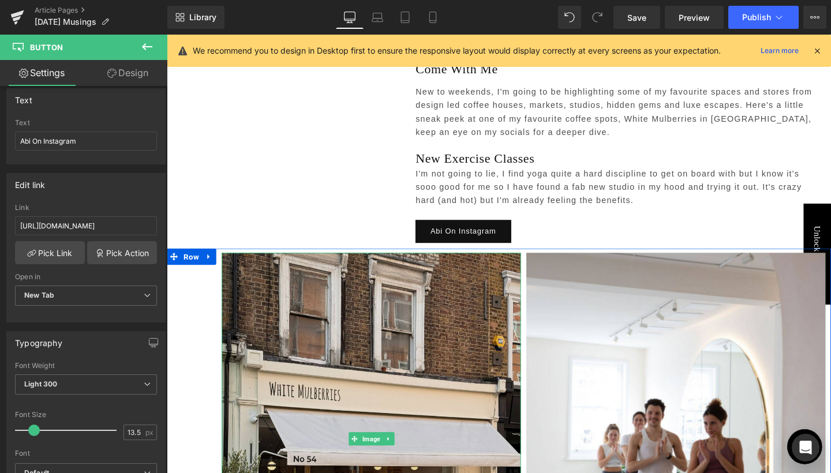
click at [387, 362] on img at bounding box center [381, 460] width 314 height 392
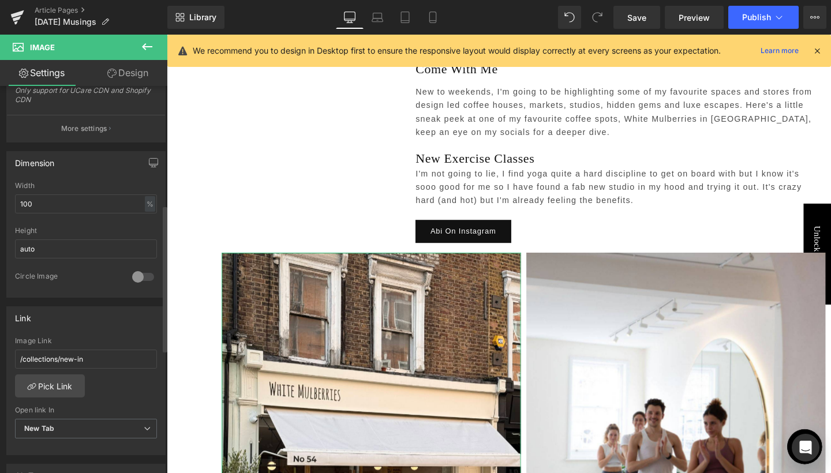
scroll to position [320, 0]
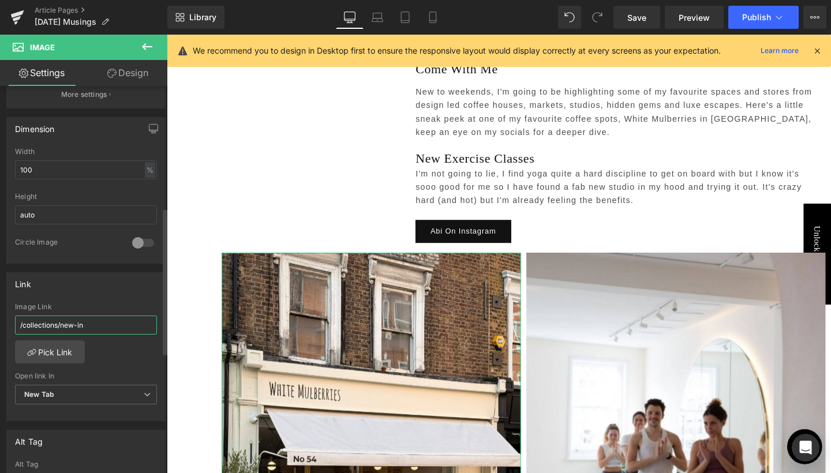
click at [109, 323] on input "/collections/new-in" at bounding box center [86, 325] width 142 height 19
type input "https://www.instagram.com/abigailahern/"
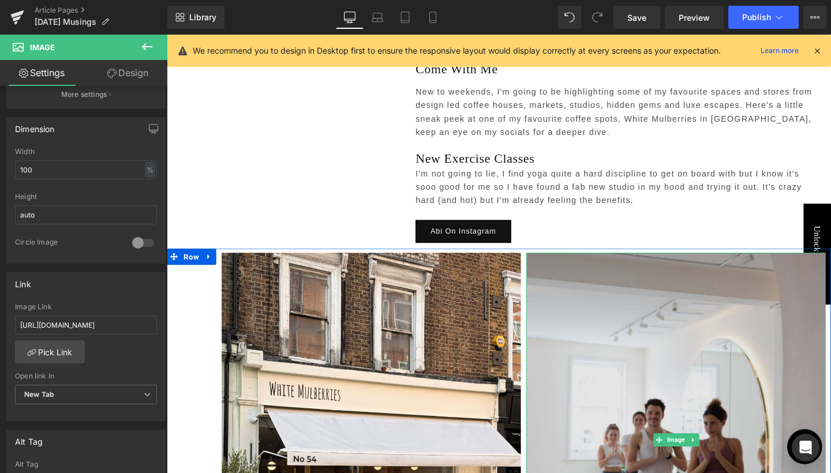
click at [615, 362] on img at bounding box center [702, 460] width 314 height 393
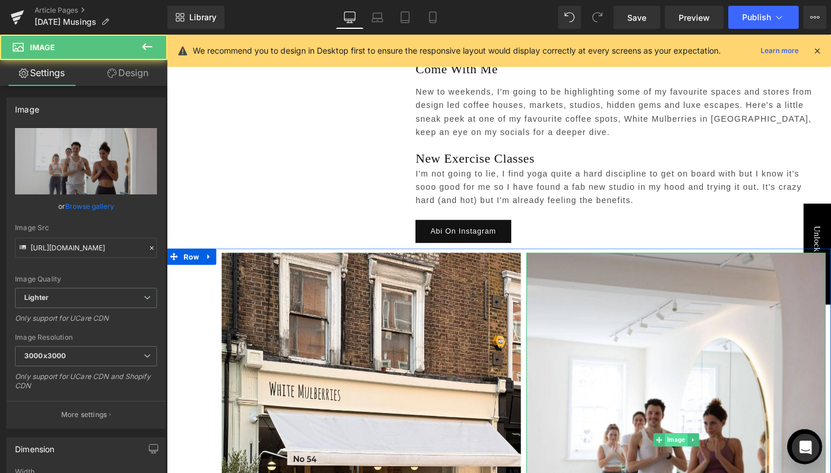
click at [702, 454] on span "Image" at bounding box center [702, 461] width 24 height 14
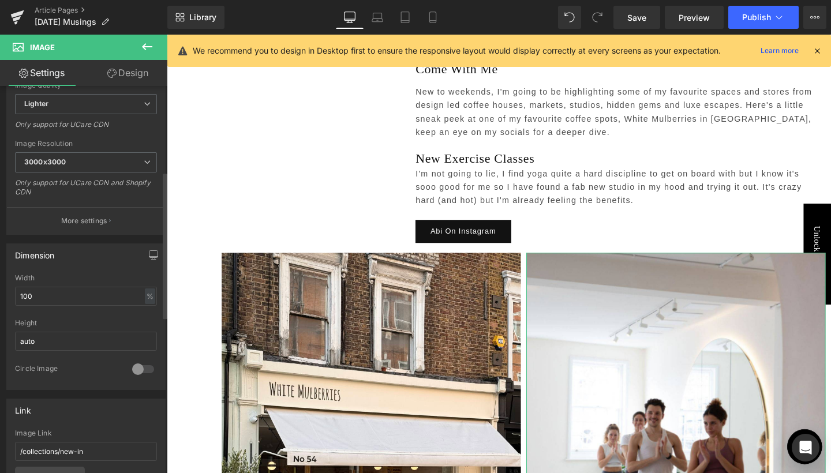
scroll to position [303, 0]
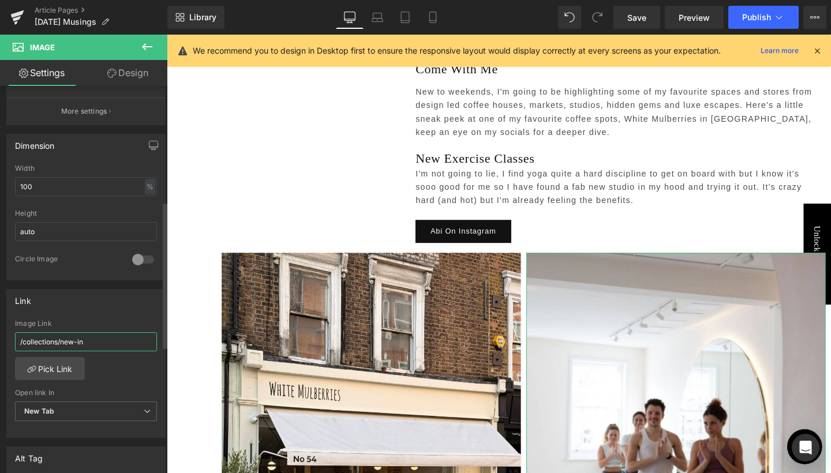
click at [99, 345] on input "/collections/new-in" at bounding box center [86, 341] width 142 height 19
type input "https://www.instagram.com/abigailahern/"
click at [126, 367] on div "/collections/new-in Image Link https://www.instagram.com/abigailahern/ Pick Lin…" at bounding box center [86, 379] width 158 height 118
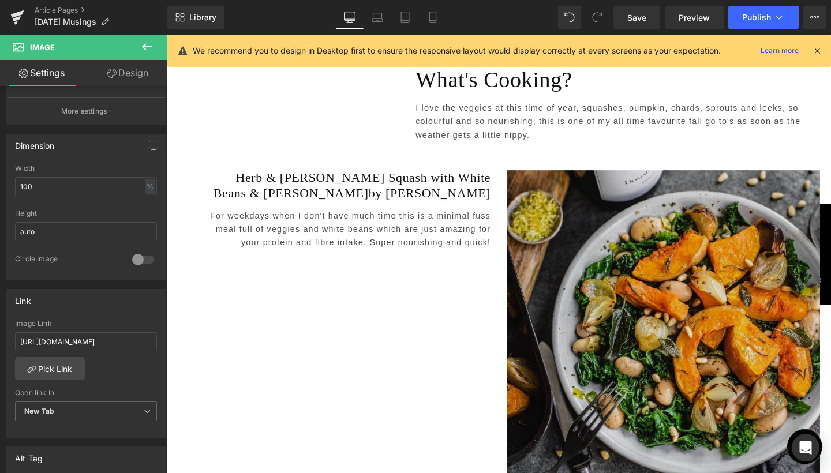
scroll to position [3344, 0]
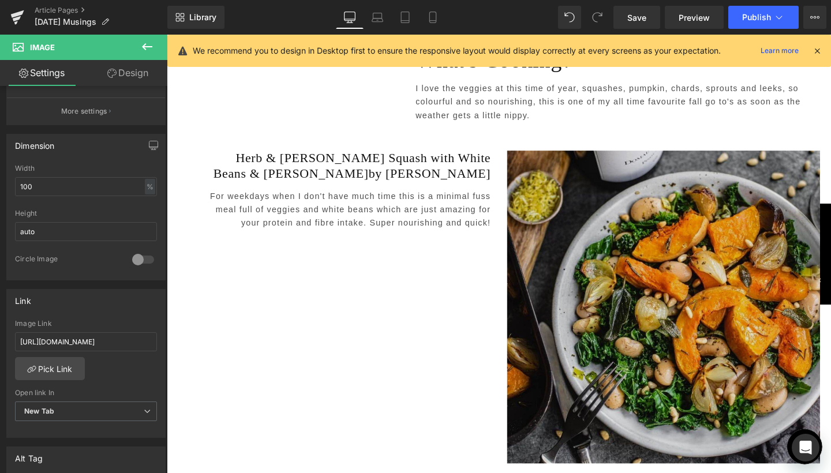
click at [693, 297] on div "Image" at bounding box center [688, 320] width 329 height 329
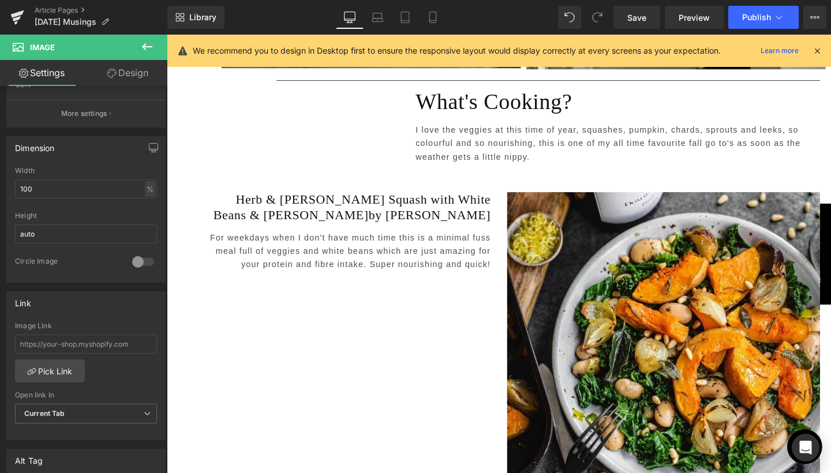
scroll to position [3228, 0]
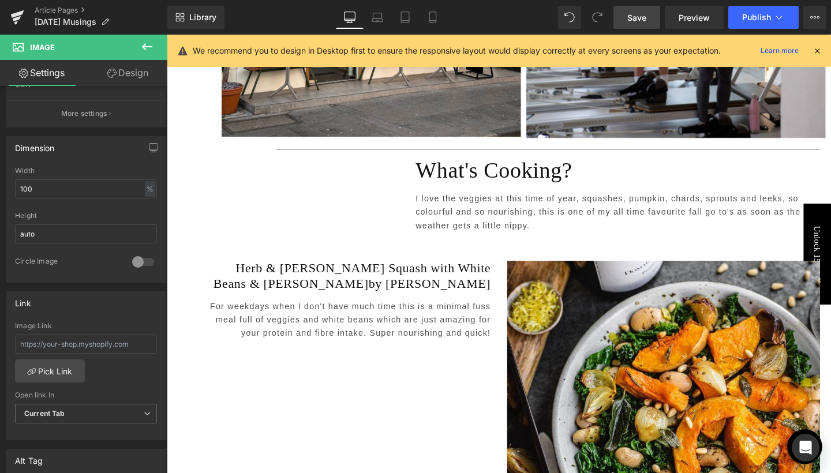
click at [636, 19] on span "Save" at bounding box center [636, 18] width 19 height 12
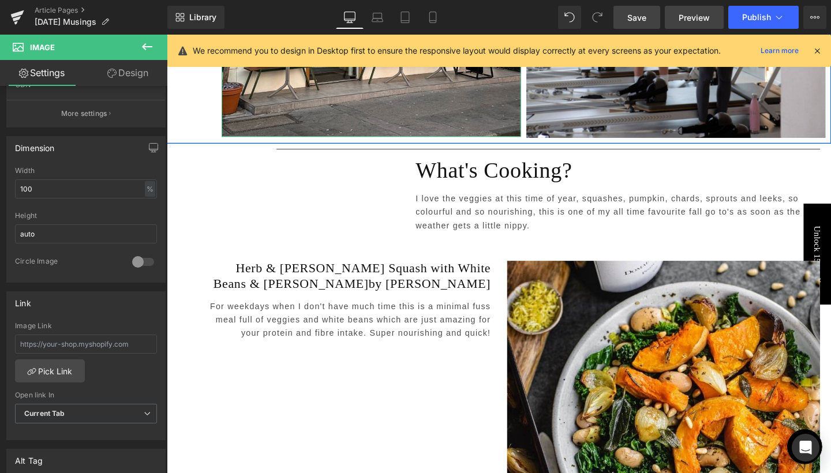
click at [699, 21] on span "Preview" at bounding box center [694, 18] width 31 height 12
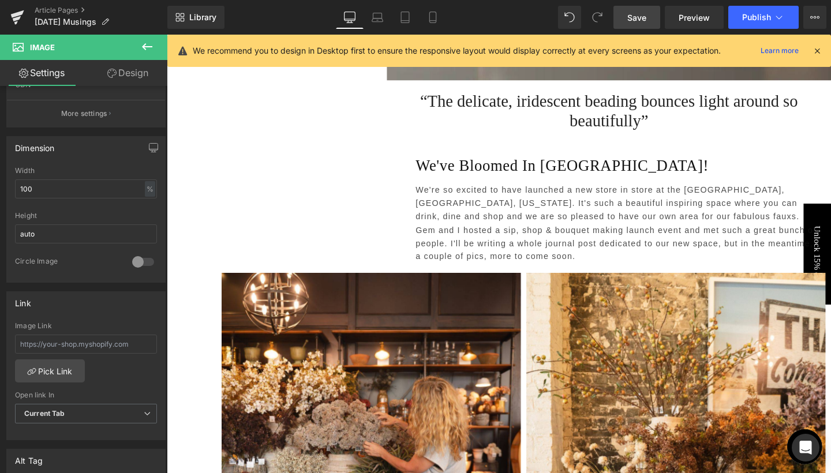
scroll to position [2047, 0]
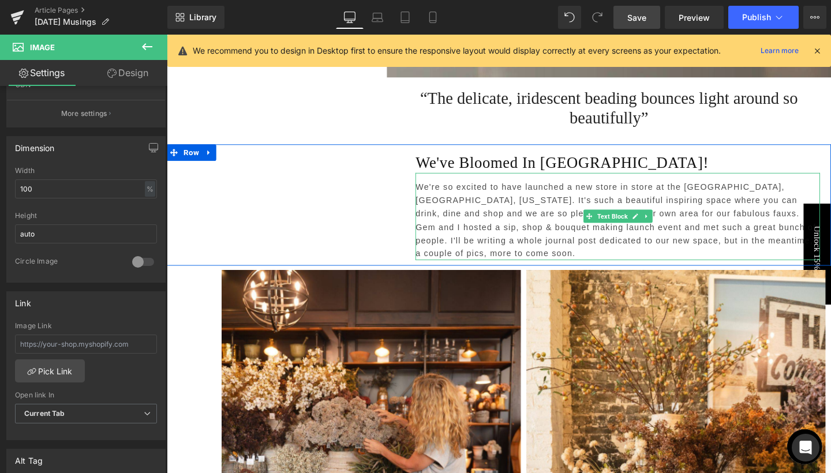
click at [793, 188] on p "We're so excited to have launched a new store in store at the Oxford Exchange, …" at bounding box center [640, 230] width 425 height 84
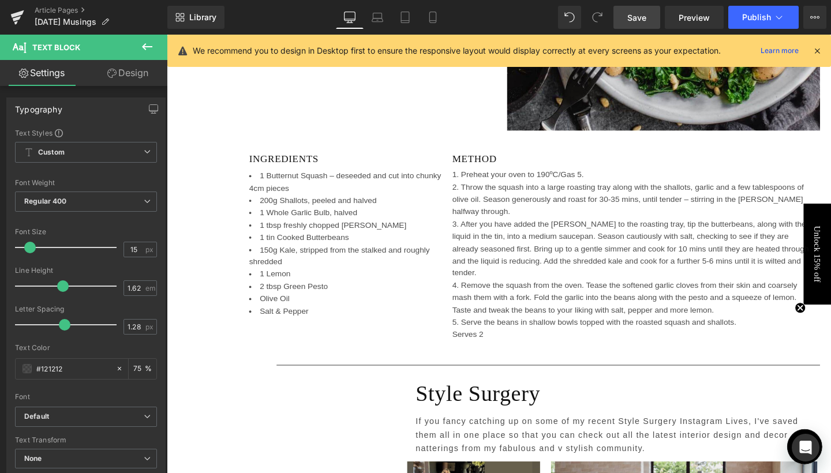
scroll to position [3492, 0]
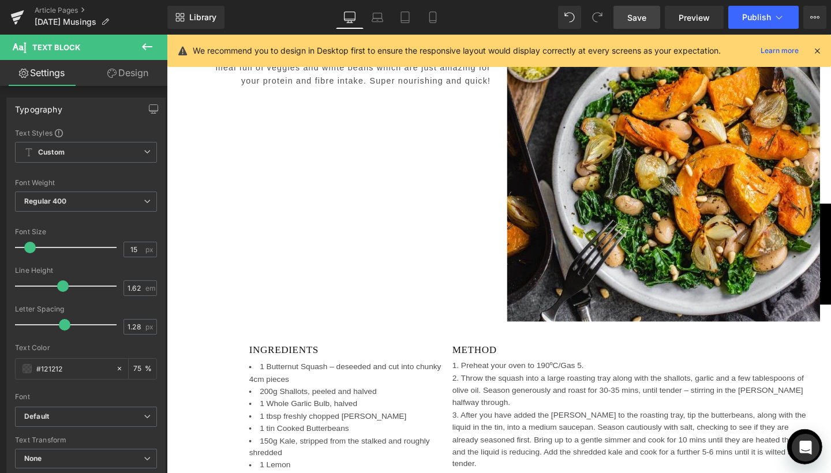
click at [627, 19] on link "Save" at bounding box center [636, 17] width 47 height 23
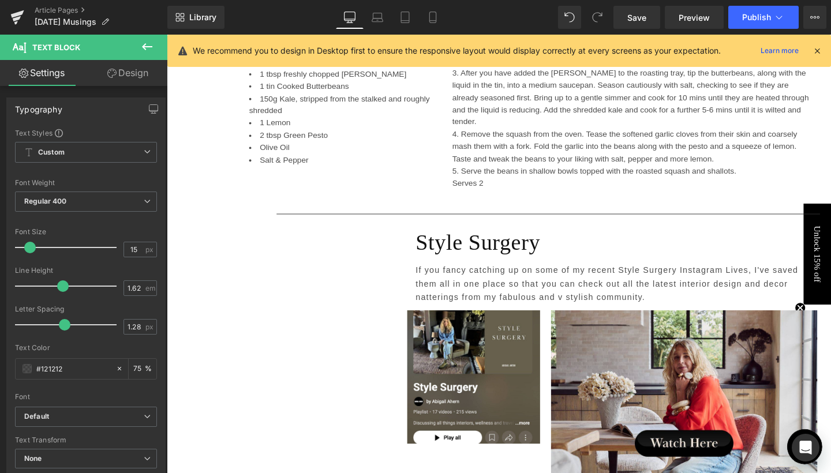
scroll to position [3680, 0]
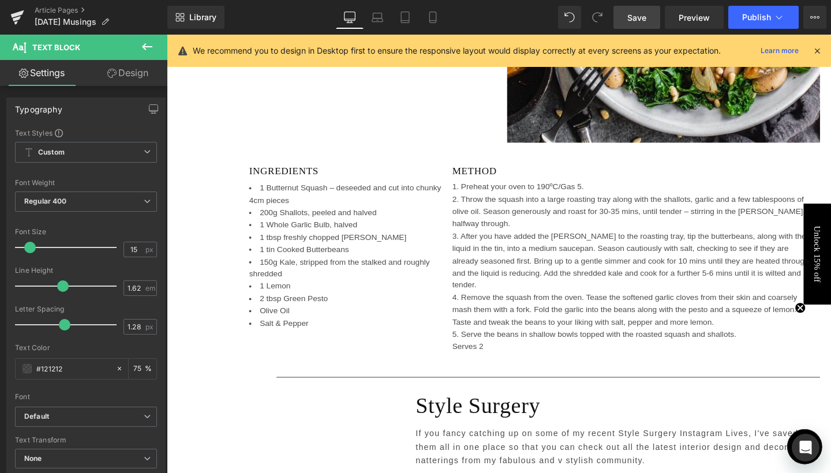
click at [635, 23] on span "Save" at bounding box center [636, 18] width 19 height 12
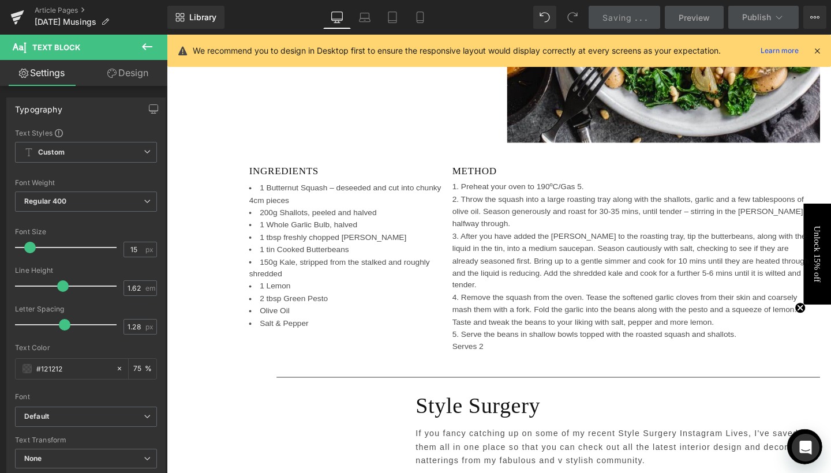
click at [325, 1] on div "Library Desktop Desktop Laptop Tablet Mobile Saving . . . Preview Publish Sched…" at bounding box center [499, 17] width 664 height 35
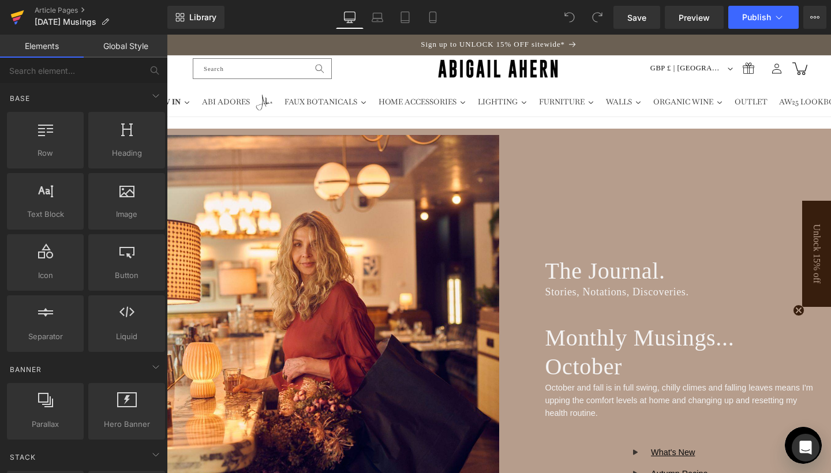
click at [25, 13] on link at bounding box center [17, 17] width 35 height 35
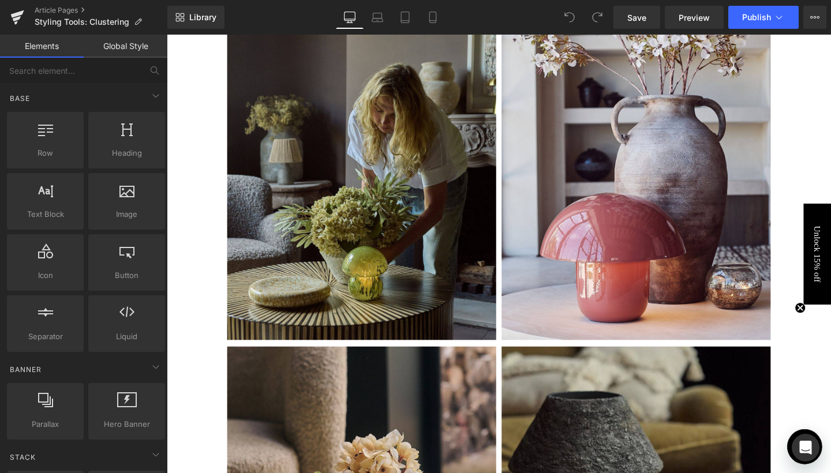
scroll to position [544, 0]
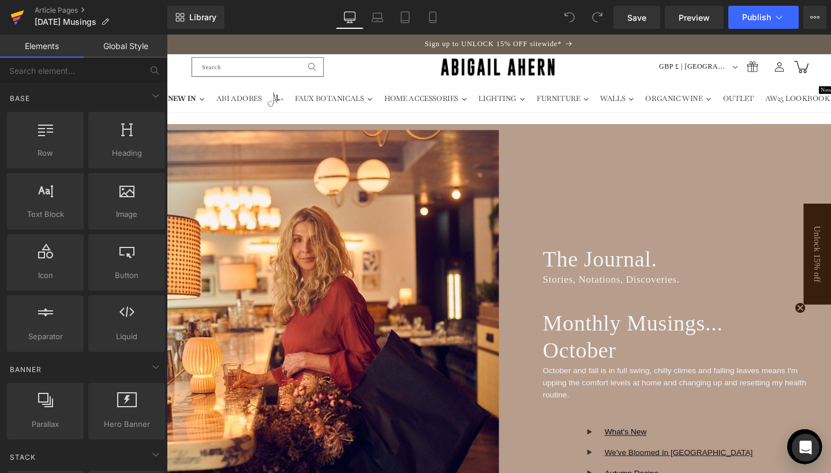
click at [25, 21] on link at bounding box center [17, 17] width 35 height 35
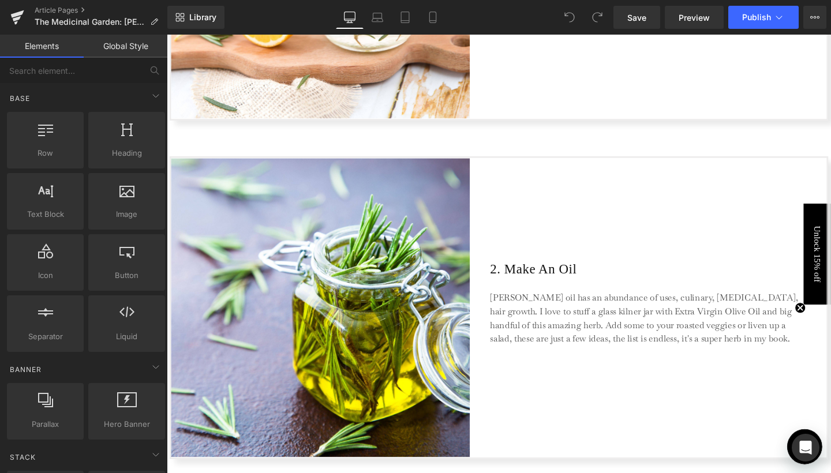
scroll to position [546, 0]
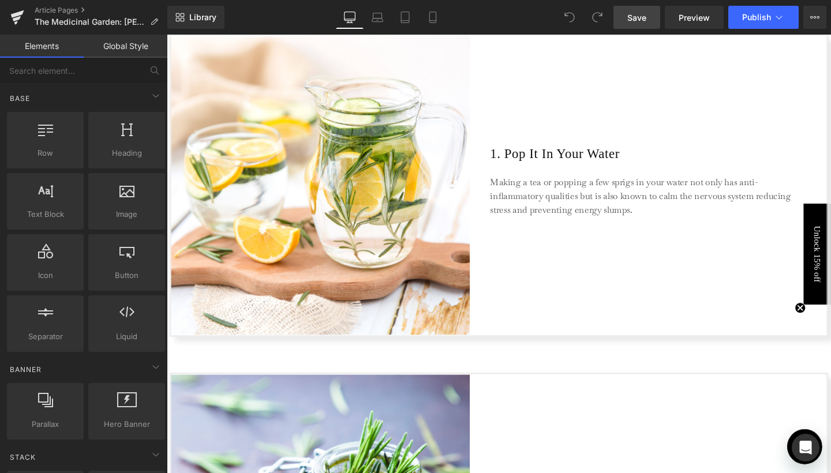
click at [649, 23] on link "Save" at bounding box center [636, 17] width 47 height 23
click at [17, 12] on icon at bounding box center [17, 17] width 14 height 29
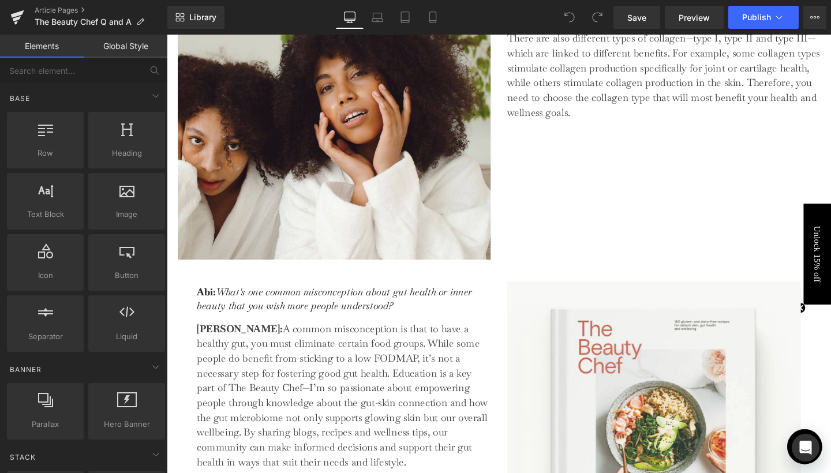
scroll to position [2226, 0]
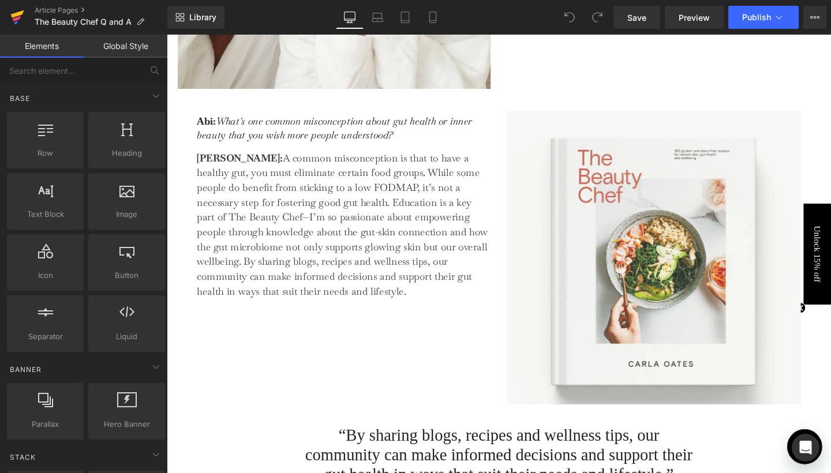
click at [23, 18] on icon at bounding box center [17, 17] width 14 height 29
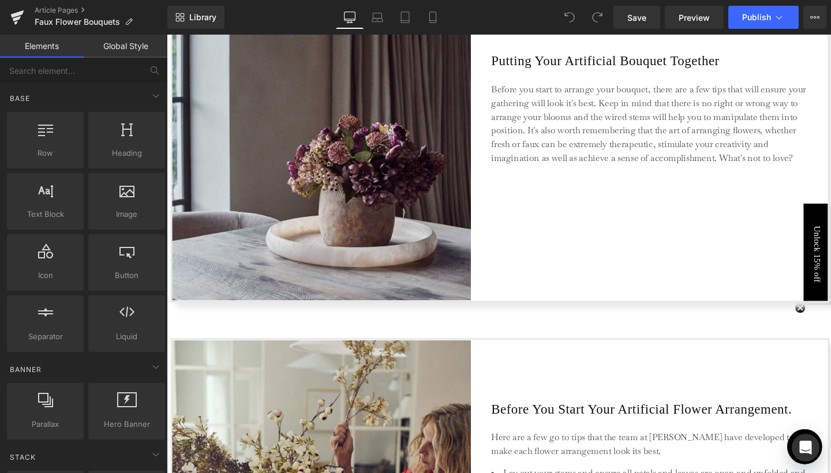
scroll to position [1568, 0]
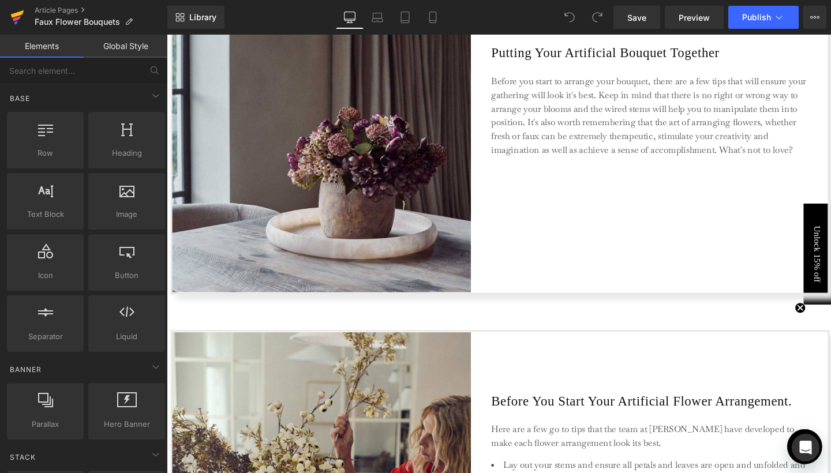
click at [13, 17] on icon at bounding box center [17, 14] width 13 height 8
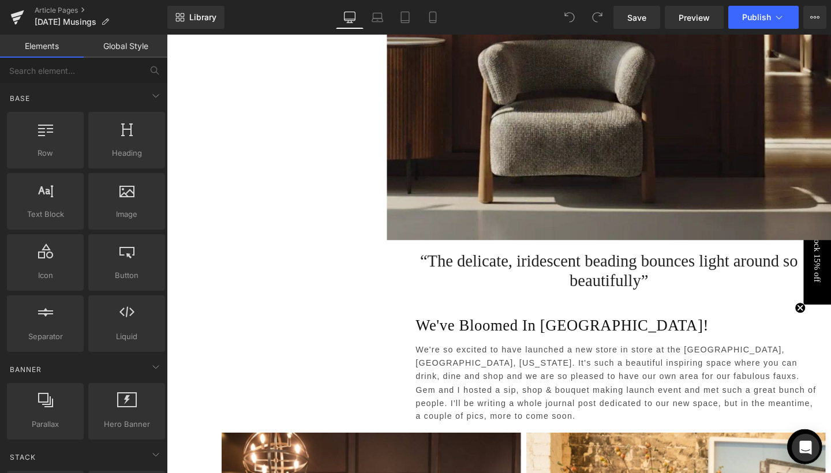
scroll to position [1656, 0]
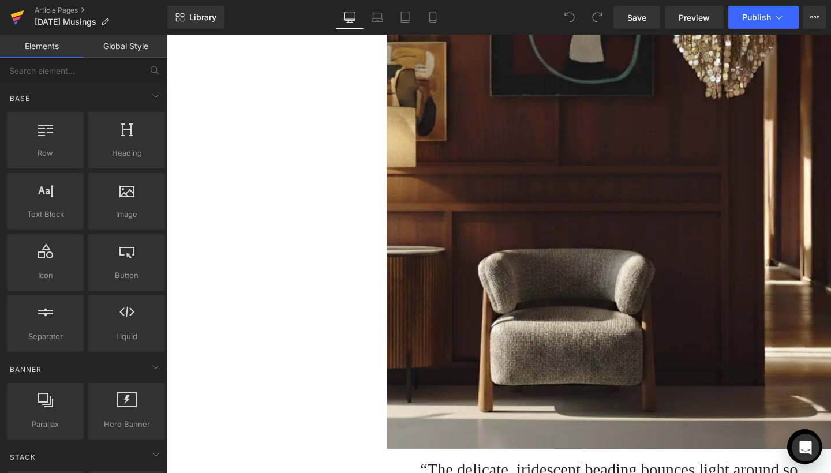
click at [17, 20] on icon at bounding box center [17, 18] width 8 height 5
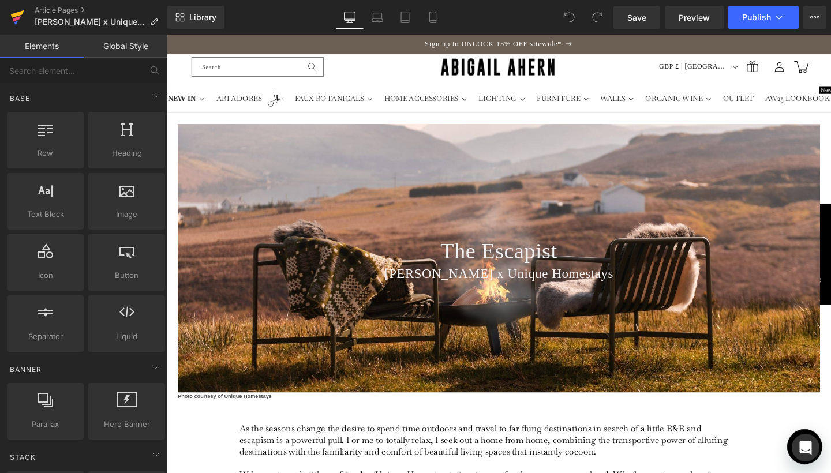
click at [17, 25] on icon at bounding box center [17, 17] width 14 height 29
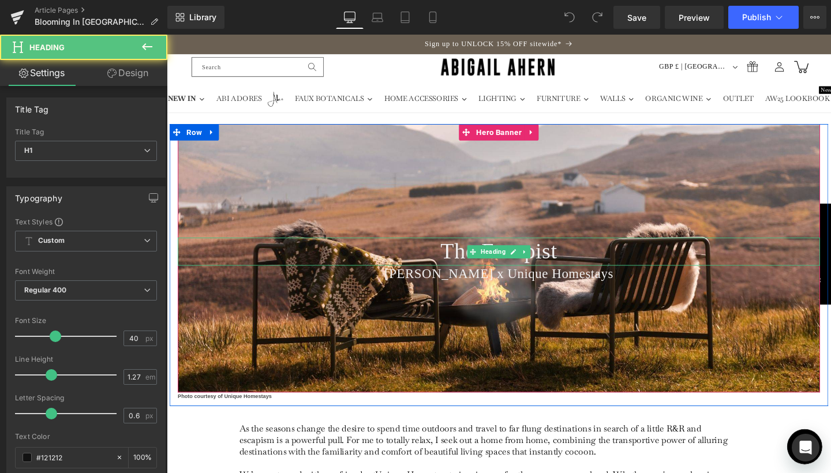
click at [566, 268] on span "The Escapist" at bounding box center [516, 262] width 123 height 26
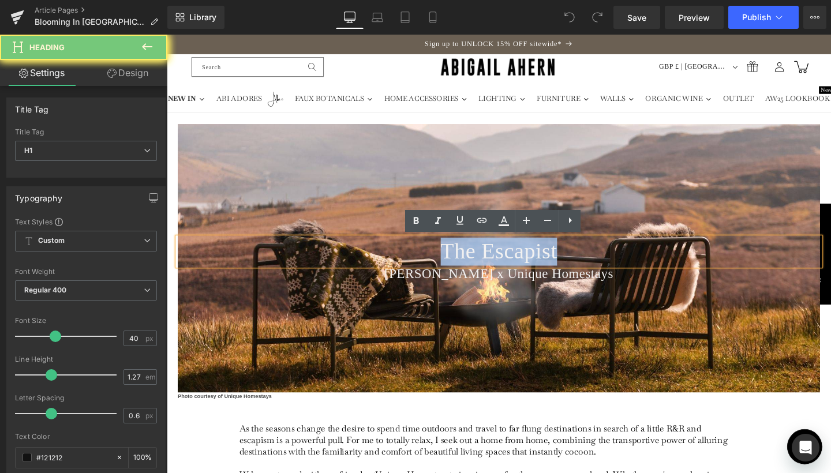
click at [566, 268] on span "The Escapist" at bounding box center [516, 262] width 123 height 26
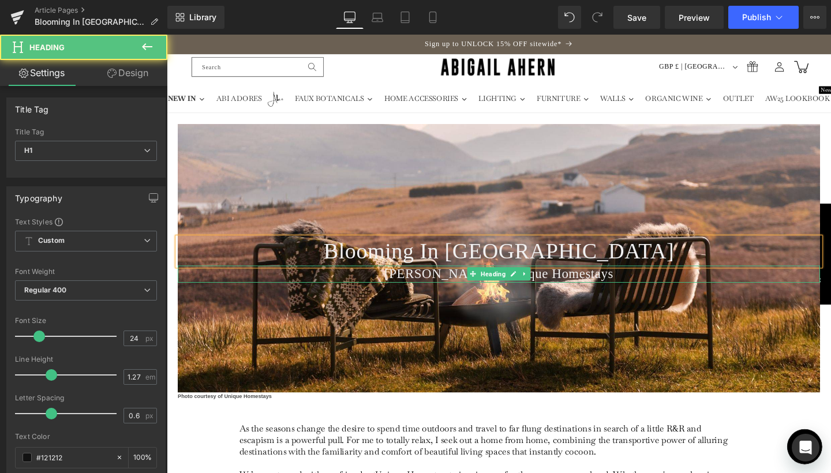
click at [587, 288] on span "[PERSON_NAME] x Unique Homestays" at bounding box center [515, 286] width 241 height 15
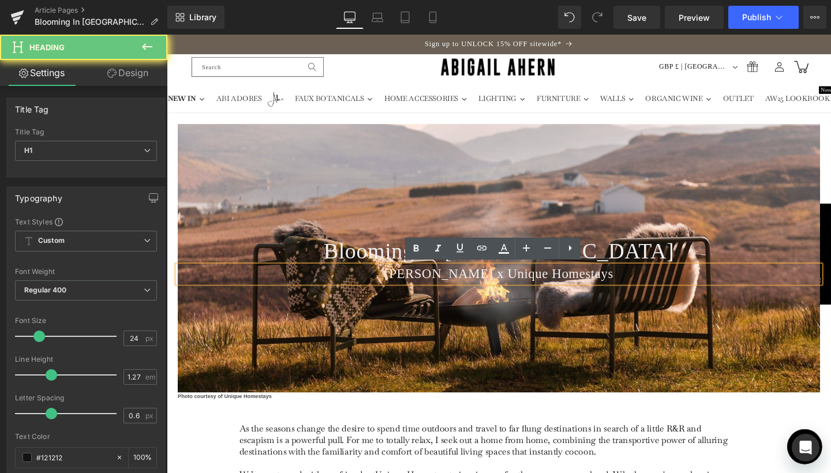
click at [518, 287] on span "[PERSON_NAME] x Unique Homestays" at bounding box center [515, 286] width 241 height 15
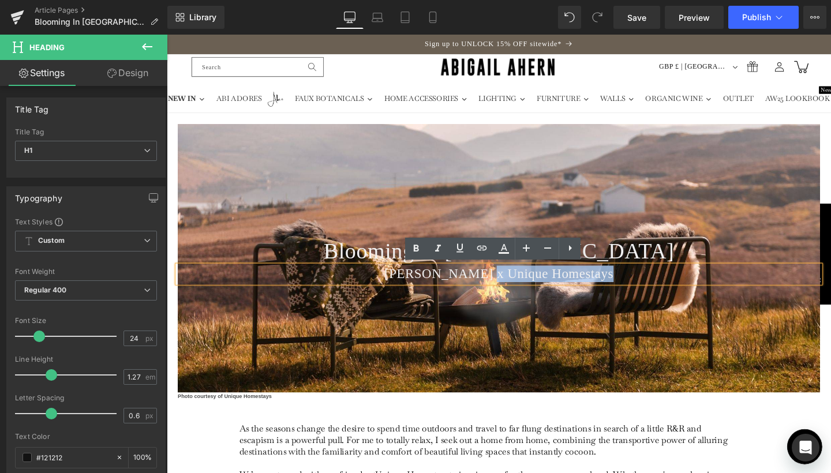
drag, startPoint x: 496, startPoint y: 284, endPoint x: 626, endPoint y: 285, distance: 130.4
click at [626, 285] on span "[PERSON_NAME] x Unique Homestays" at bounding box center [515, 286] width 241 height 15
click at [601, 281] on span "[PERSON_NAME] x Unique Homestays" at bounding box center [515, 286] width 241 height 15
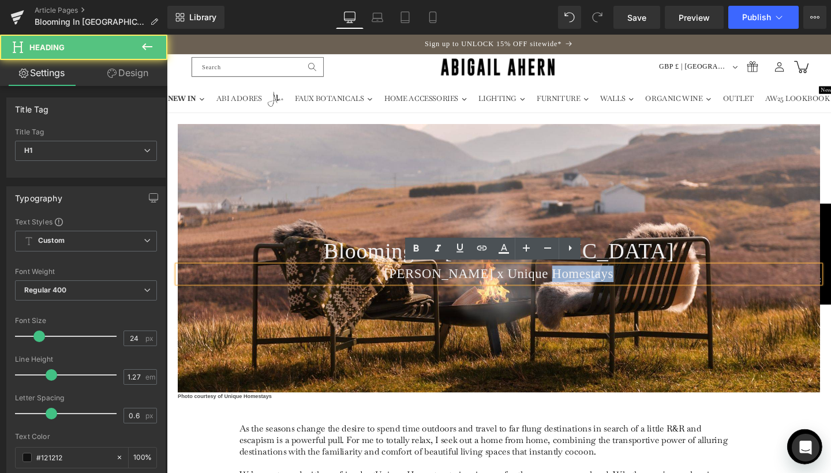
click at [601, 281] on span "[PERSON_NAME] x Unique Homestays" at bounding box center [515, 286] width 241 height 15
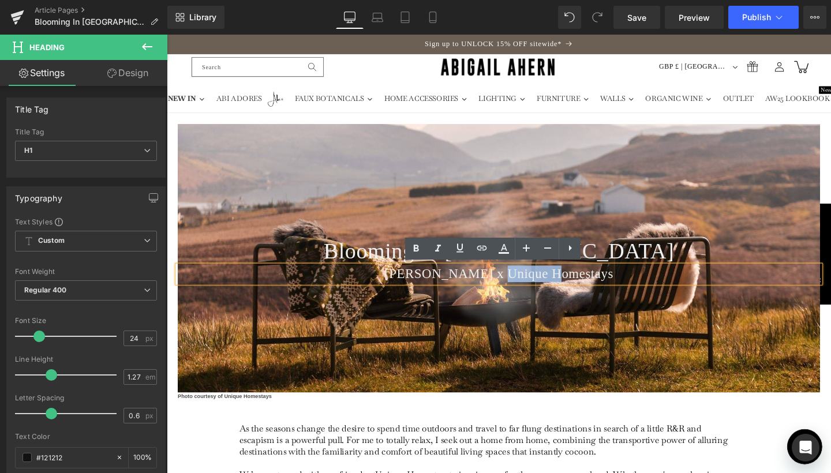
drag, startPoint x: 505, startPoint y: 281, endPoint x: 568, endPoint y: 282, distance: 63.5
click at [568, 282] on span "[PERSON_NAME] x Unique Homestays" at bounding box center [515, 286] width 241 height 15
drag, startPoint x: 490, startPoint y: 284, endPoint x: 631, endPoint y: 288, distance: 140.9
click at [631, 288] on h1 "[PERSON_NAME] x Unique Homestays" at bounding box center [515, 286] width 675 height 17
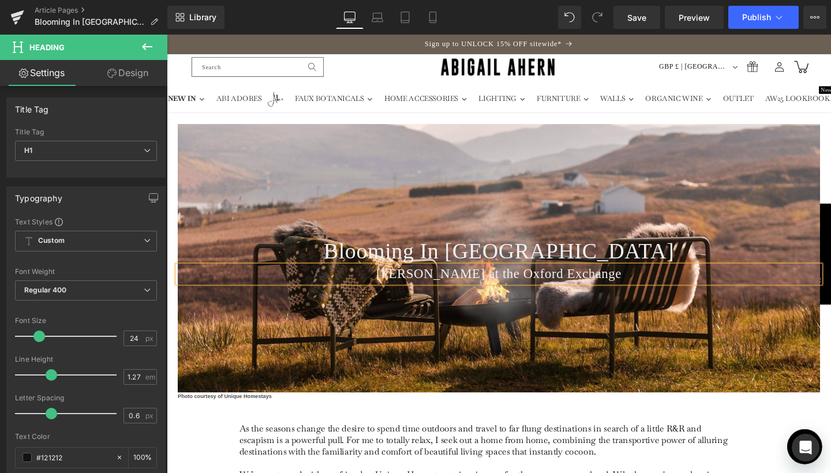
click at [638, 342] on div at bounding box center [515, 270] width 675 height 282
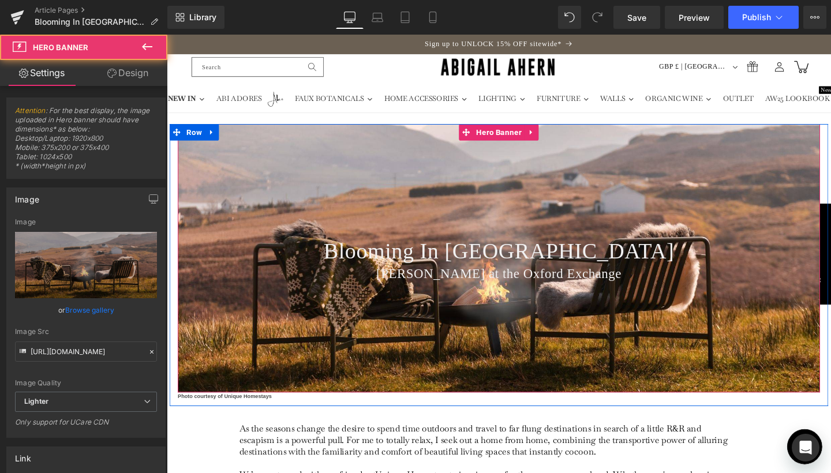
click at [448, 207] on div at bounding box center [515, 270] width 675 height 282
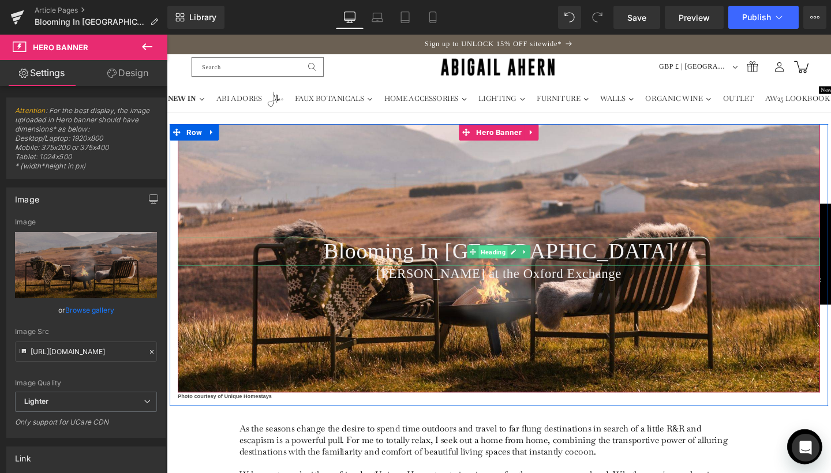
click at [505, 259] on span "Heading" at bounding box center [509, 264] width 31 height 14
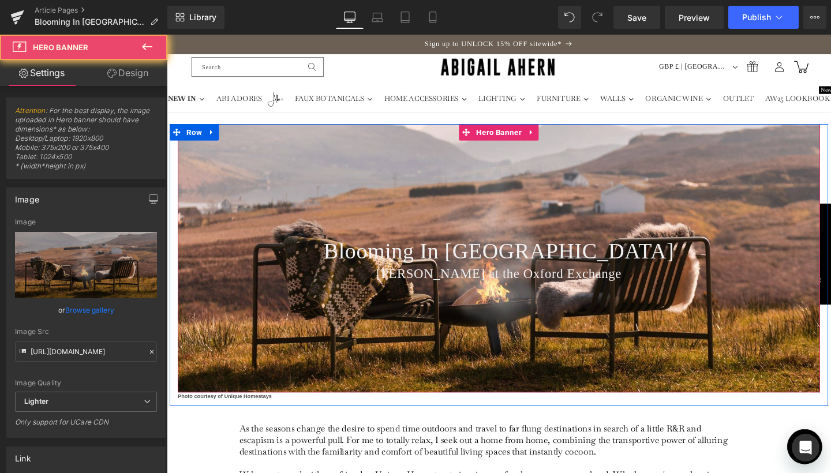
click at [506, 214] on div at bounding box center [515, 270] width 675 height 282
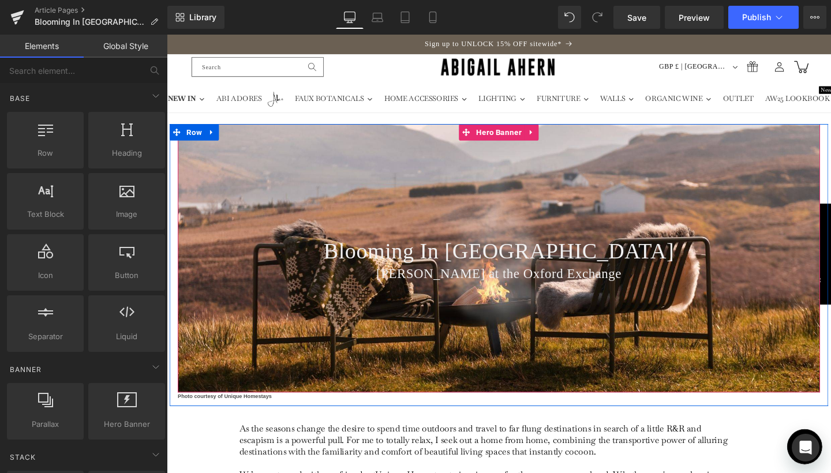
click at [509, 220] on div at bounding box center [515, 270] width 675 height 282
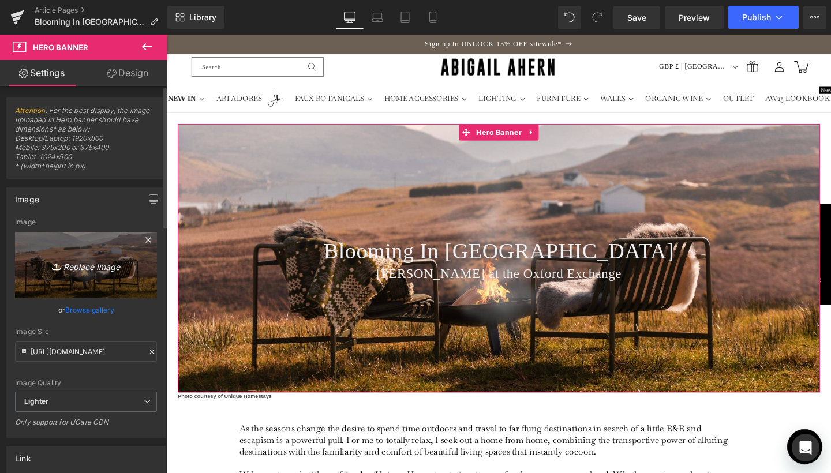
click at [73, 280] on link "Replace Image" at bounding box center [86, 265] width 142 height 66
type input "C:\fakepath\Banner Crops for Journal Lead-13.jpg"
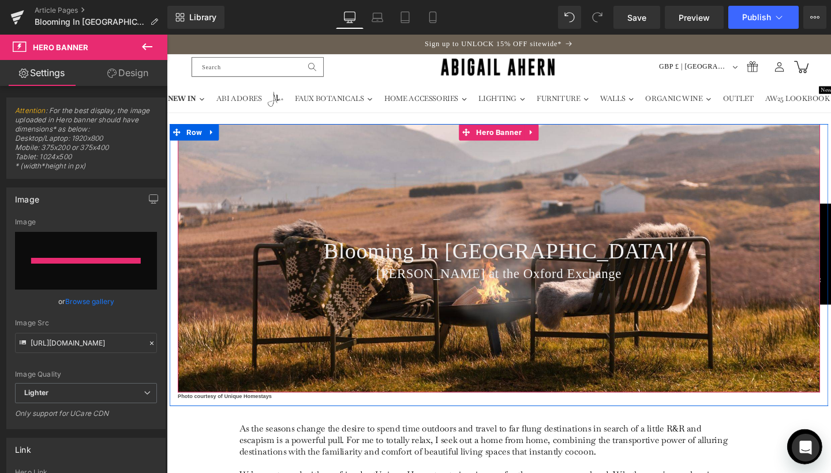
type input "[URL][DOMAIN_NAME]"
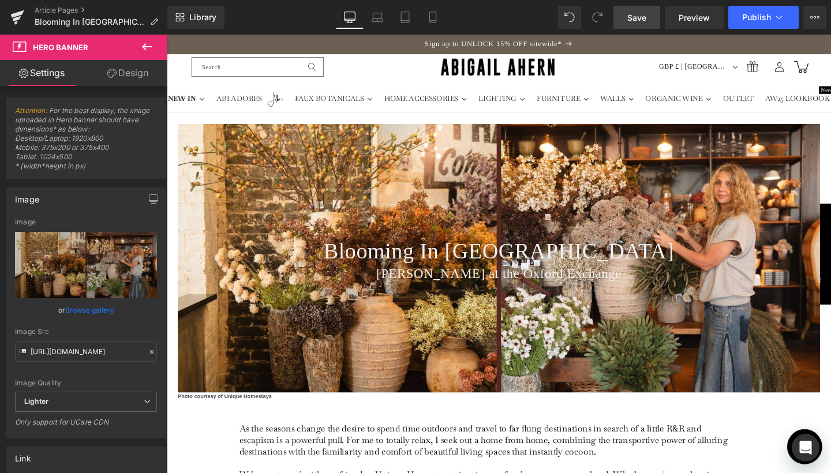
click at [640, 14] on span "Save" at bounding box center [636, 18] width 19 height 12
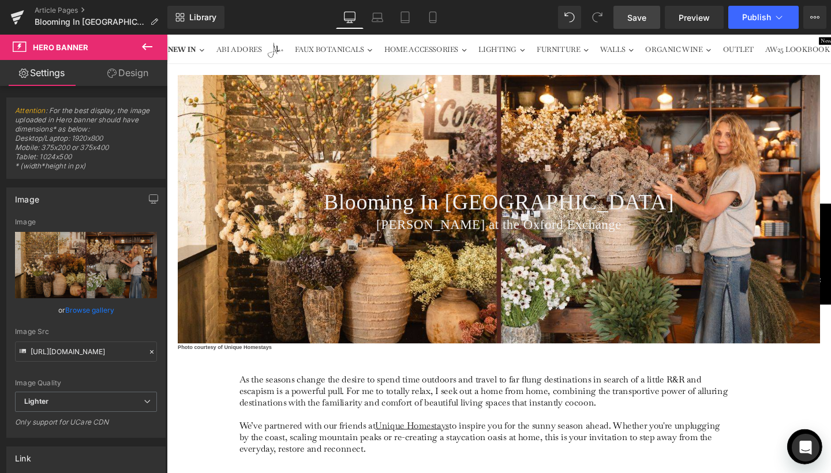
scroll to position [54, 0]
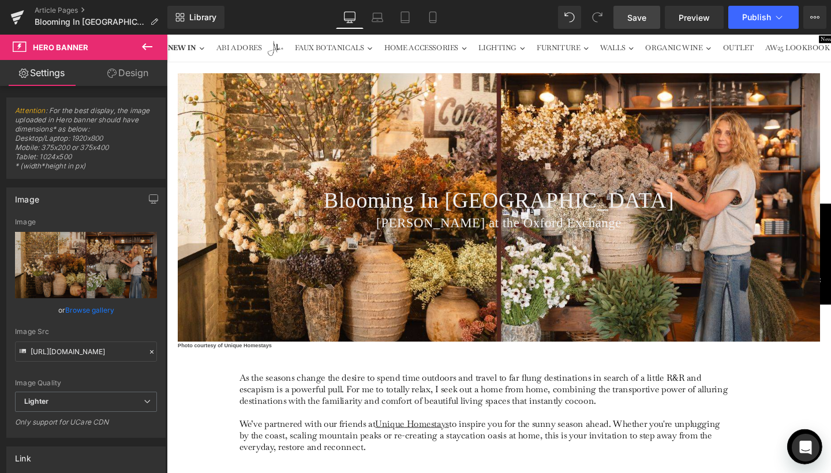
click at [646, 12] on span "Save" at bounding box center [636, 18] width 19 height 12
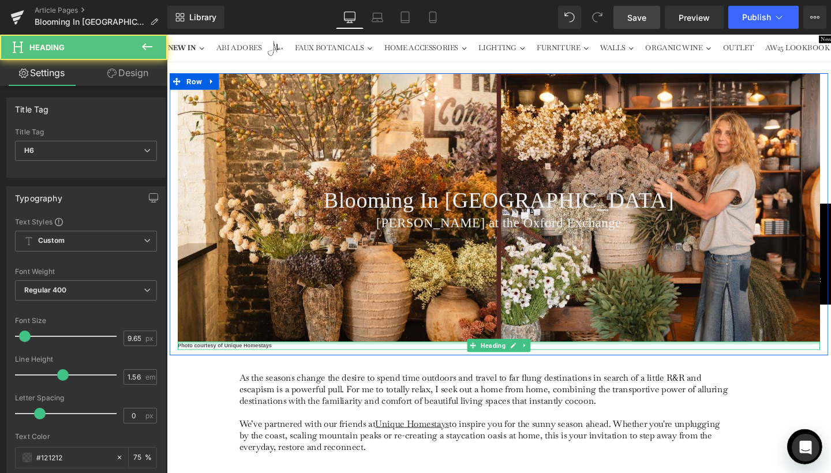
click at [235, 357] on div at bounding box center [515, 358] width 675 height 3
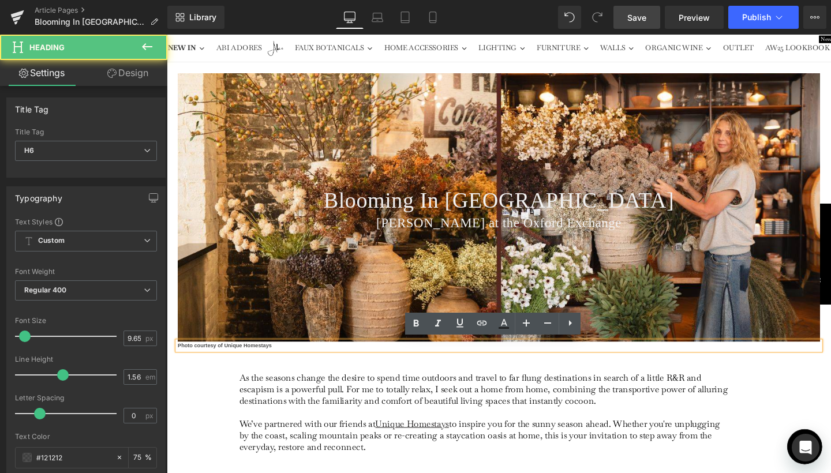
click at [253, 361] on h6 "Photo courtesy of Unique Homestays" at bounding box center [515, 361] width 675 height 9
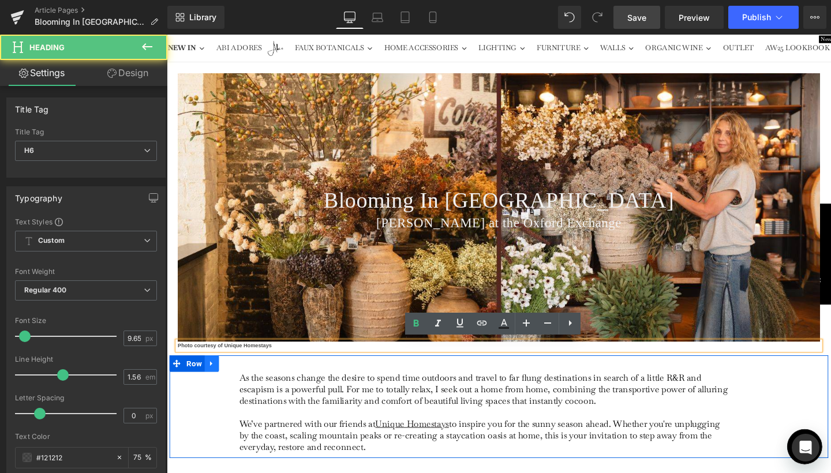
click at [214, 386] on link at bounding box center [214, 380] width 15 height 17
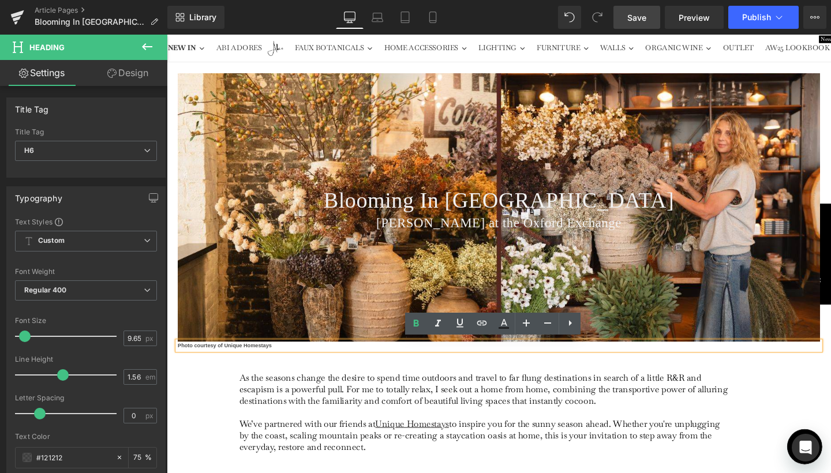
click at [234, 362] on h6 "Photo courtesy of Unique Homestays" at bounding box center [515, 361] width 675 height 9
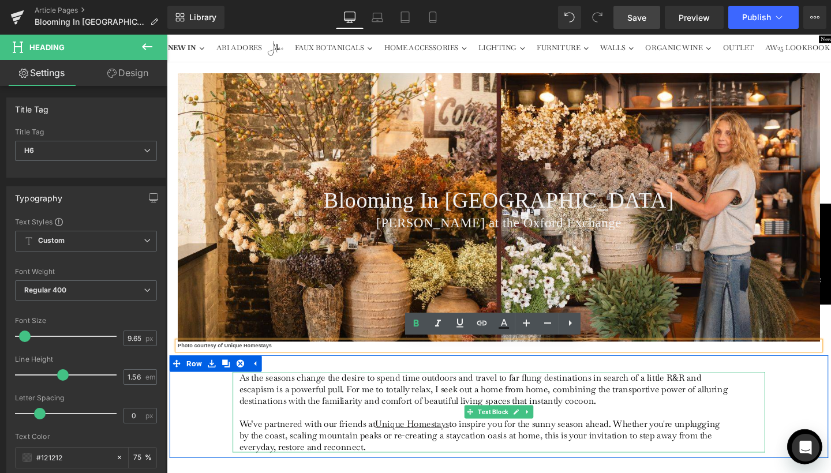
click at [309, 393] on span "As the seasons change the desire to spend time outdoors and travel to far flung…" at bounding box center [500, 407] width 514 height 36
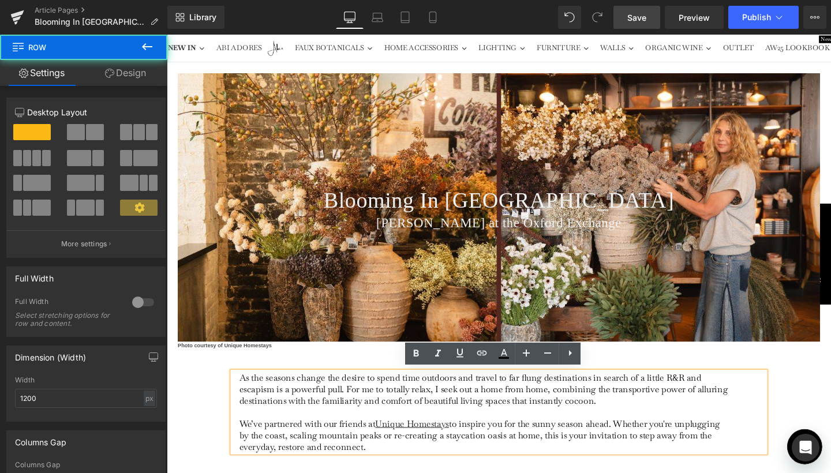
click at [824, 397] on div "As the seasons change the desire to spend time outdoors and travel to far flung…" at bounding box center [516, 426] width 692 height 108
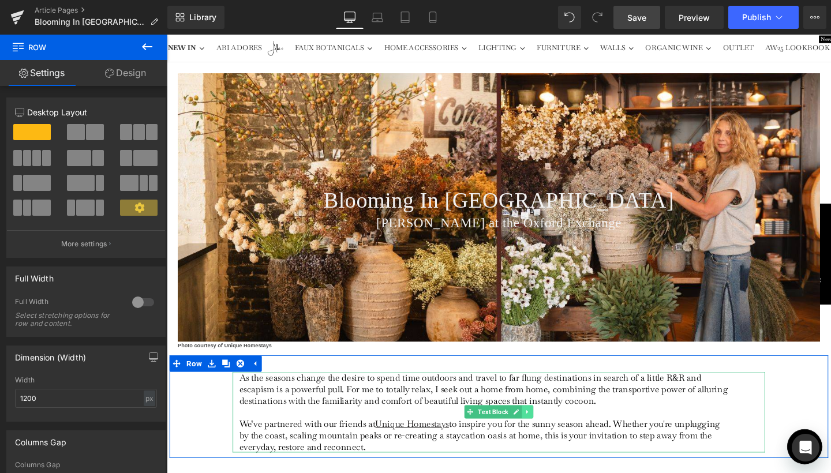
click at [545, 433] on link at bounding box center [546, 431] width 12 height 14
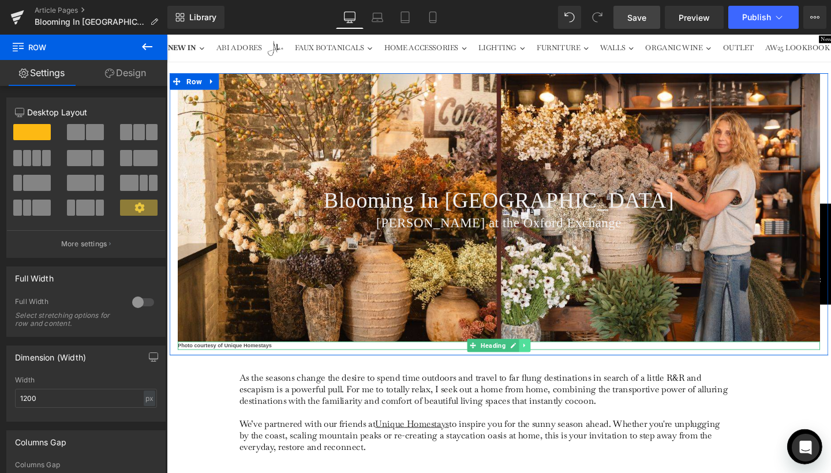
click at [540, 359] on icon at bounding box center [543, 361] width 6 height 7
click at [546, 359] on icon at bounding box center [549, 361] width 6 height 6
